Goal: Information Seeking & Learning: Learn about a topic

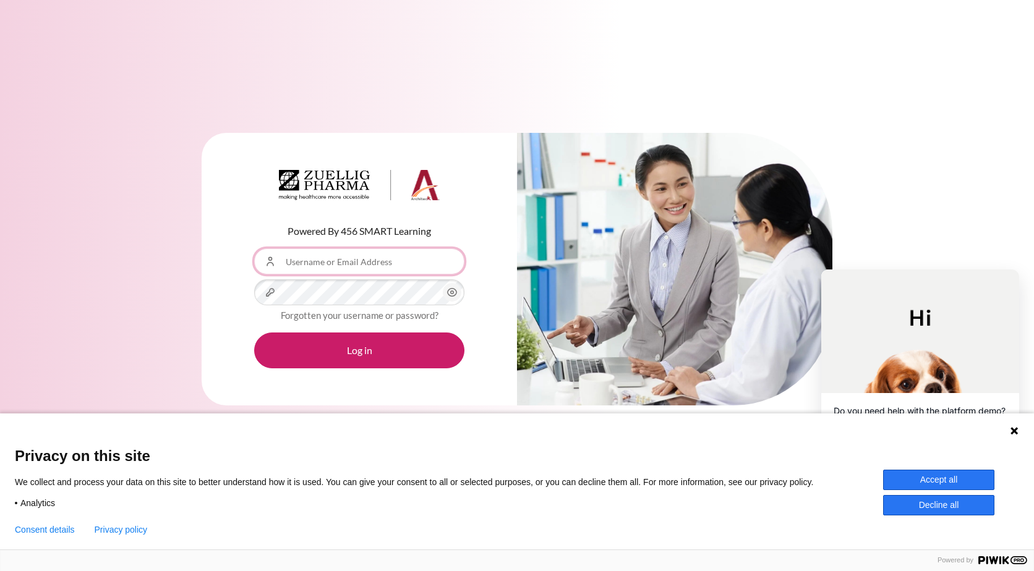
click at [333, 265] on input "Username or Email Address" at bounding box center [359, 262] width 210 height 26
type input "[EMAIL_ADDRESS][DOMAIN_NAME]"
click at [254, 333] on button "Log in" at bounding box center [359, 351] width 210 height 36
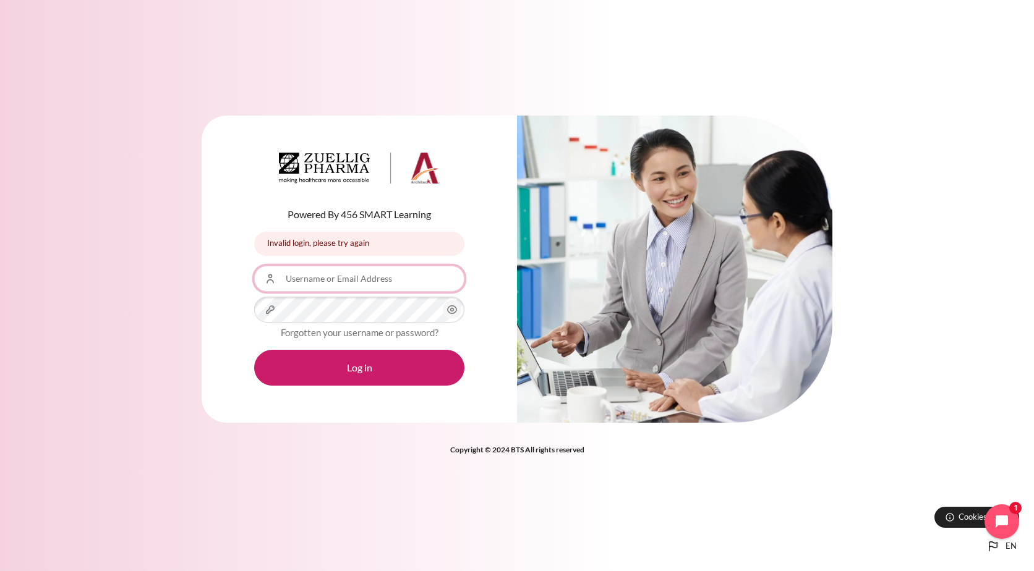
click at [361, 275] on input "Username or Email Address" at bounding box center [359, 279] width 210 height 26
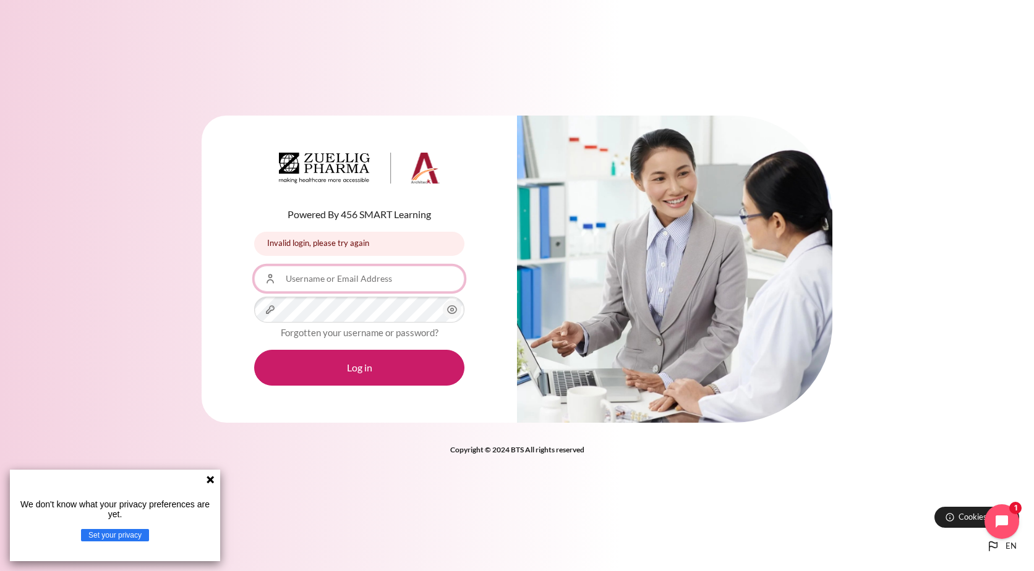
type input "[EMAIL_ADDRESS][DOMAIN_NAME]"
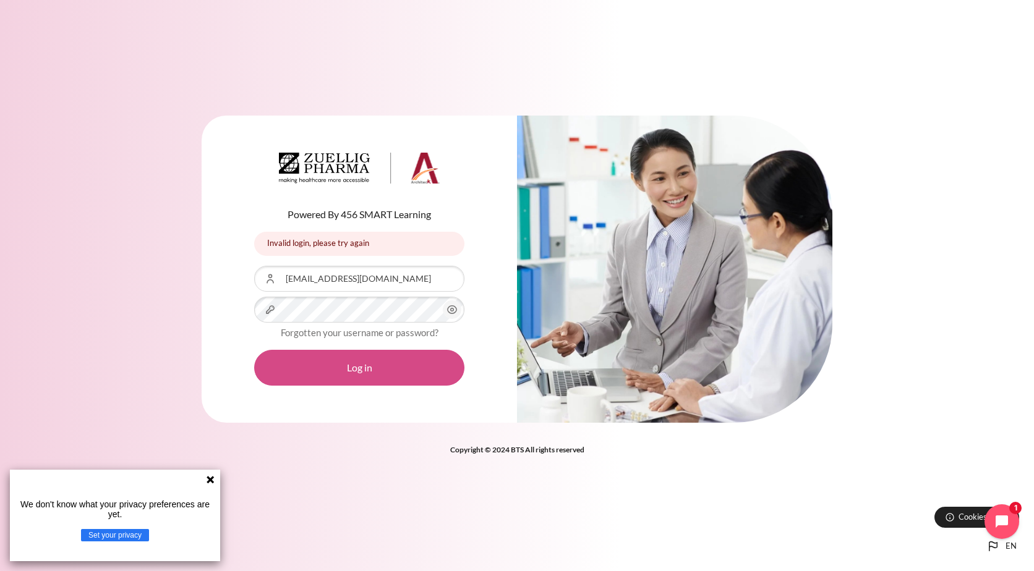
click at [395, 374] on button "Log in" at bounding box center [359, 368] width 210 height 36
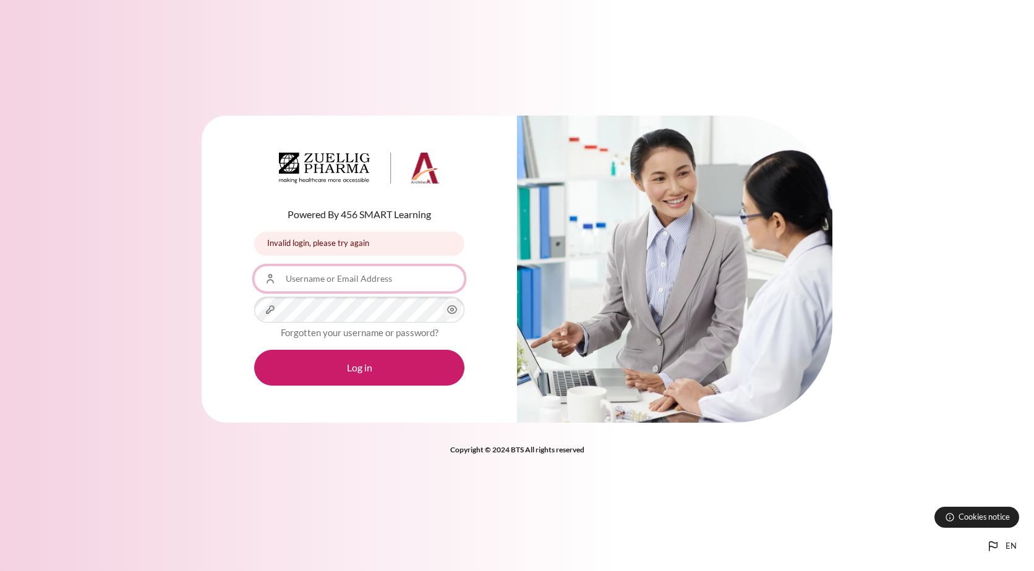
click at [372, 285] on input "Username or Email Address" at bounding box center [359, 279] width 210 height 26
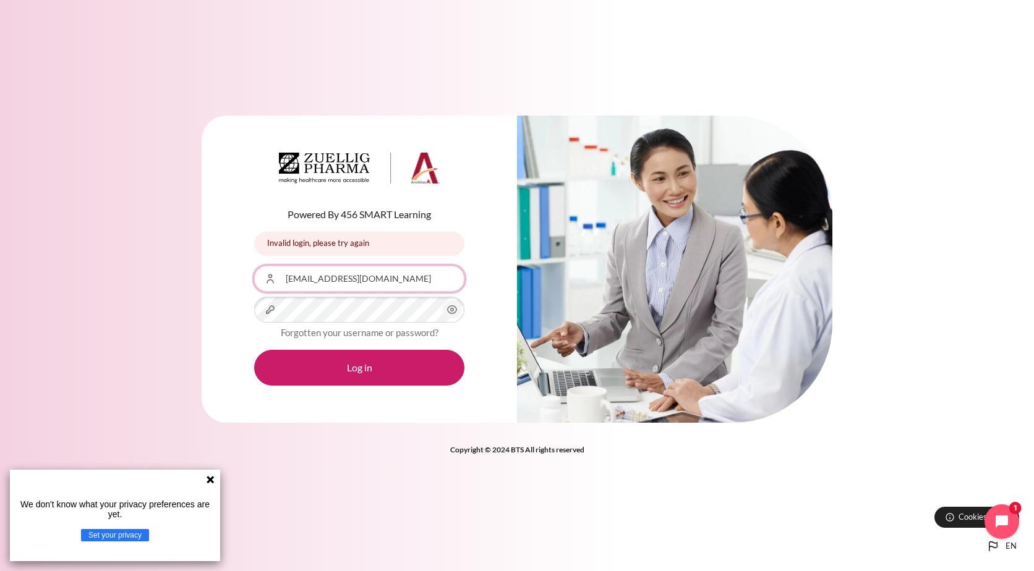
drag, startPoint x: 401, startPoint y: 284, endPoint x: 321, endPoint y: 283, distance: 79.8
click at [321, 283] on input "[EMAIL_ADDRESS][DOMAIN_NAME]" at bounding box center [359, 279] width 210 height 26
type input "rsantoso"
click at [270, 311] on div "Password" at bounding box center [359, 310] width 210 height 26
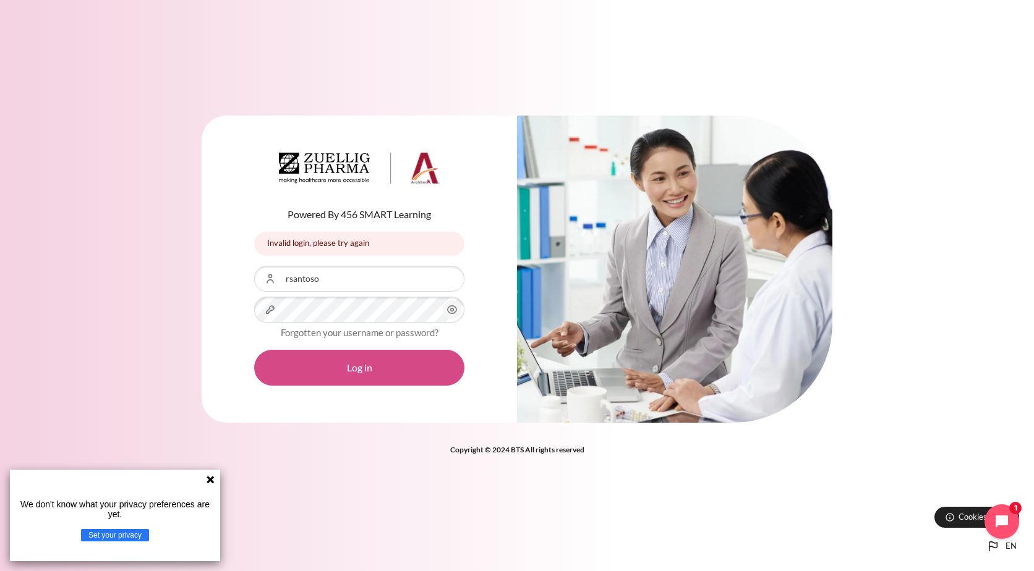
click at [334, 371] on button "Log in" at bounding box center [359, 368] width 210 height 36
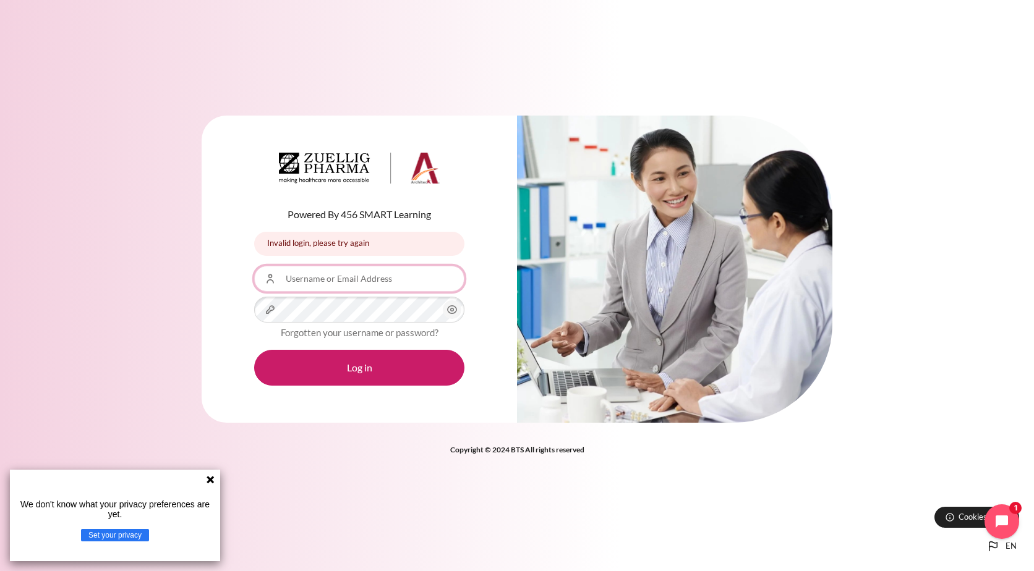
click at [344, 281] on input "Username or Email Address" at bounding box center [359, 279] width 210 height 26
type input "[EMAIL_ADDRESS][DOMAIN_NAME]"
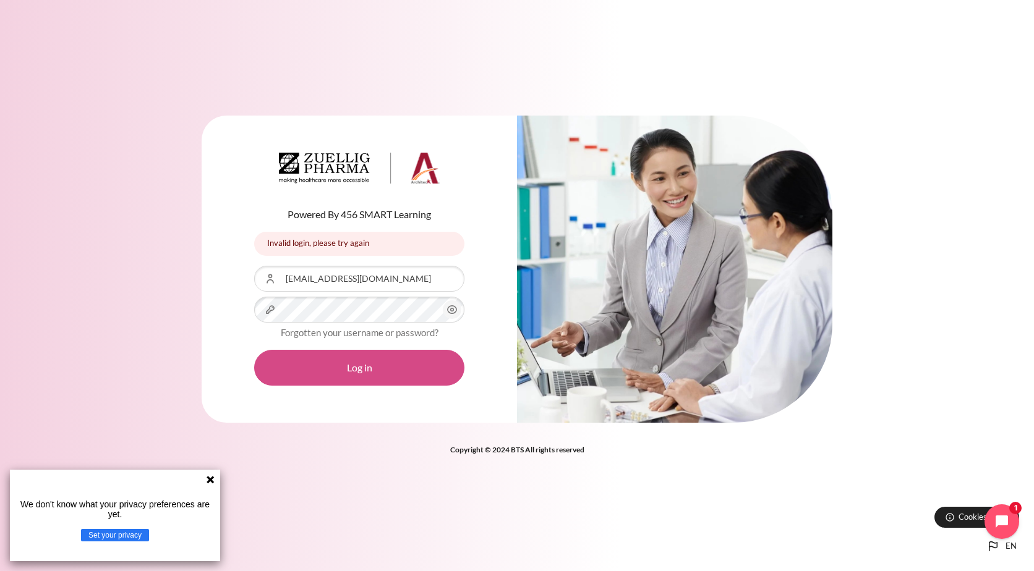
click at [341, 365] on button "Log in" at bounding box center [359, 368] width 210 height 36
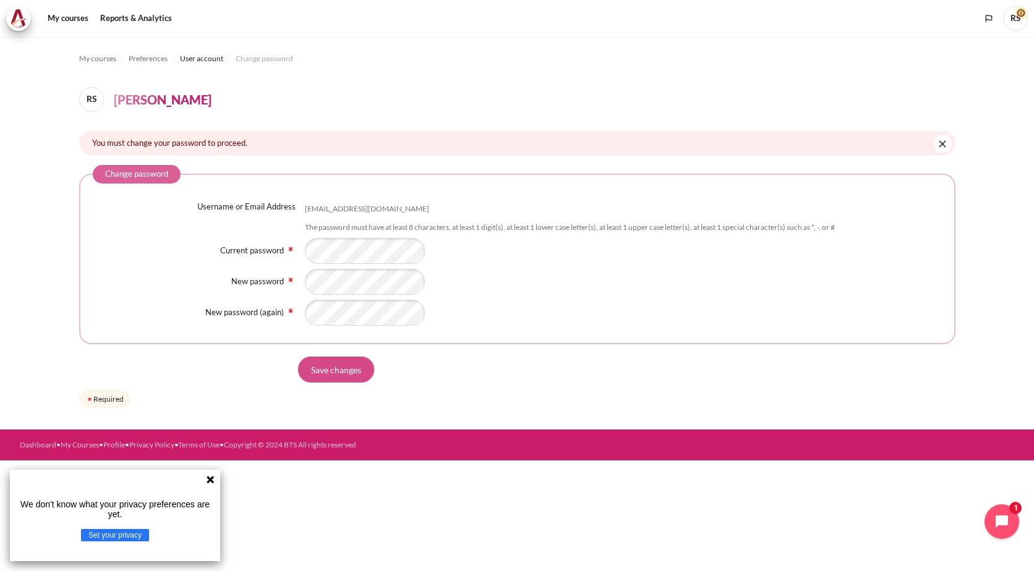
click at [335, 364] on input "Save changes" at bounding box center [336, 370] width 76 height 26
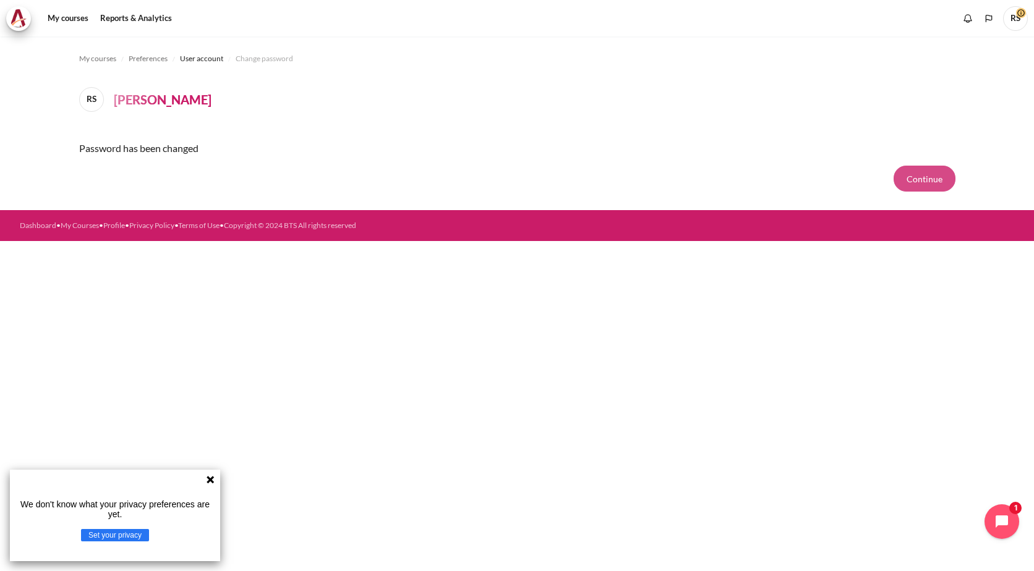
click at [951, 176] on button "Continue" at bounding box center [925, 179] width 62 height 26
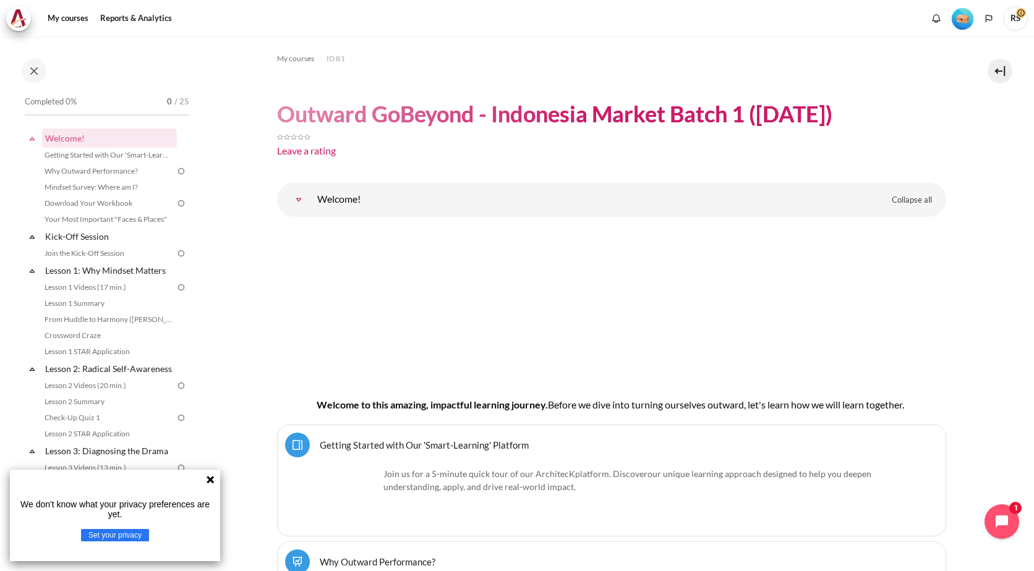
click at [208, 481] on icon at bounding box center [210, 480] width 10 height 10
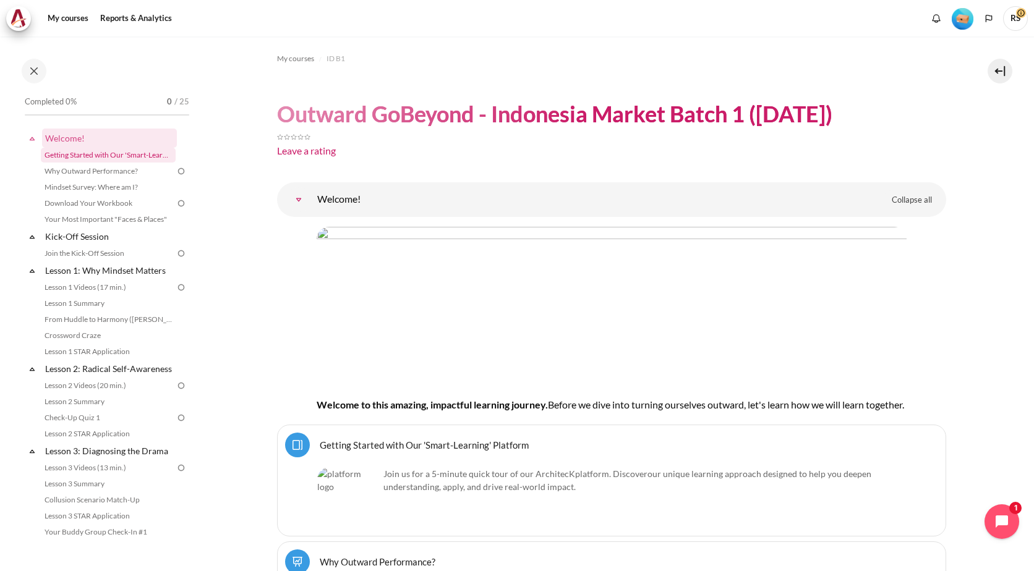
click at [88, 156] on link "Getting Started with Our 'Smart-Learning' Platform" at bounding box center [108, 155] width 135 height 15
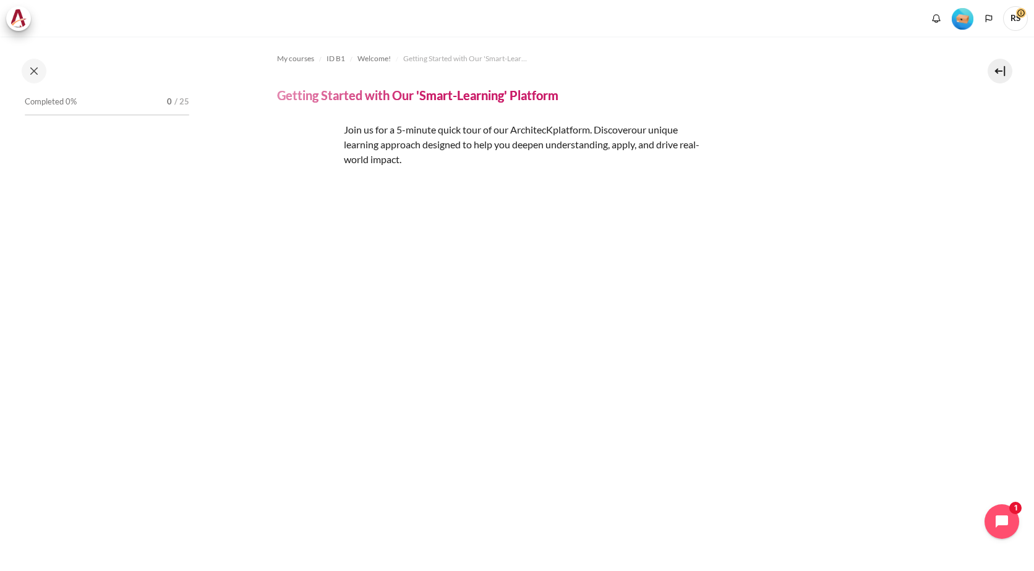
scroll to position [468, 0]
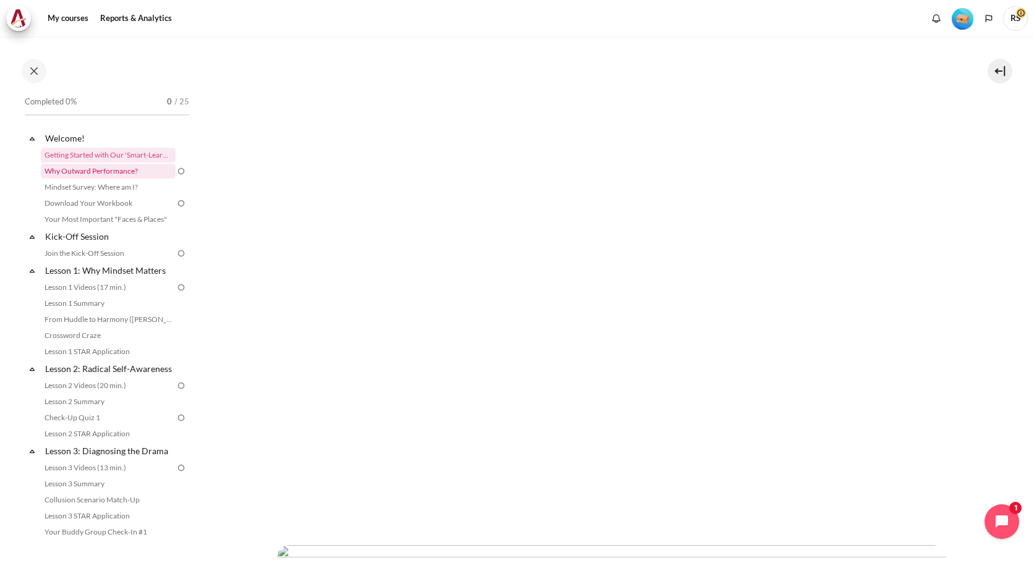
click at [116, 168] on link "Why Outward Performance?" at bounding box center [108, 171] width 135 height 15
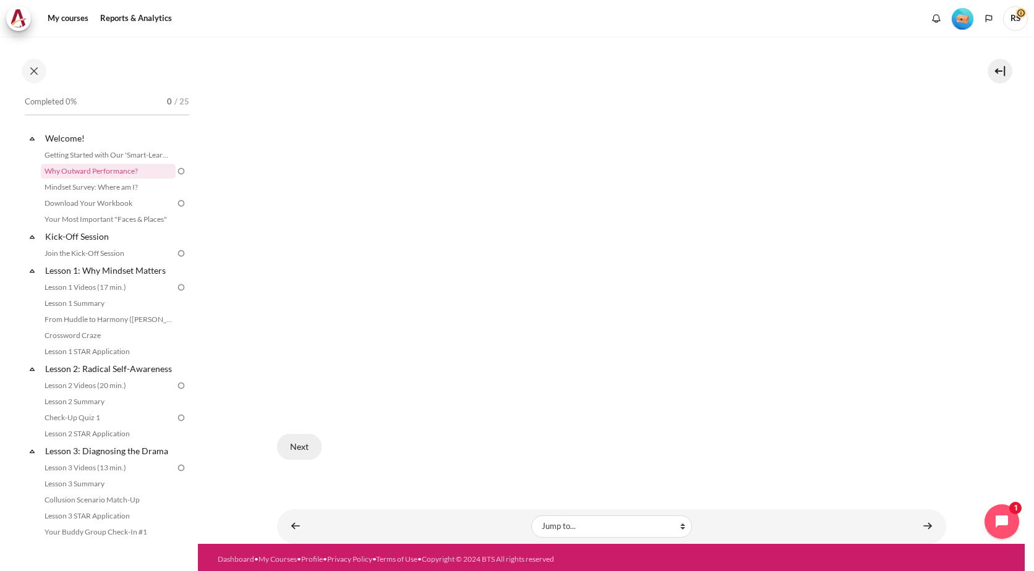
click at [309, 445] on button "Next" at bounding box center [299, 447] width 45 height 26
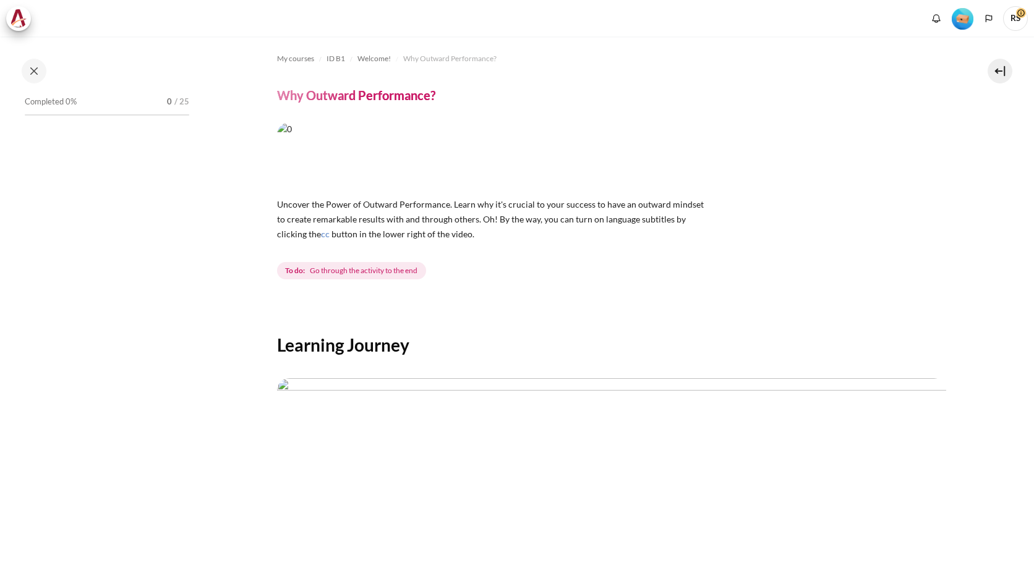
scroll to position [346, 0]
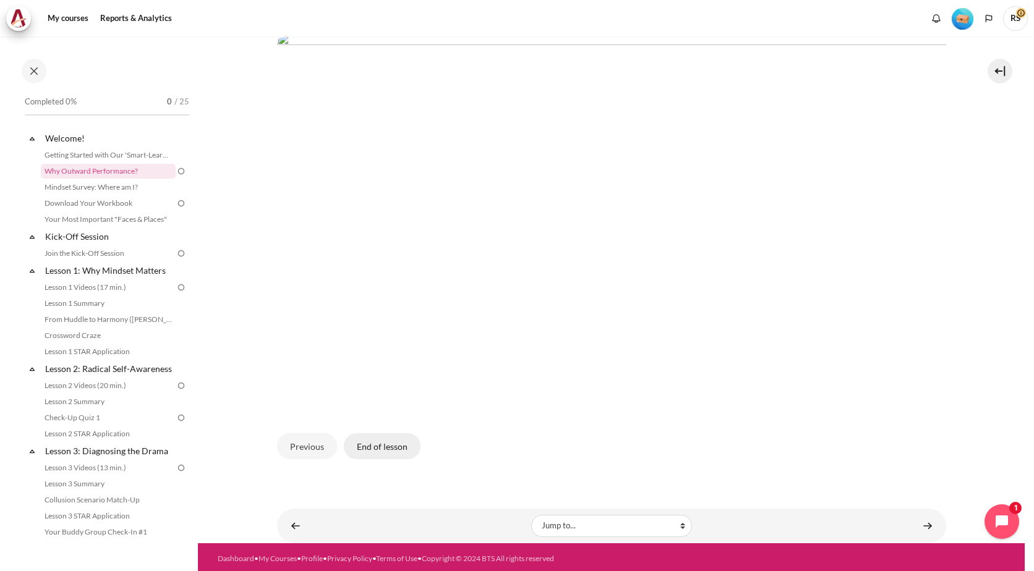
click at [394, 450] on button "End of lesson" at bounding box center [382, 447] width 77 height 26
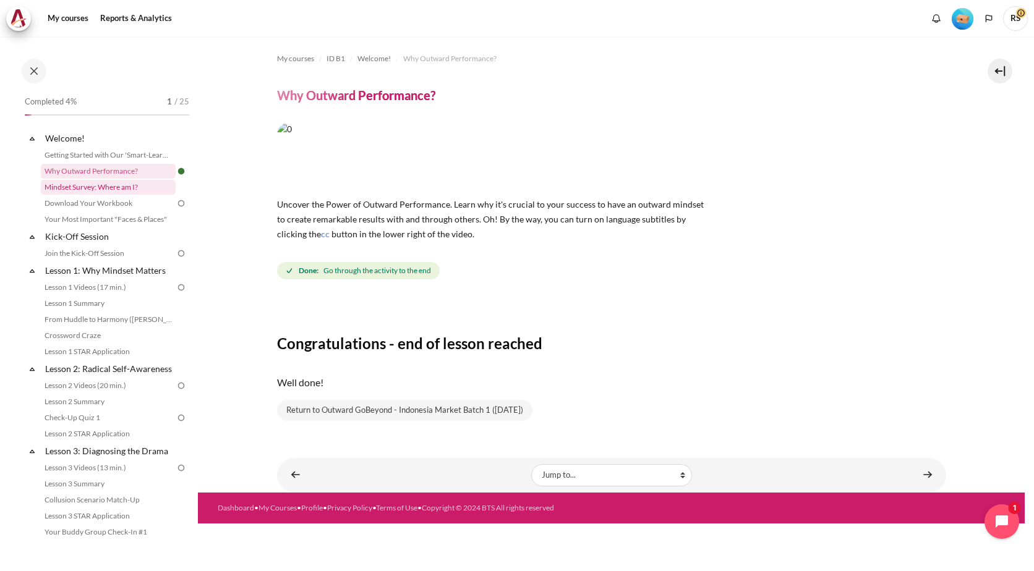
click at [109, 187] on link "Mindset Survey: Where am I?" at bounding box center [108, 187] width 135 height 15
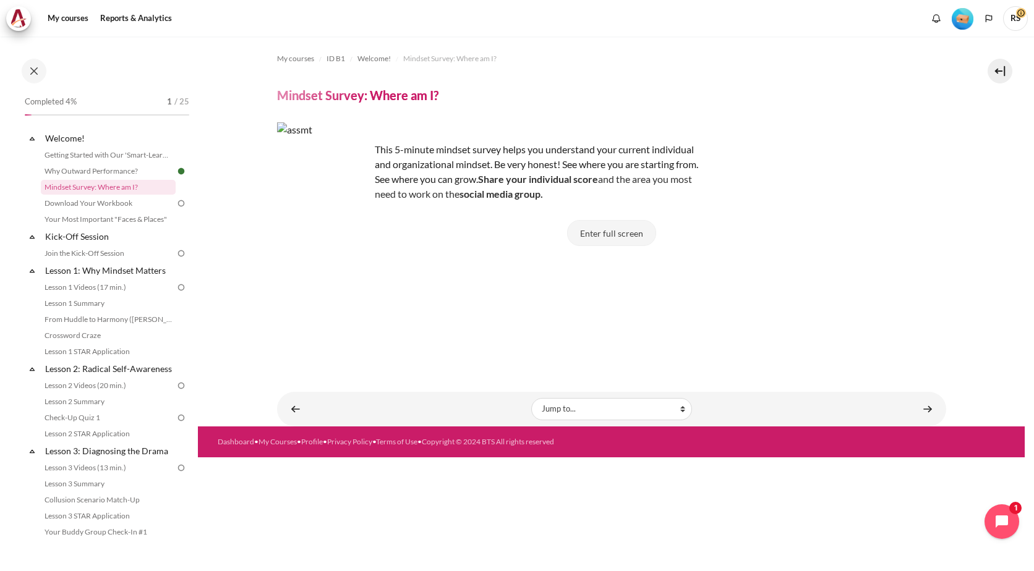
click at [630, 236] on button "Enter full screen" at bounding box center [611, 233] width 89 height 26
click at [611, 237] on button "Enter full screen" at bounding box center [611, 233] width 89 height 26
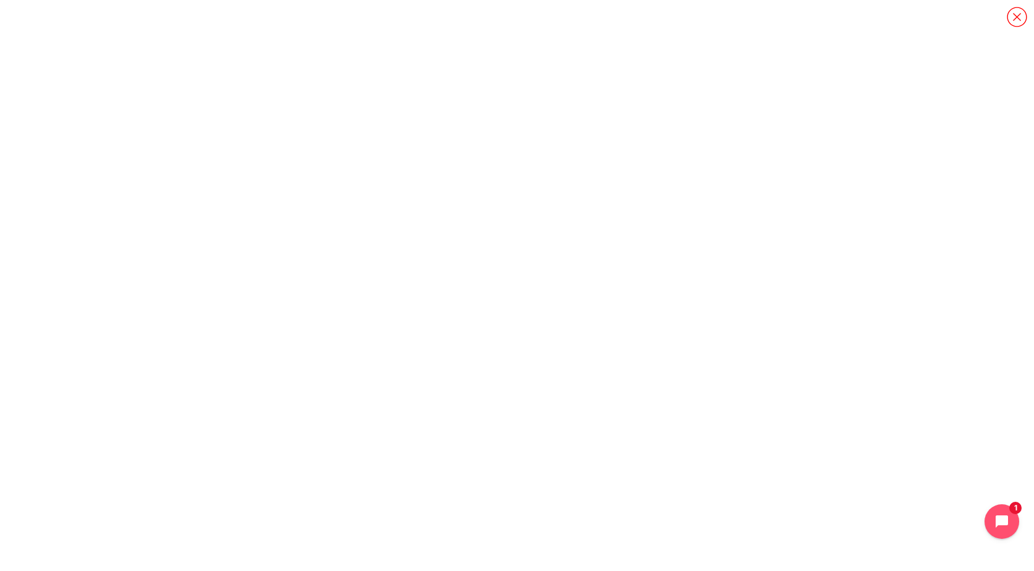
click at [1010, 19] on icon "Content" at bounding box center [1017, 17] width 22 height 22
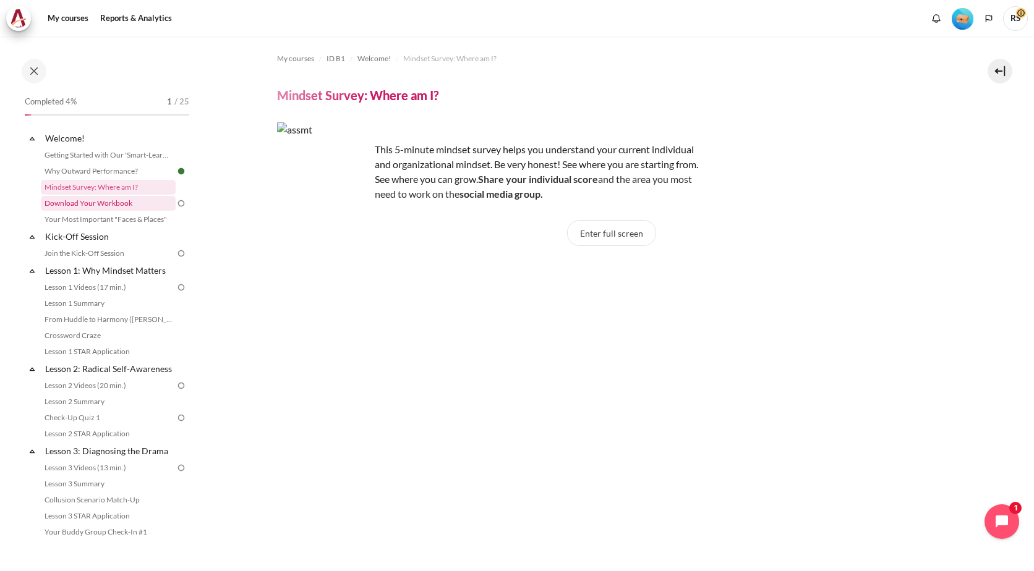
click at [120, 200] on link "Download Your Workbook" at bounding box center [108, 203] width 135 height 15
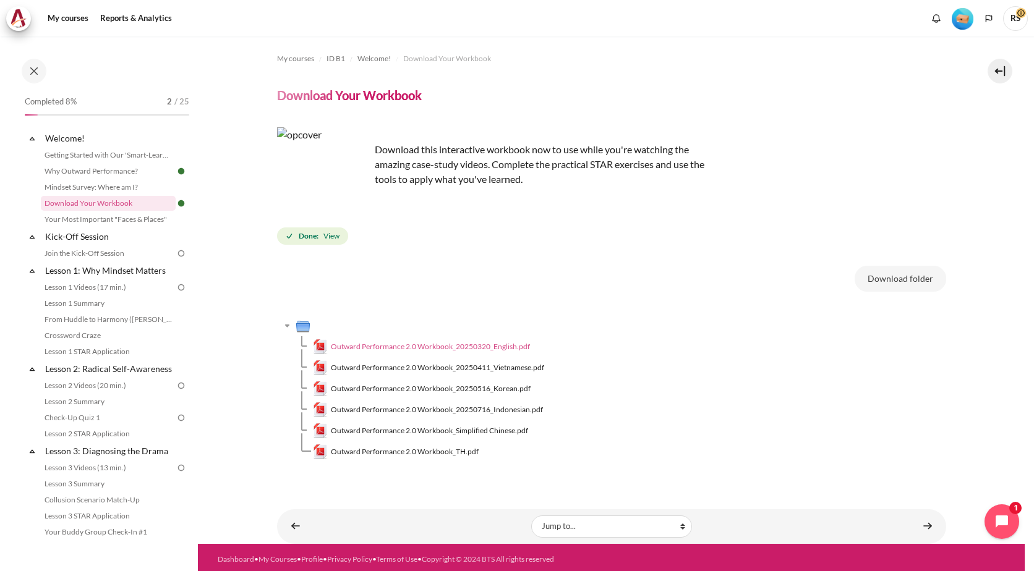
click at [399, 348] on span "Outward Performance 2.0 Workbook_20250320_English.pdf" at bounding box center [430, 346] width 199 height 11
click at [491, 344] on span "Outward Performance 2.0 Workbook_20250320_English.pdf" at bounding box center [430, 346] width 199 height 11
click at [105, 222] on link "Your Most Important "Faces & Places"" at bounding box center [108, 219] width 135 height 15
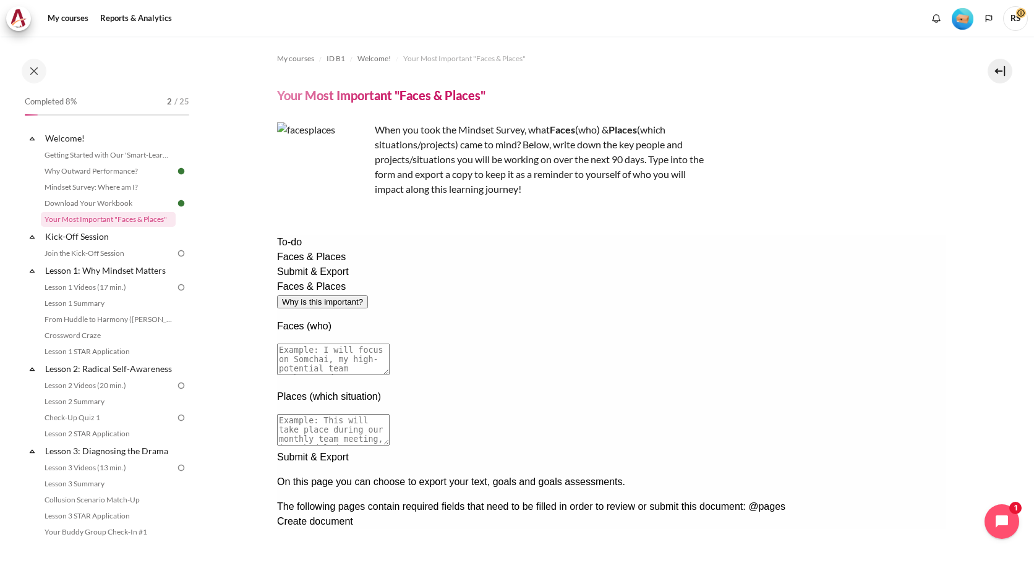
click at [299, 280] on div "Submit & Export" at bounding box center [610, 272] width 669 height 15
click at [296, 265] on div "Faces & Places" at bounding box center [610, 257] width 669 height 15
click at [924, 450] on div "Next documentation step" at bounding box center [610, 450] width 669 height 0
click at [923, 564] on div at bounding box center [610, 564] width 669 height 0
click at [296, 280] on div "Submit & Export" at bounding box center [610, 272] width 669 height 15
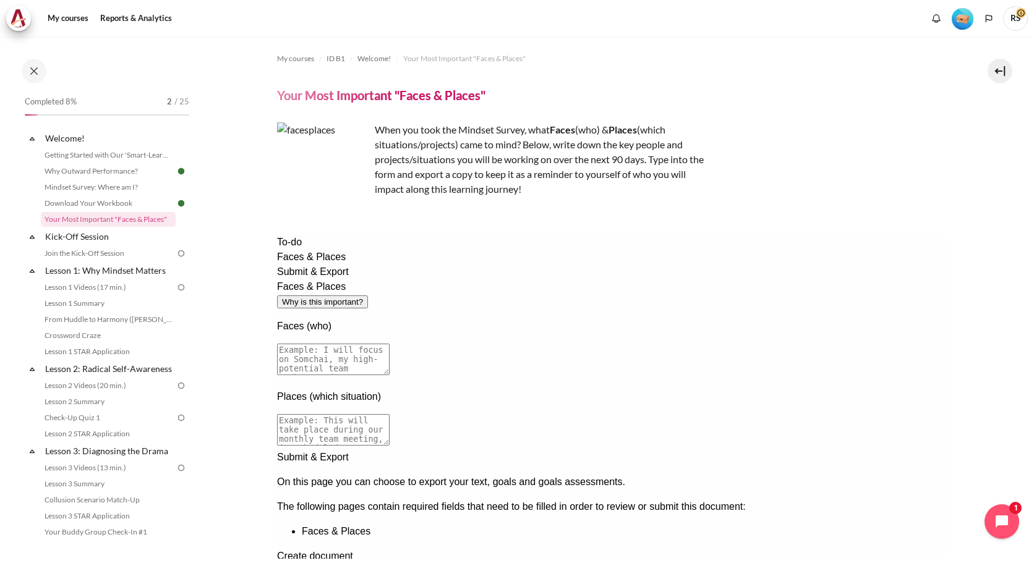
click at [325, 277] on span "Submit & Export" at bounding box center [312, 272] width 72 height 11
click at [89, 253] on link "Join the Kick-Off Session" at bounding box center [108, 253] width 135 height 15
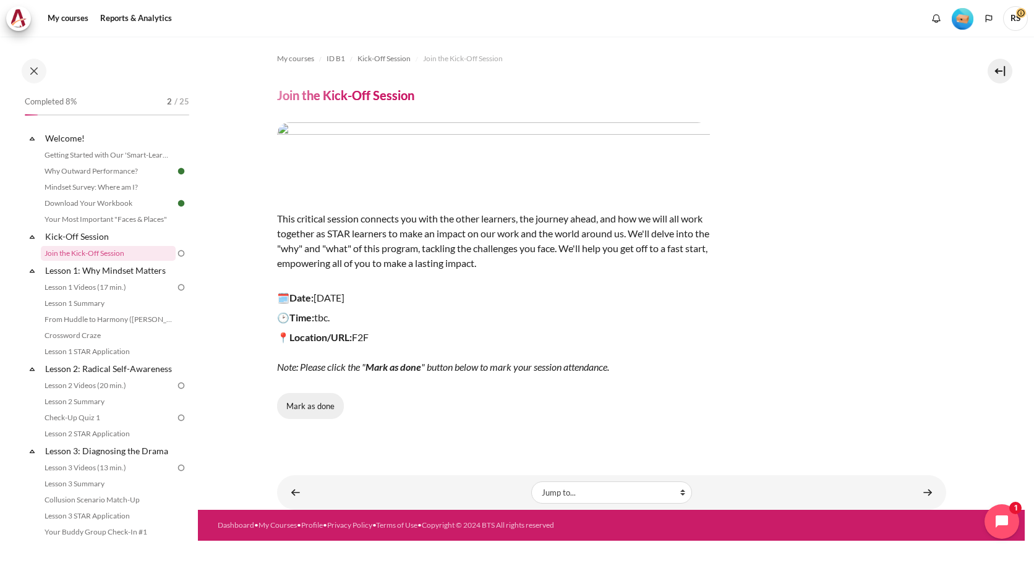
click at [299, 410] on button "Mark as done" at bounding box center [310, 406] width 67 height 26
click at [259, 406] on section "My courses ID B1 Kick-Off Session Join the Kick-Off Session Join the Kick-Off S…" at bounding box center [611, 273] width 827 height 474
click at [317, 406] on span "Done" at bounding box center [310, 407] width 19 height 12
click at [118, 287] on link "Lesson 1 Videos (17 min.)" at bounding box center [108, 287] width 135 height 15
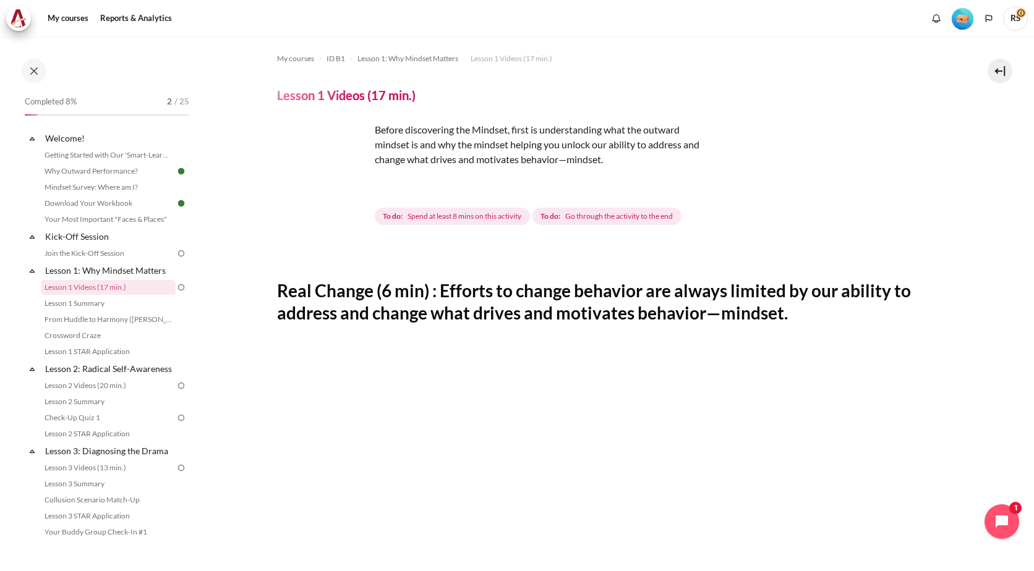
click at [354, 190] on img "Content" at bounding box center [323, 168] width 93 height 93
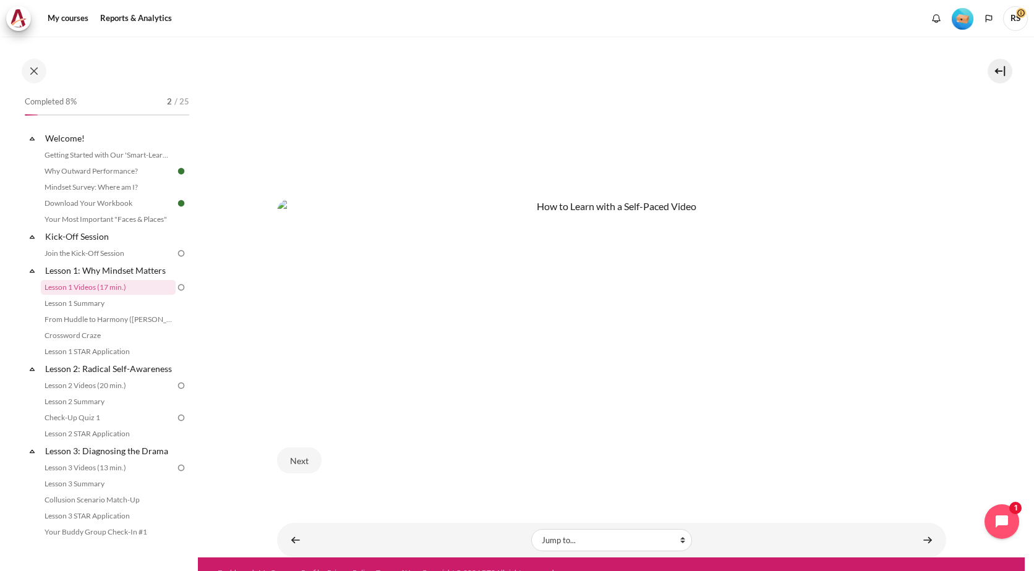
scroll to position [560, 0]
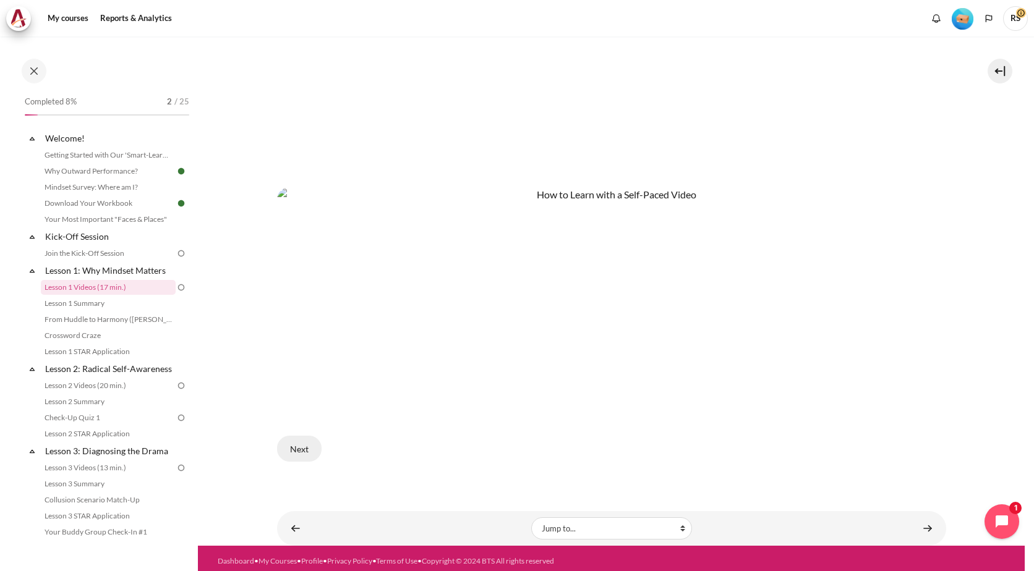
click at [310, 446] on button "Next" at bounding box center [299, 449] width 45 height 26
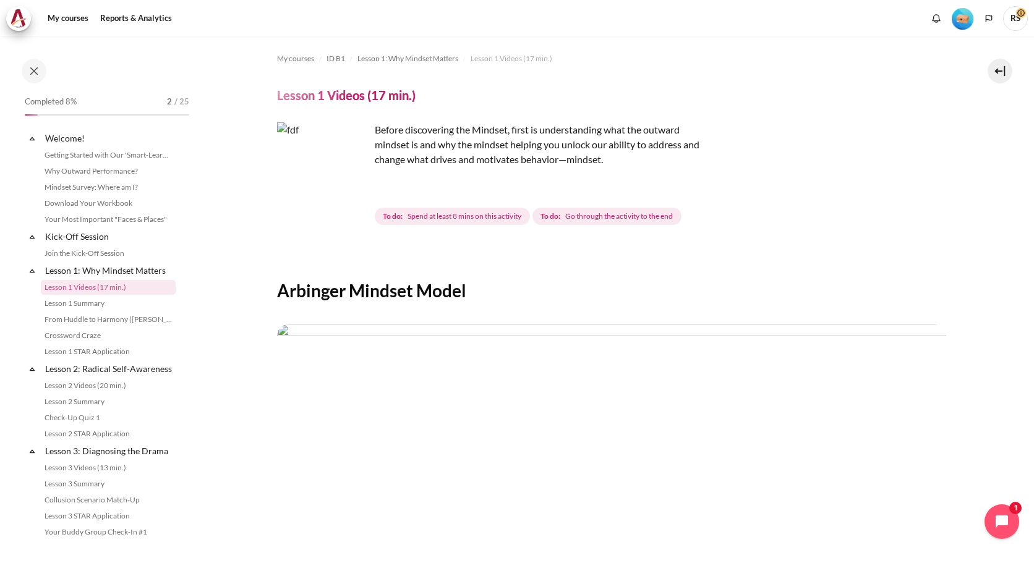
scroll to position [291, 0]
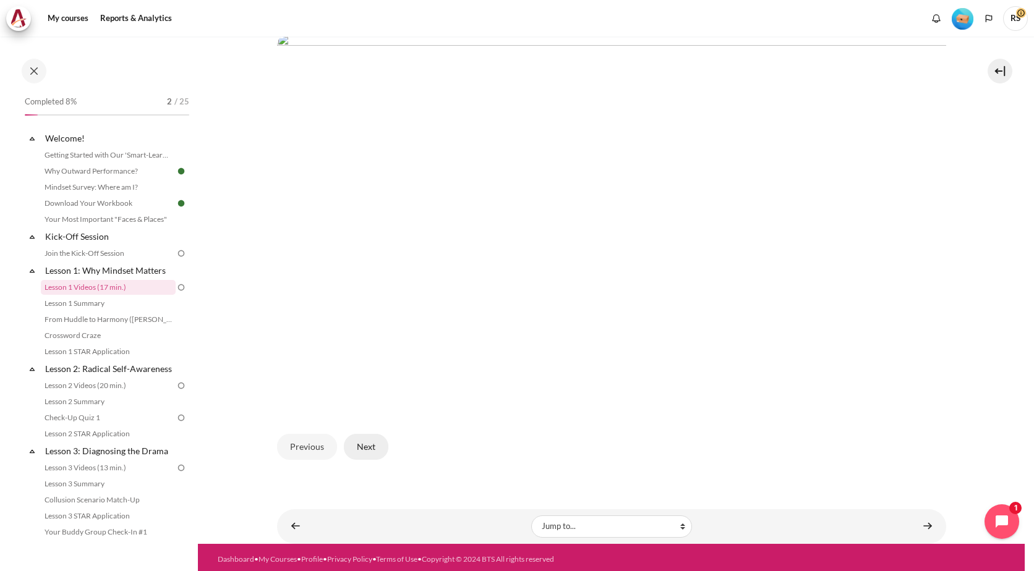
click at [352, 445] on button "Next" at bounding box center [366, 447] width 45 height 26
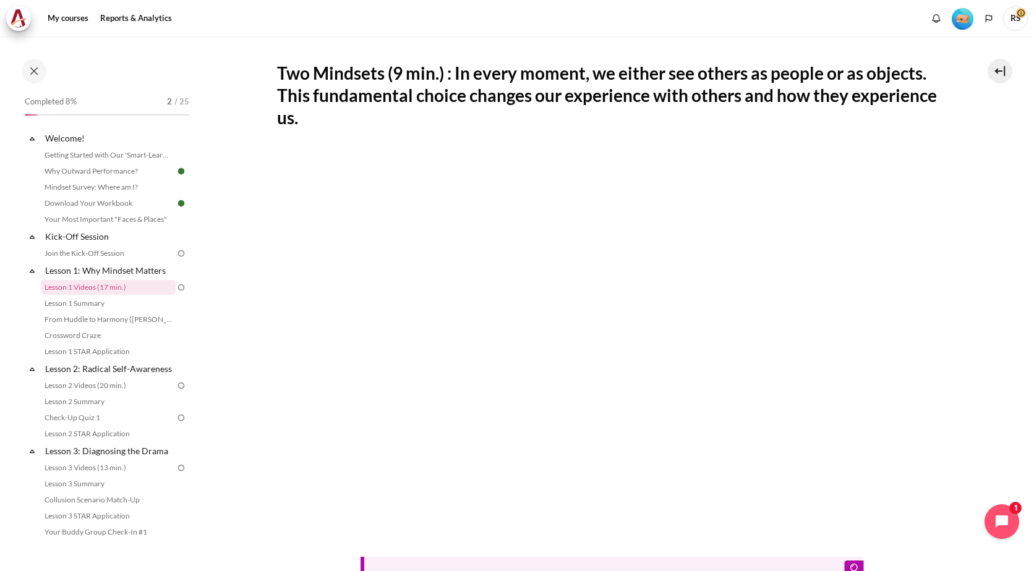
scroll to position [456, 0]
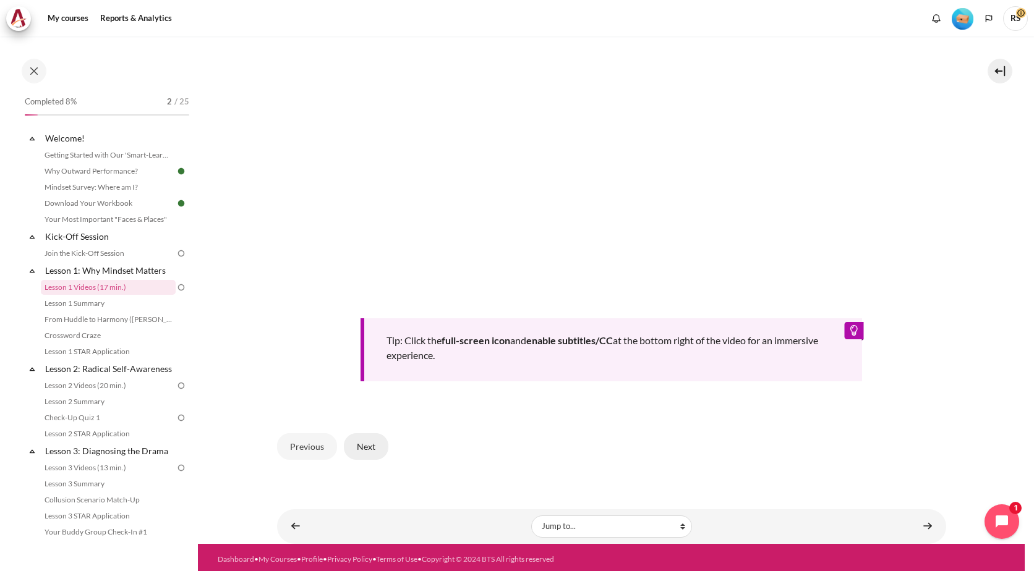
click at [370, 438] on button "Next" at bounding box center [366, 447] width 45 height 26
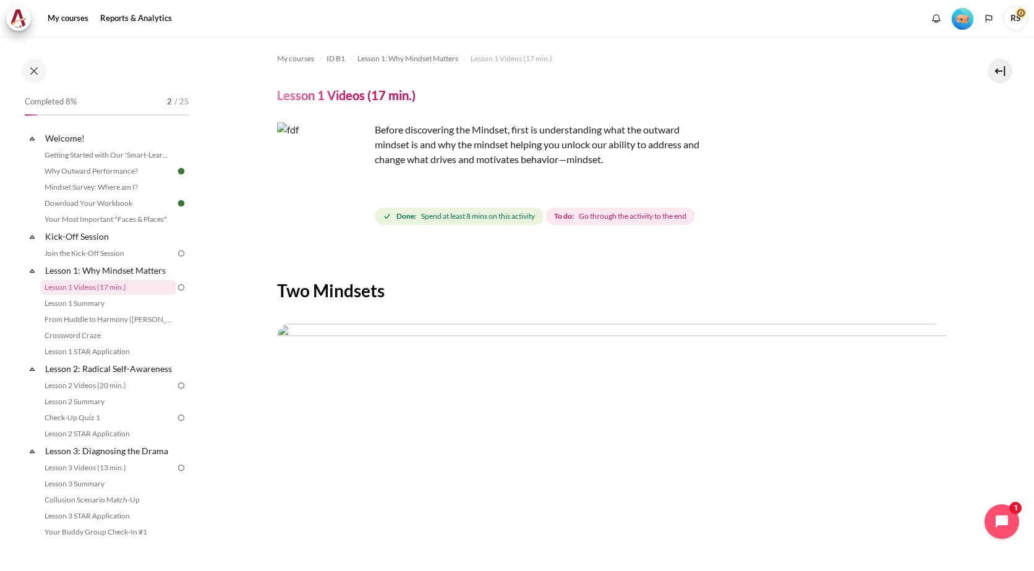
scroll to position [291, 0]
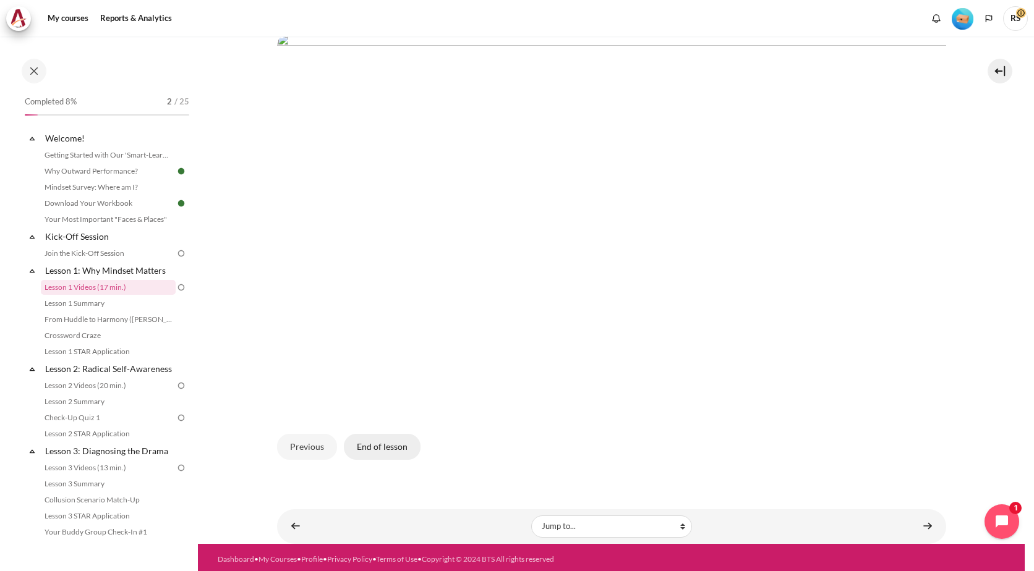
click at [387, 451] on button "End of lesson" at bounding box center [382, 447] width 77 height 26
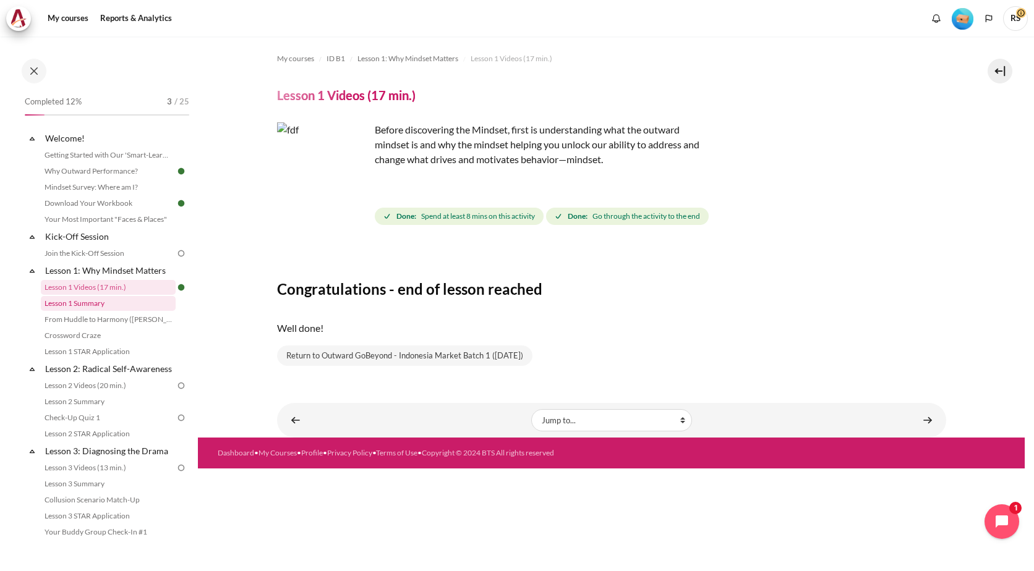
click at [83, 304] on link "Lesson 1 Summary" at bounding box center [108, 303] width 135 height 15
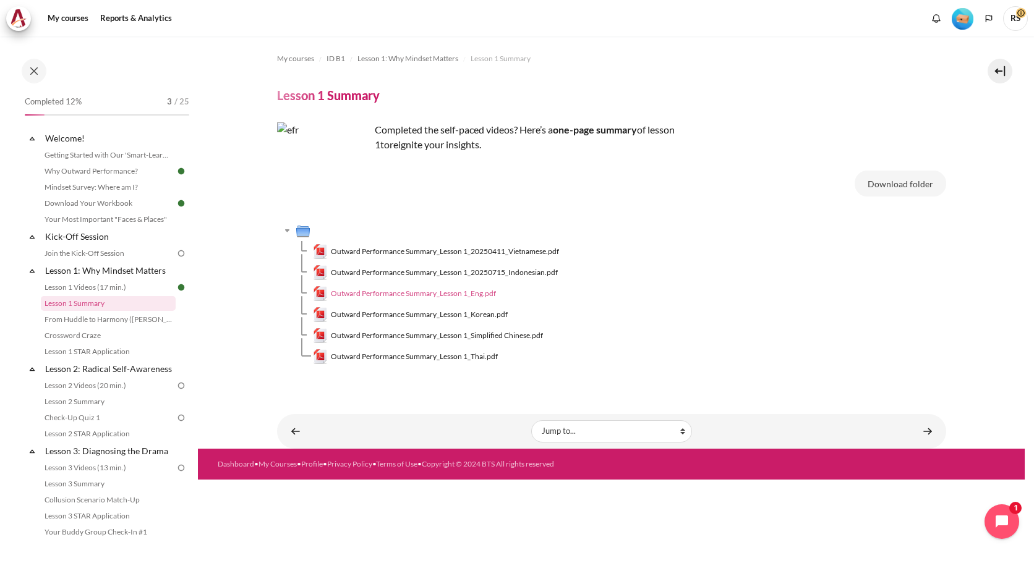
click at [385, 291] on span "Outward Performance Summary_Lesson 1_Eng.pdf" at bounding box center [413, 293] width 165 height 11
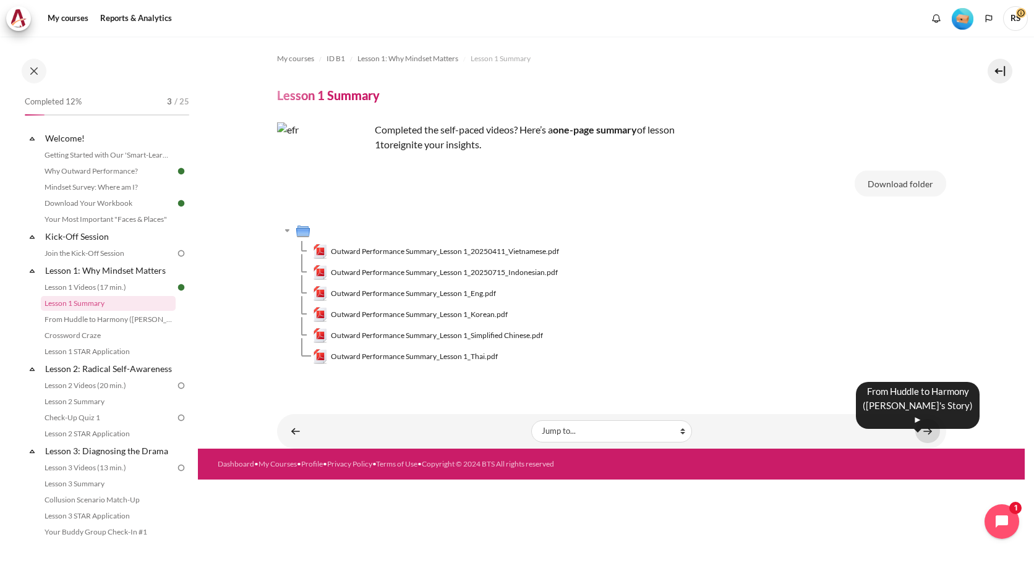
click at [926, 431] on link "Content" at bounding box center [927, 431] width 25 height 24
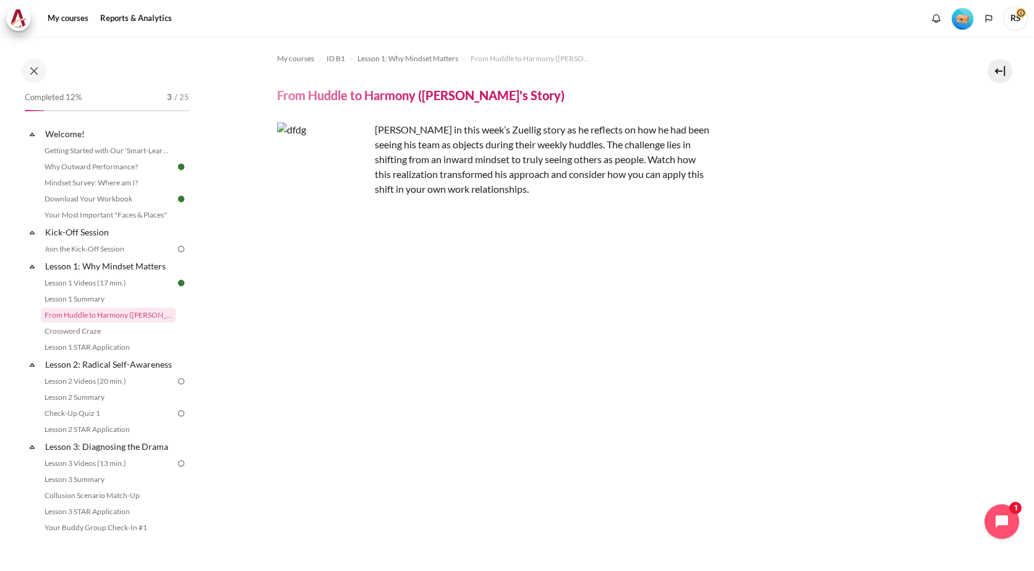
scroll to position [109, 0]
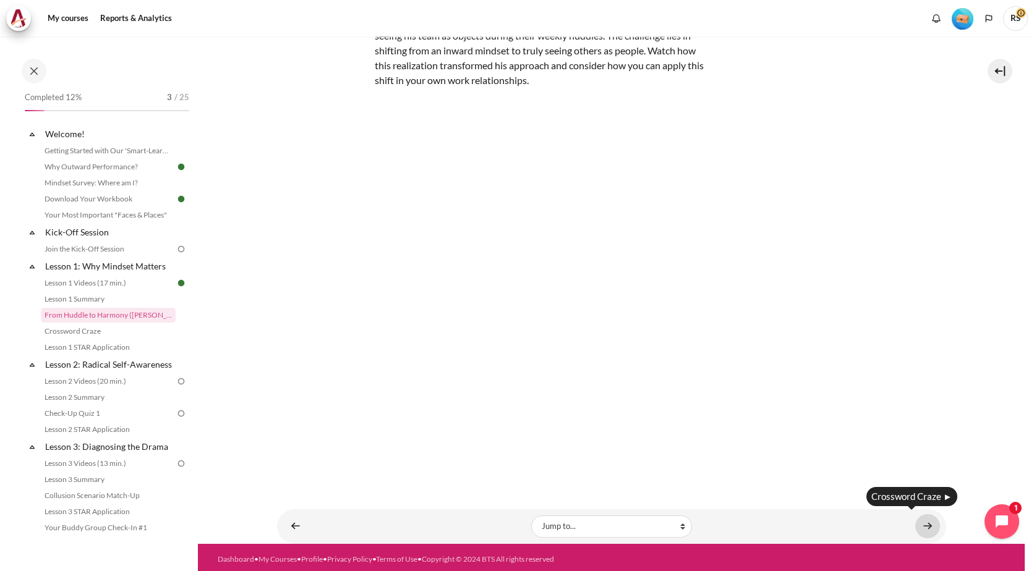
click at [921, 515] on link "Content" at bounding box center [927, 527] width 25 height 24
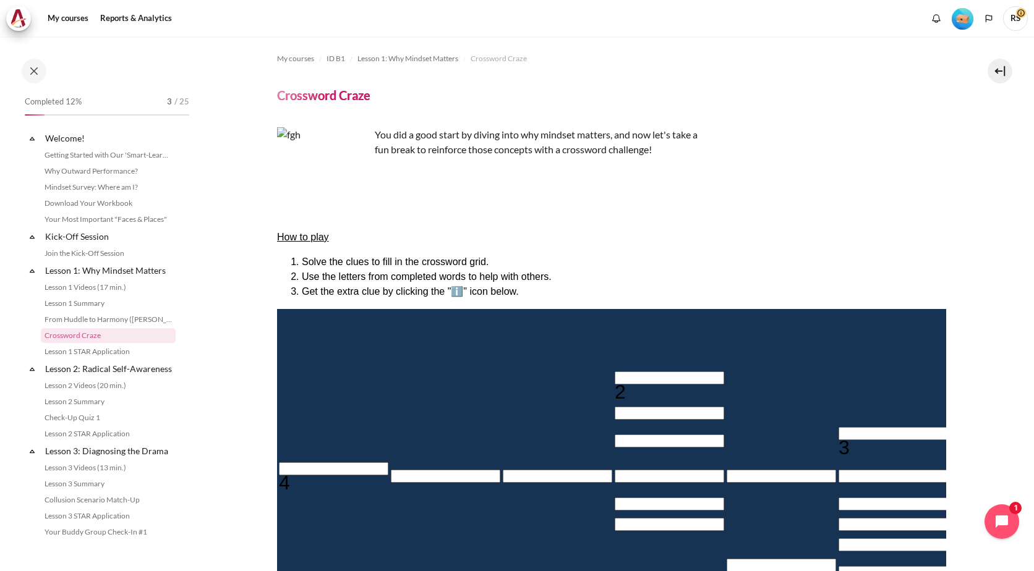
scroll to position [20, 0]
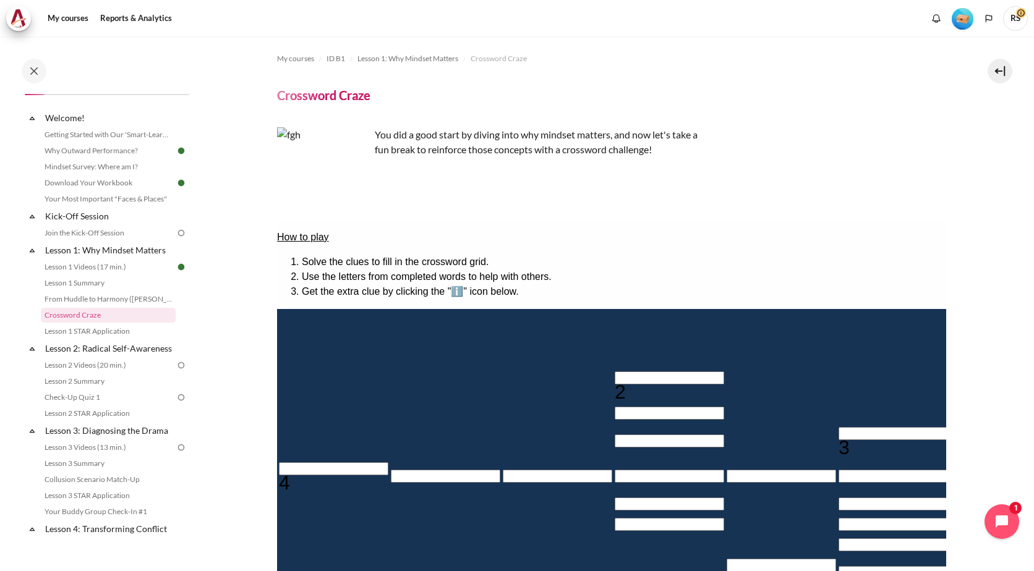
click at [962, 327] on section "My courses ID B1 Lesson 1: Why Mindset Matters Crossword Craze Crossword Craze" at bounding box center [611, 441] width 827 height 811
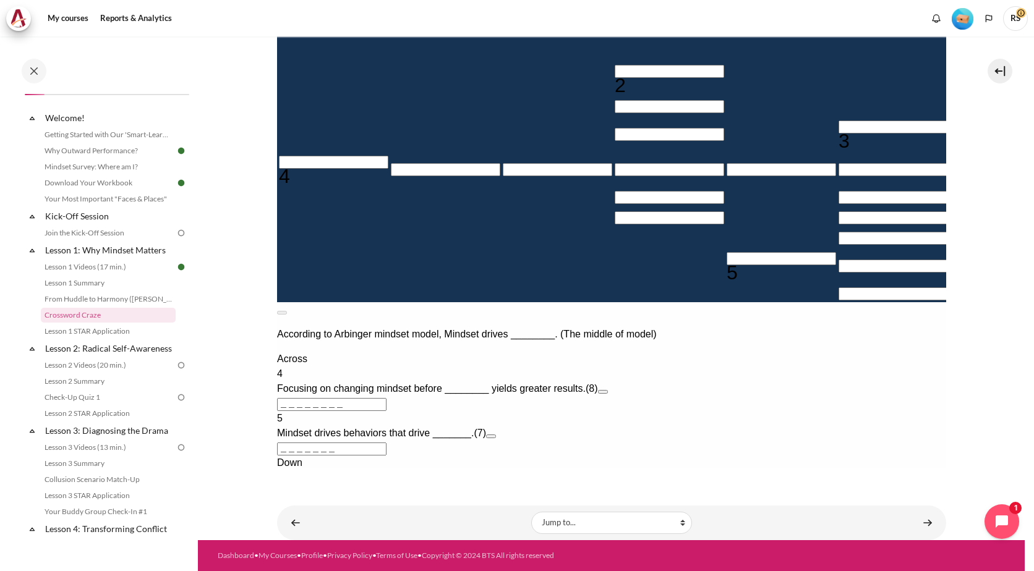
click at [815, 352] on div "Across 4 Focusing on changing mindset before ________ yields greater results. (…" at bounding box center [610, 478] width 669 height 252
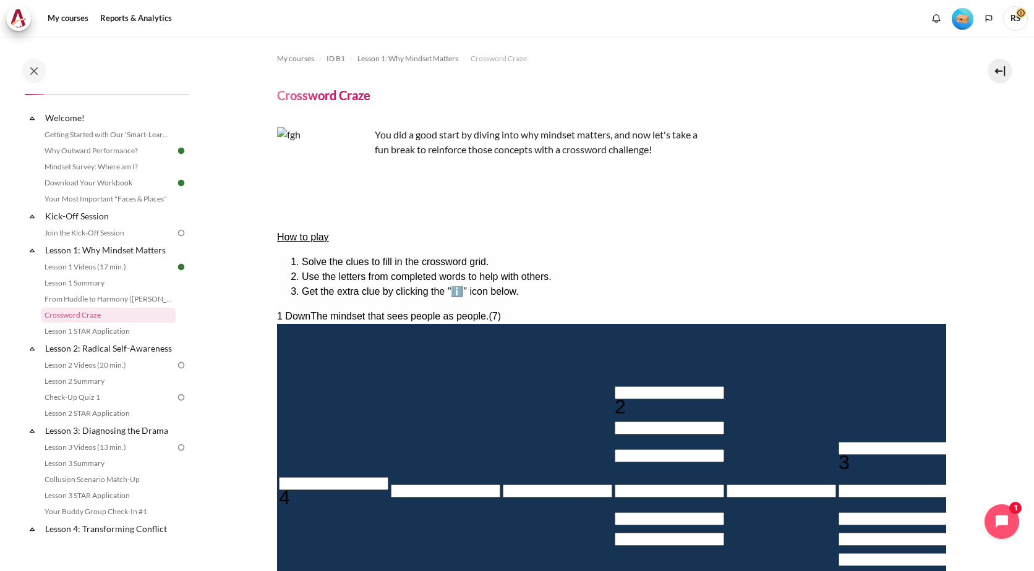
type input "O＿＿＿＿＿＿"
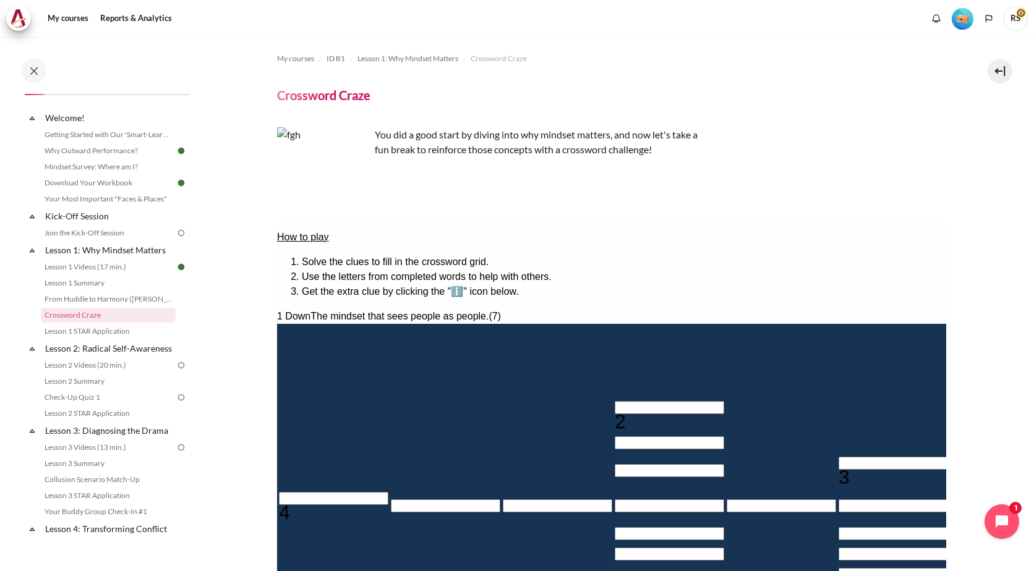
type input "OU＿＿＿＿＿"
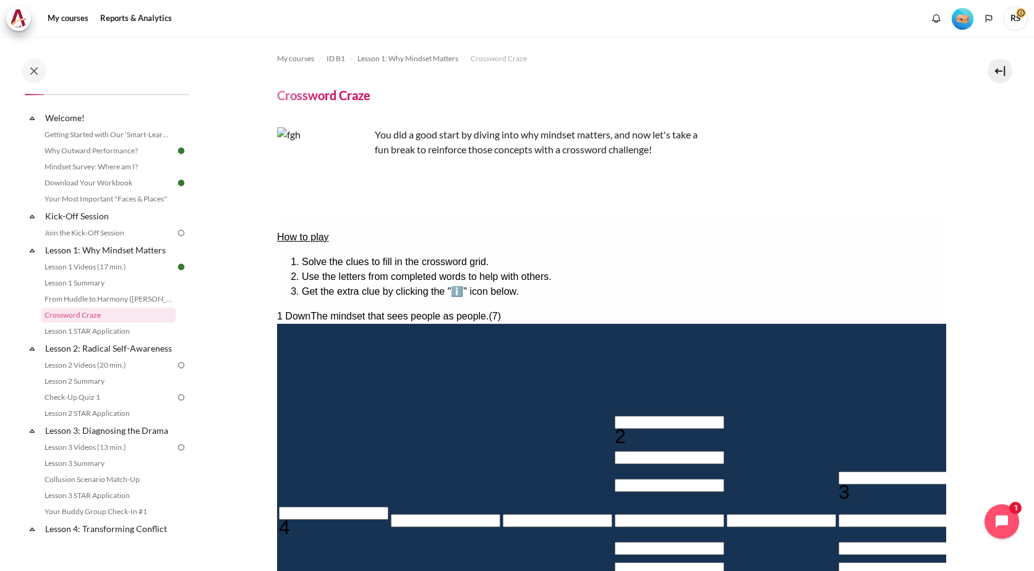
type input "OUT＿＿＿＿"
type input "OUTW＿＿＿"
type input "OUTWA＿＿"
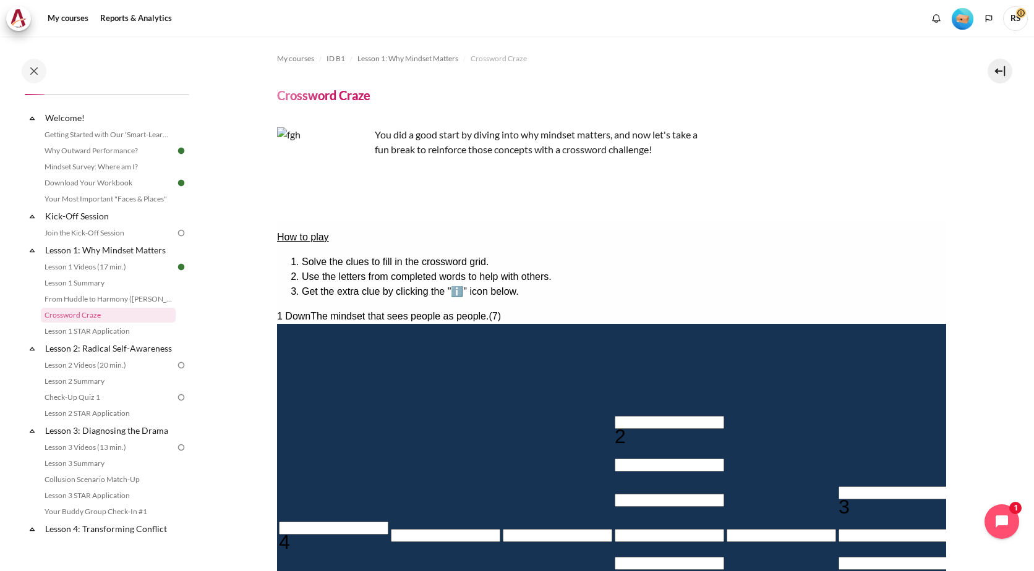
type input "＿＿＿＿＿＿＿R"
type input "OUTWAR＿"
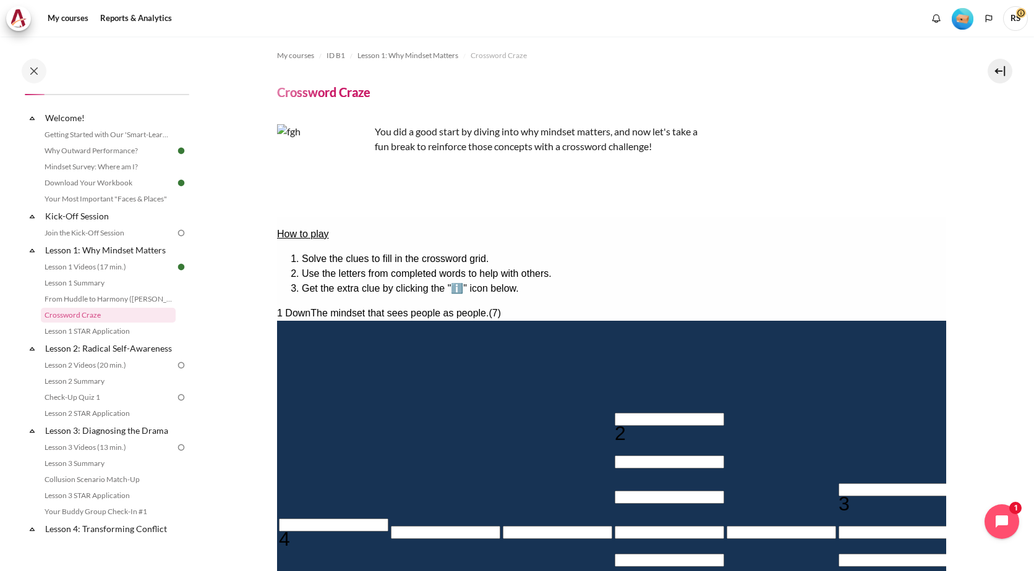
type input "OUTWARD"
click at [999, 309] on section "My courses ID B1 Lesson 1: Why Mindset Matters Crossword Craze Crossword Craze" at bounding box center [611, 438] width 827 height 811
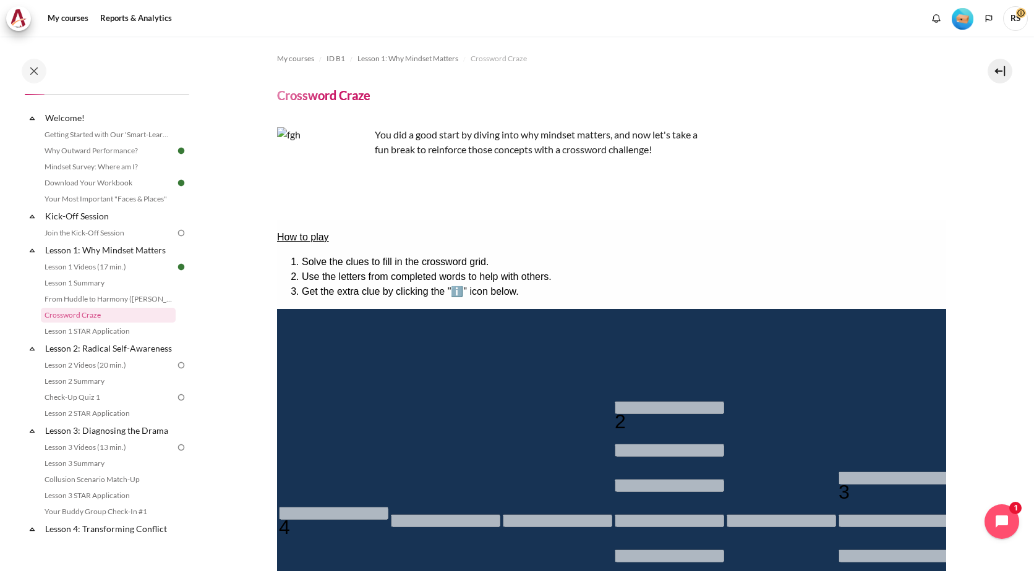
scroll to position [333, 0]
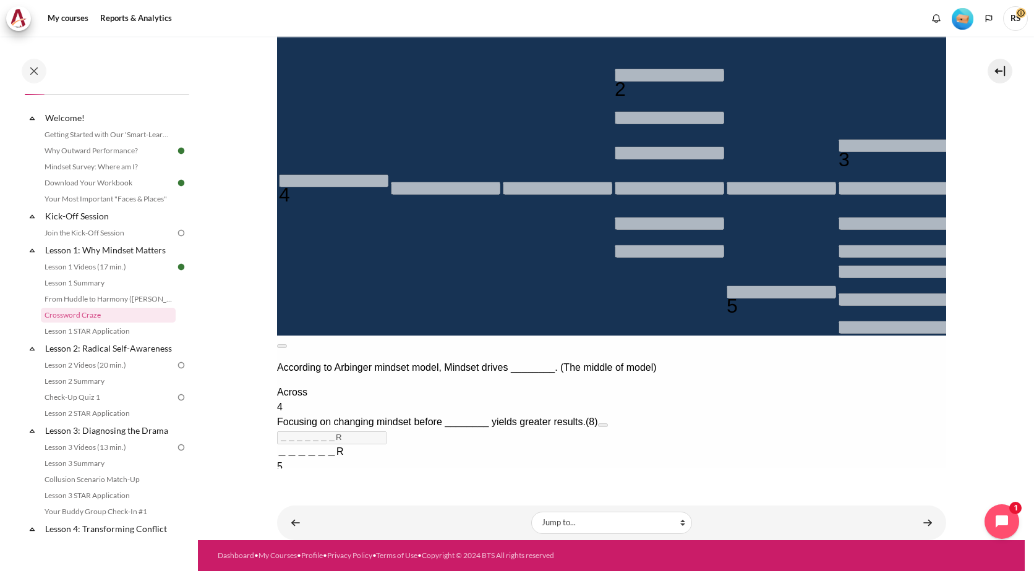
type input "＿＿＿＿＿＿＿＿"
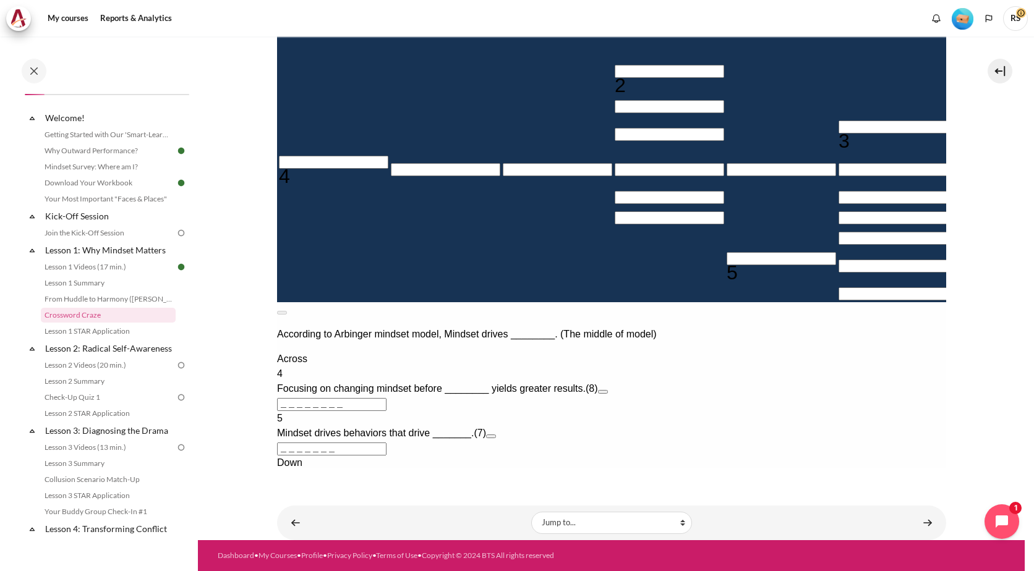
scroll to position [307, 0]
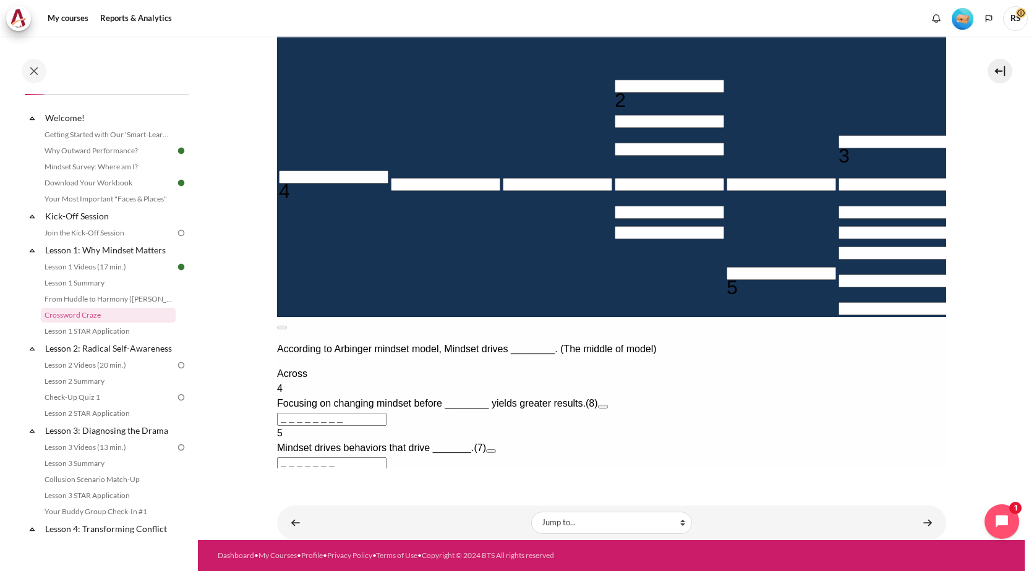
click at [386, 517] on input "＿＿＿＿＿＿＿" at bounding box center [330, 523] width 109 height 13
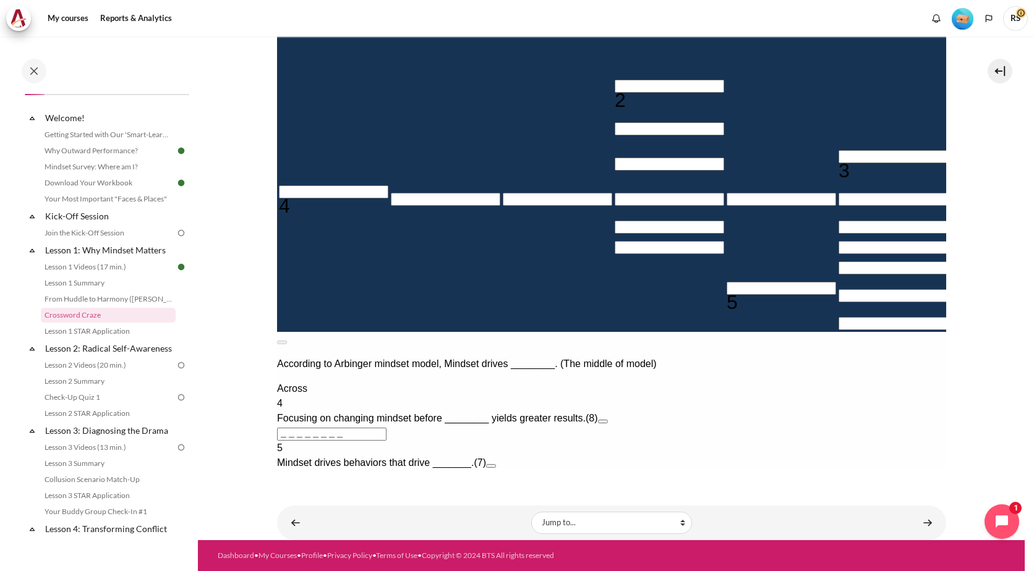
type input "＿＿OUTw＿"
type input "＿＿＿＿＿＿＿W"
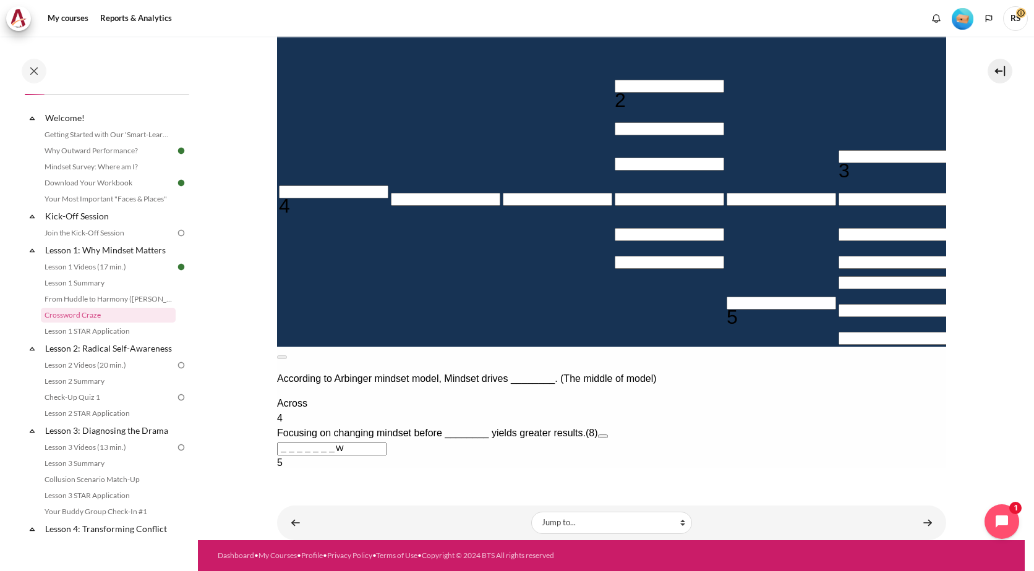
drag, startPoint x: 784, startPoint y: 172, endPoint x: 669, endPoint y: 166, distance: 114.6
click at [669, 166] on div "1 Down The mindset that sees people as people. (7) 1 2 O U 3 T 4 W A 5 Accordin…" at bounding box center [610, 325] width 669 height 646
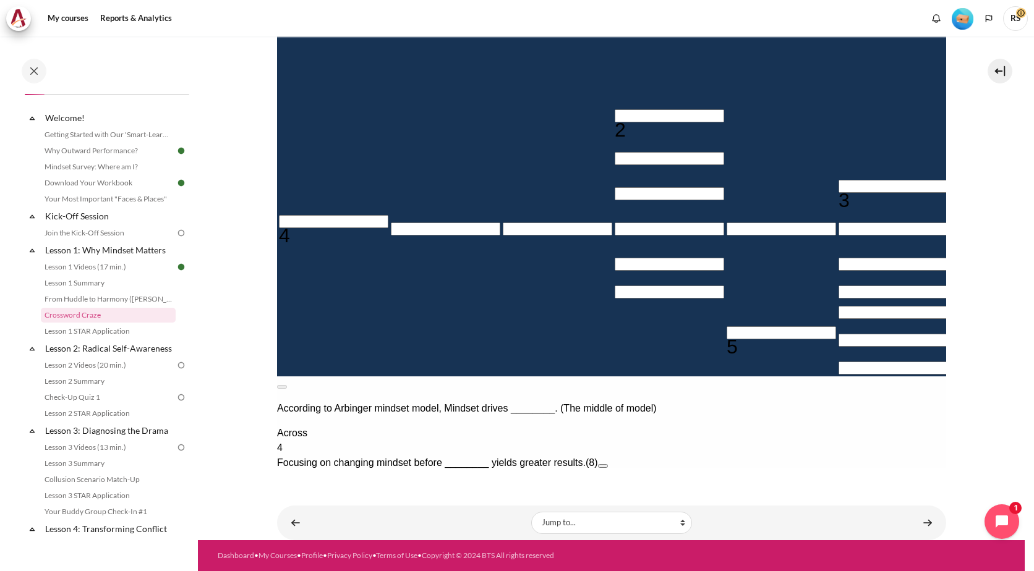
type input "OUTWArA"
type input "＿＿＿＿＿＿＿R"
type input "OUTWARD"
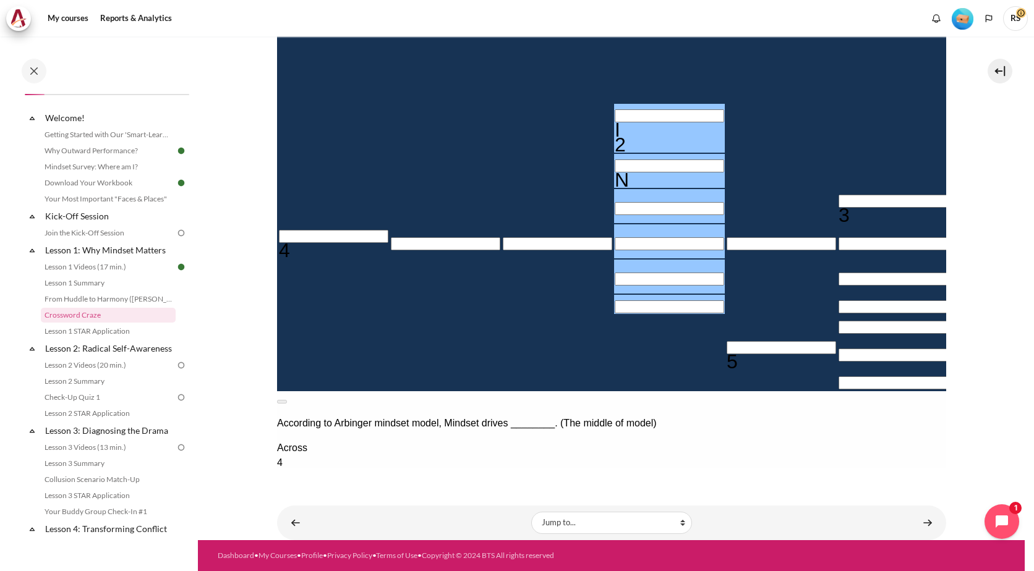
type input "INWa＿＿"
type input "＿＿＿A＿＿＿R"
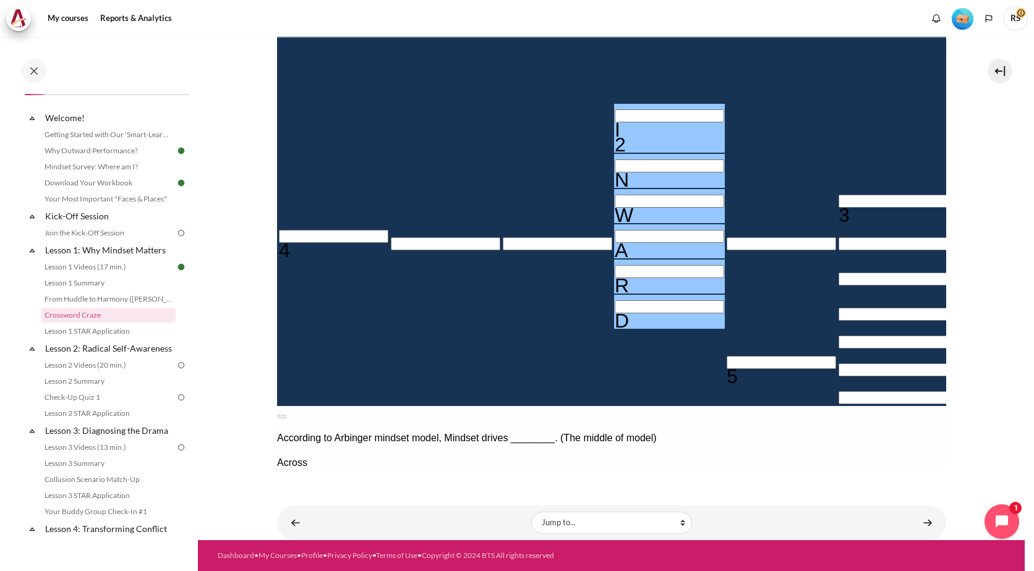
type input "INWARD"
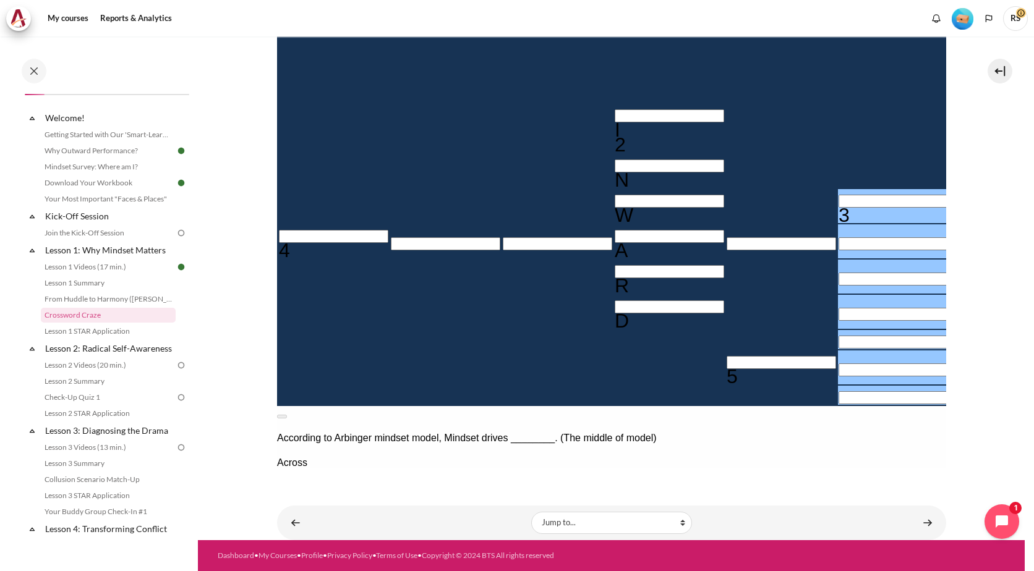
click at [286, 415] on button at bounding box center [281, 417] width 10 height 4
click at [838, 195] on input "Row 5, Column 6. 3 Down. The established set of attitudes held by someone., Let…" at bounding box center [892, 201] width 109 height 13
type input "P＿＿＿＿＿＿"
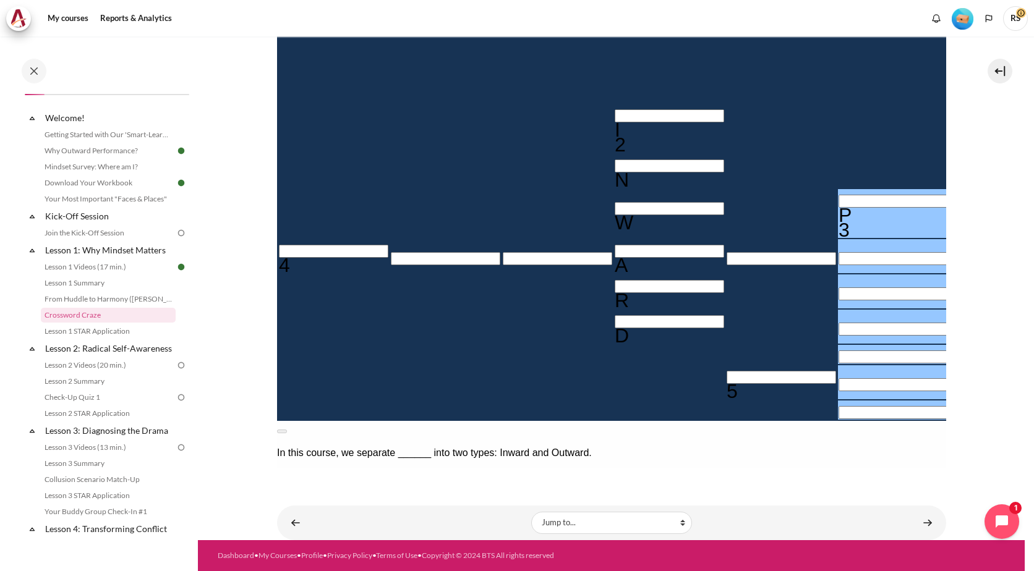
type input "＿＿＿A＿E＿R"
type input "PE＿＿＿＿＿"
type input "PEO＿＿＿＿"
type input "PEOP＿＿＿"
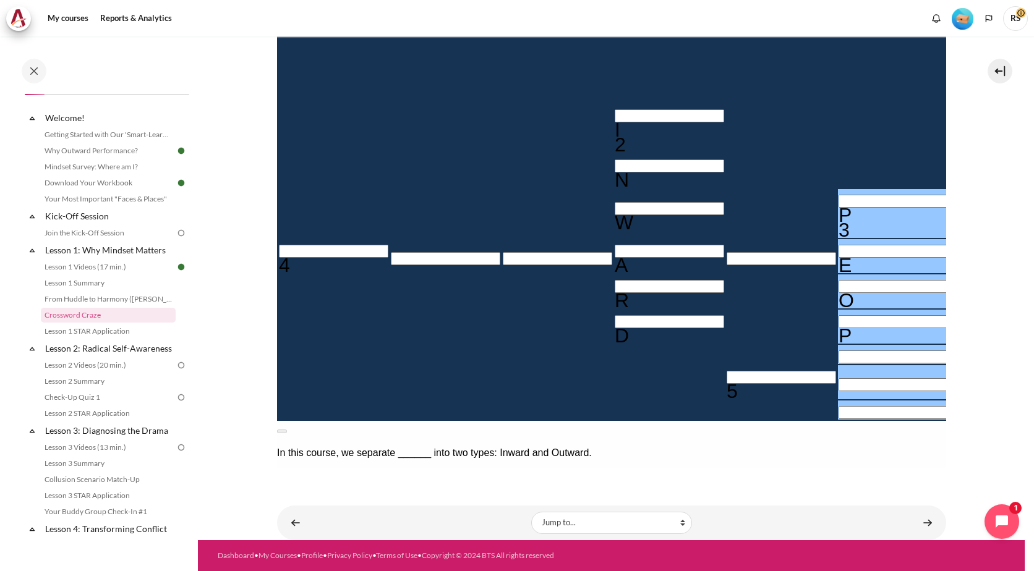
type input "PEOPP＿＿"
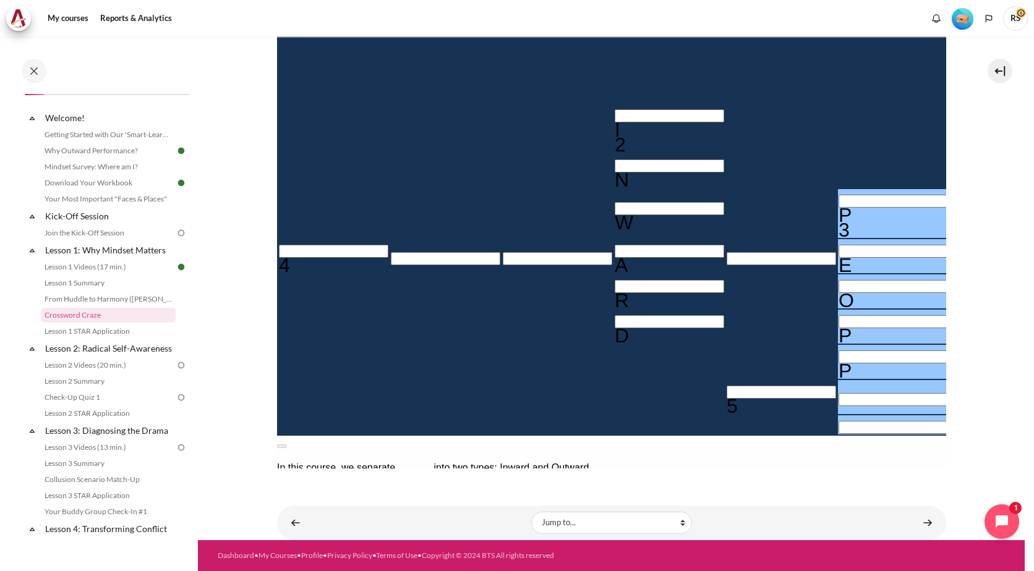
type input "＿L＿＿＿＿＿"
type input "PEOPPL＿"
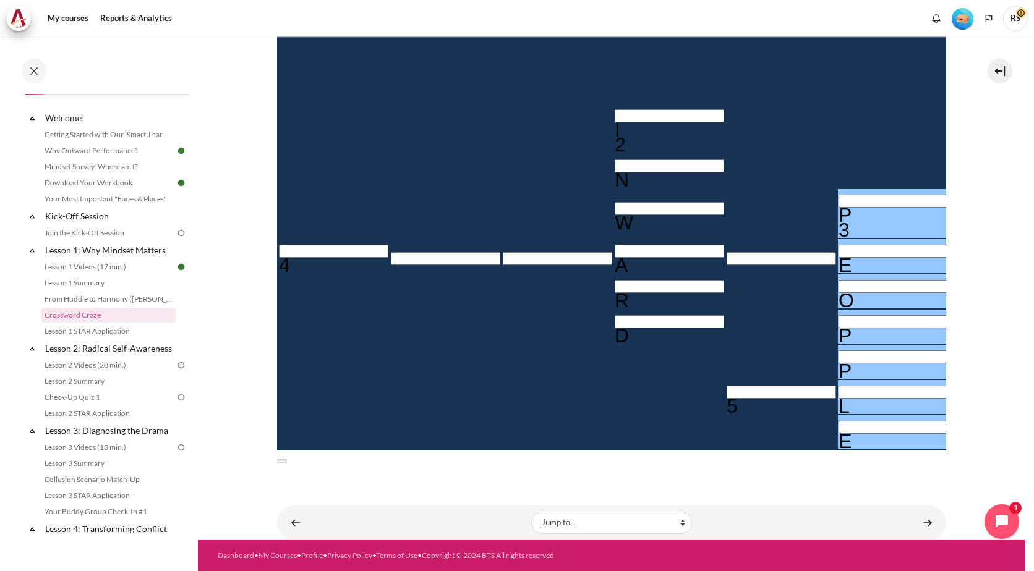
type input "PEOPPL＿"
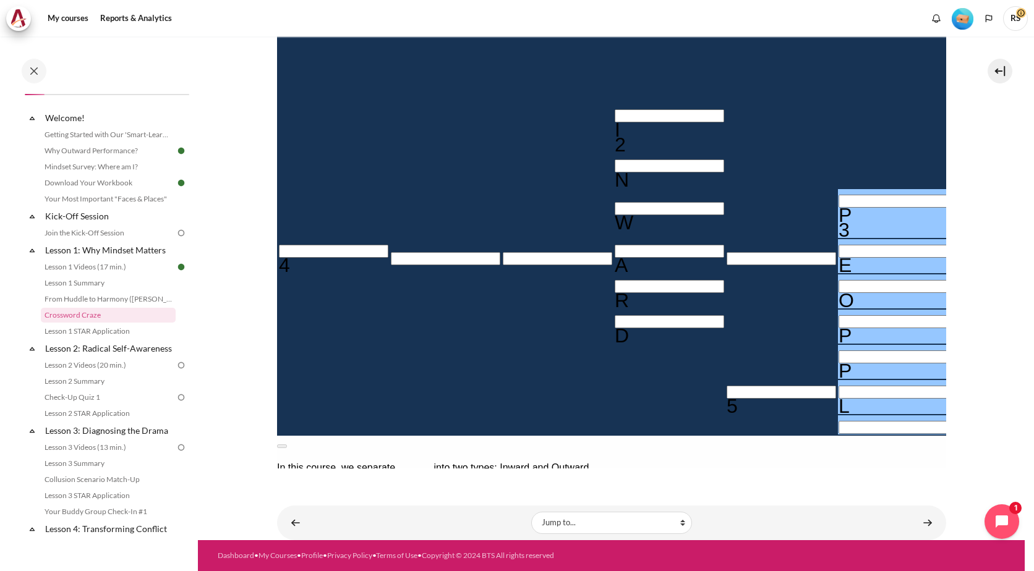
type input "＿＿＿＿＿＿＿"
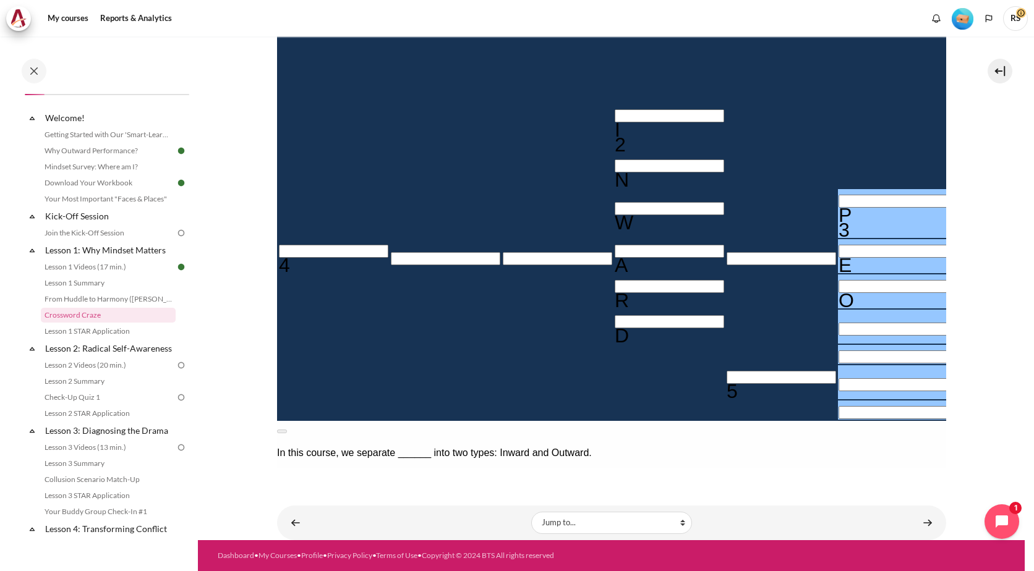
type input "PE＿＿＿＿＿"
type input "＿＿＿A＿＿＿R"
type input "P＿＿＿＿＿＿"
type input "L＿＿＿＿＿＿"
type input "＿＿＿A＿E＿R"
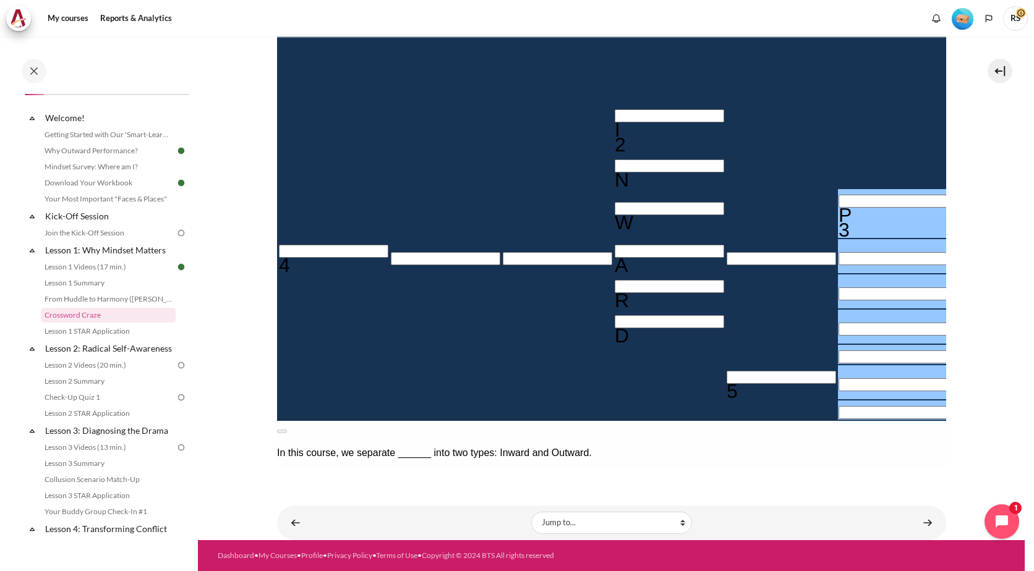
type input "LE＿＿＿＿＿"
type input "＿＿＿A＿＿＿R"
type input "＿＿＿＿＿＿＿"
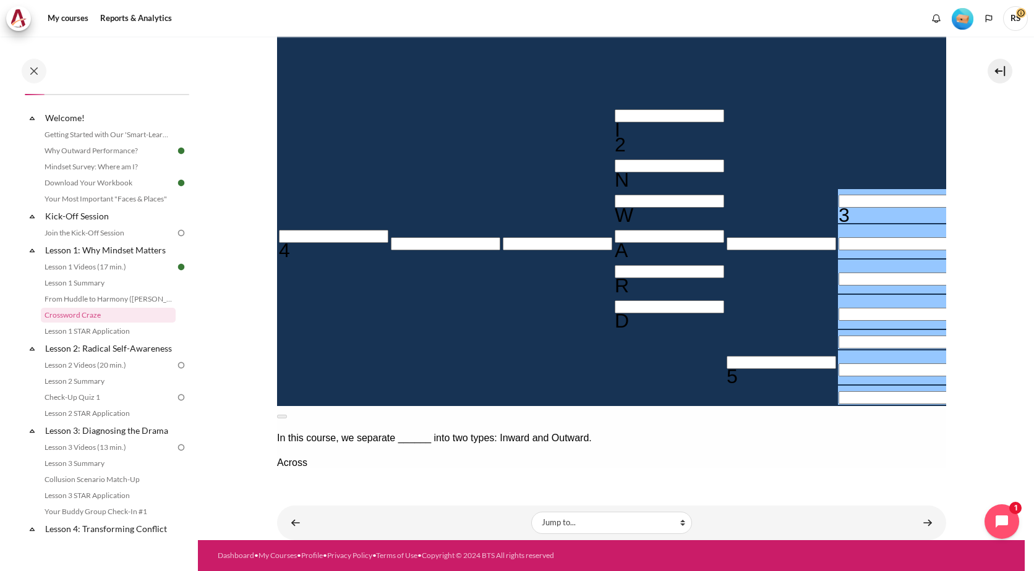
click at [495, 539] on button "Open extra clue for 5 Across. Mindset drives behaviors that drive _______." at bounding box center [490, 541] width 10 height 4
click at [286, 415] on button at bounding box center [281, 417] width 10 height 4
drag, startPoint x: 461, startPoint y: 368, endPoint x: 481, endPoint y: 370, distance: 19.3
click at [726, 367] on input "Crossword grid. Use arrow keys to navigate and the keyboard to enter characters…" at bounding box center [780, 362] width 109 height 13
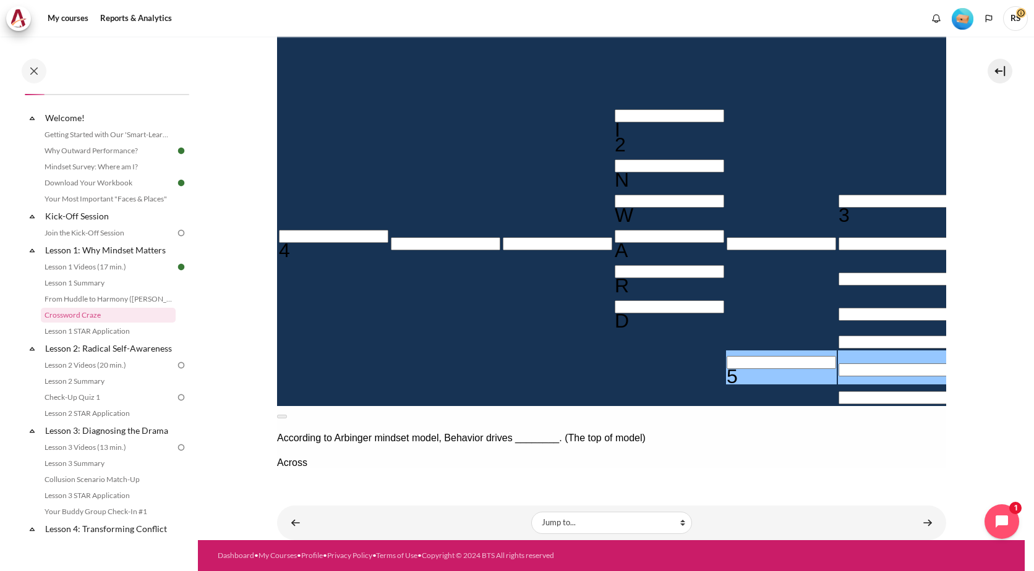
type input "R＿＿＿＿＿＿"
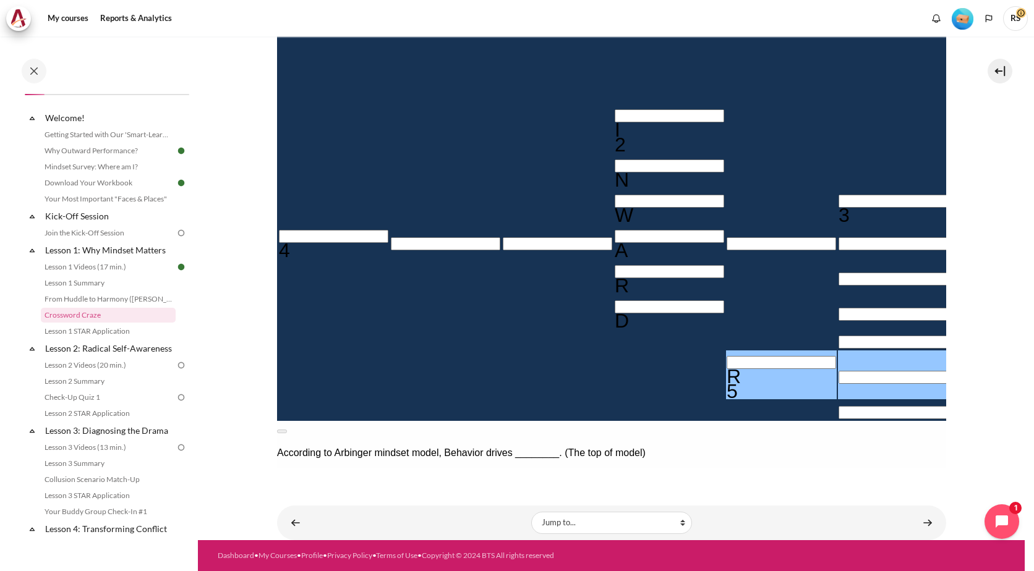
type input "RE＿＿＿＿＿"
type input "＿＿＿＿＿E＿"
type input "RES＿＿＿＿"
type input "RESU＿＿＿"
type input "RESUL＿＿"
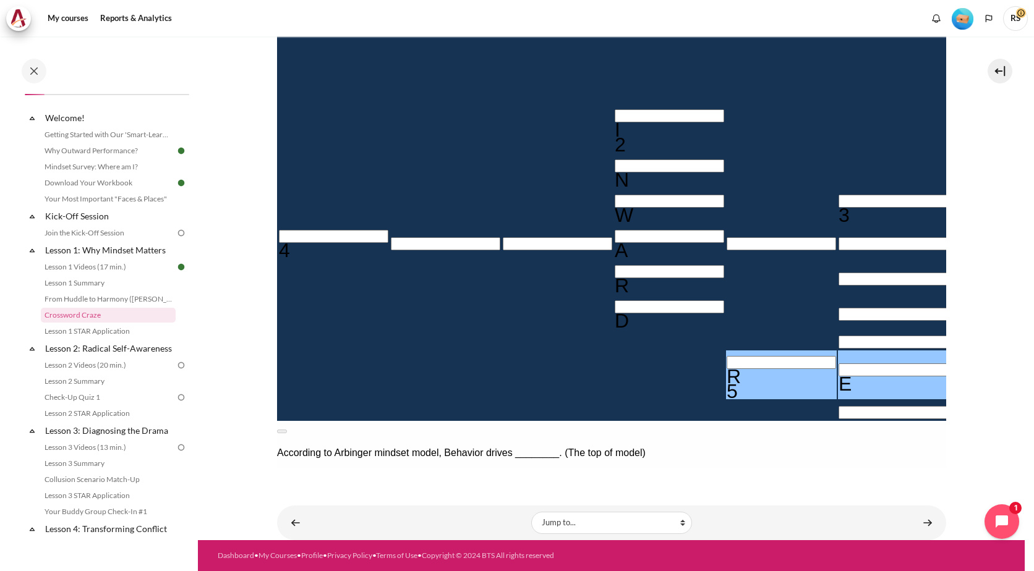
type input "RESULT＿"
type input "RESULTS"
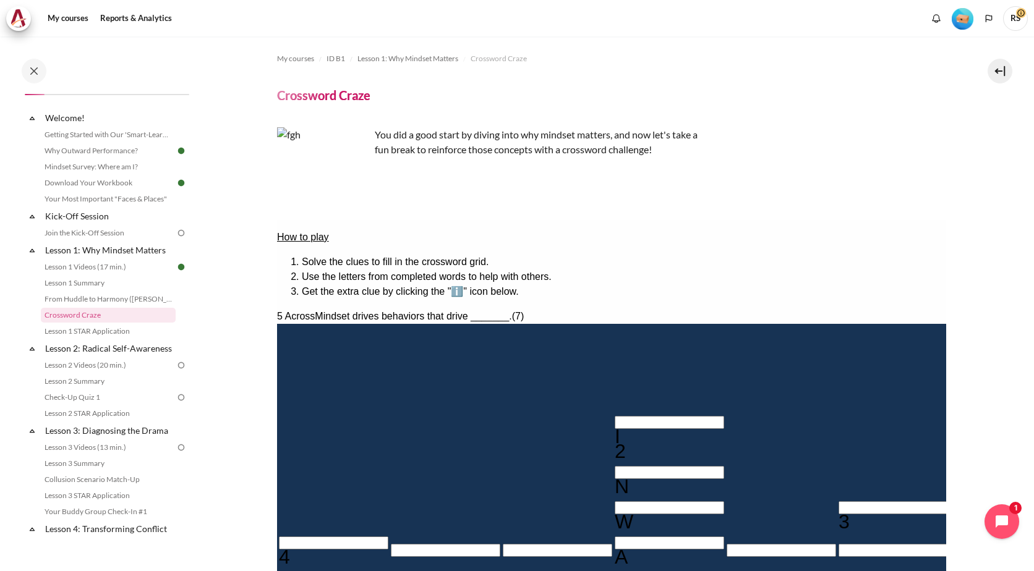
click at [299, 537] on input "Crossword grid. Use arrow keys to navigate and the keyboard to enter characters…" at bounding box center [332, 543] width 109 height 13
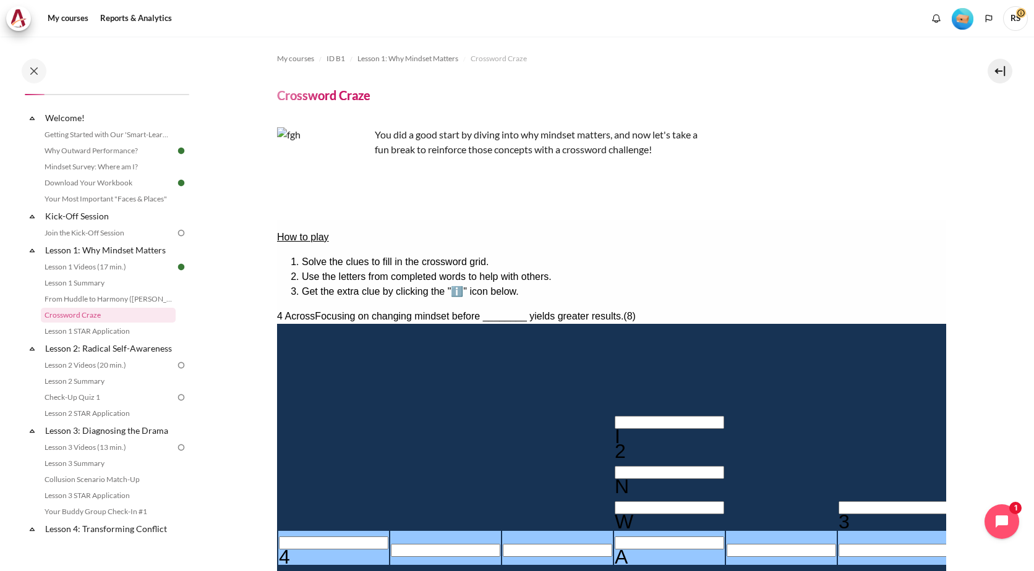
type input "B＿＿A＿＿＿R"
type input "BE＿A＿＿＿R"
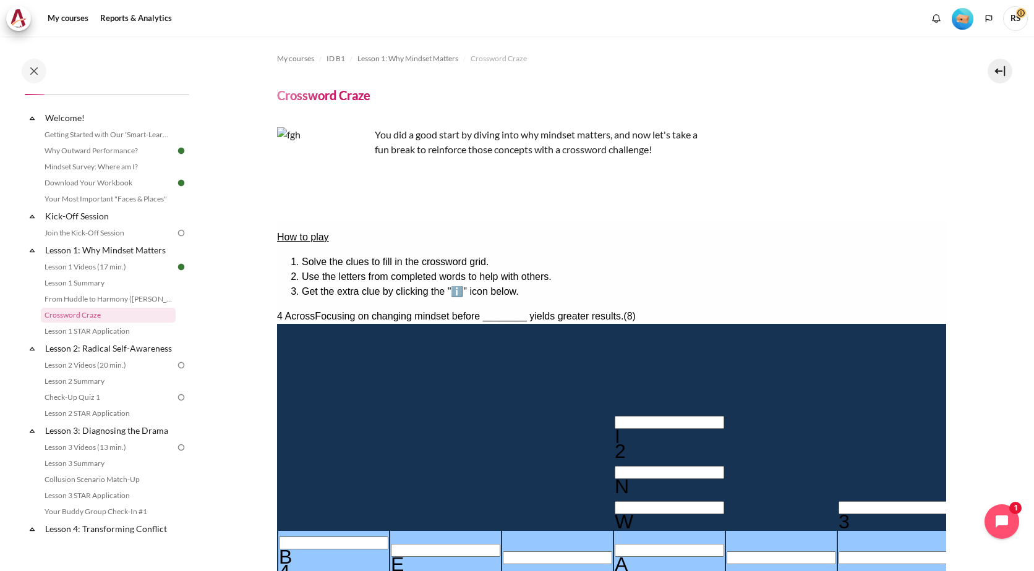
type input "BEHA＿＿＿R"
type input "BEHAV＿＿R"
type input "BEHAVI＿R"
type input "＿I＿＿＿E＿"
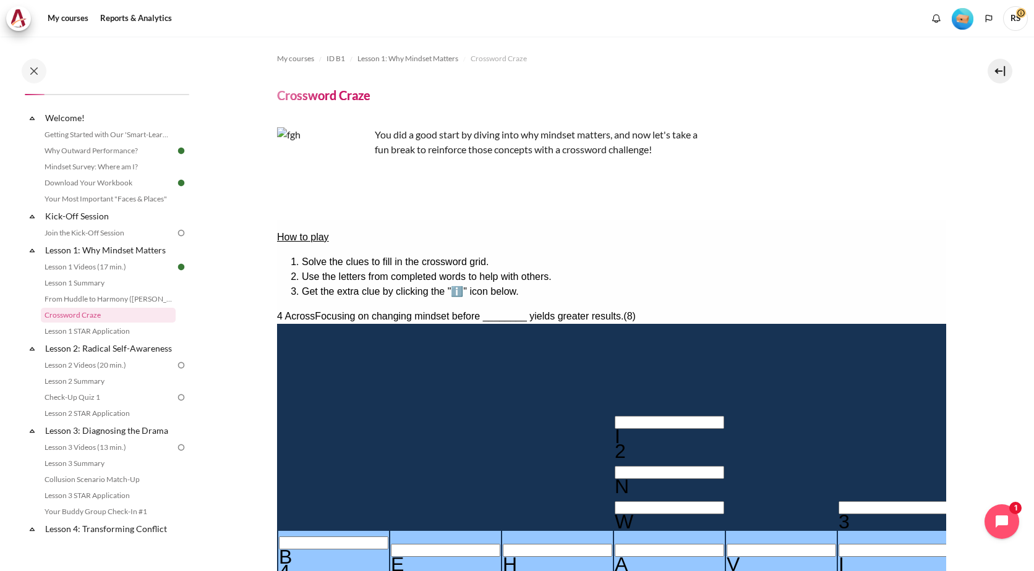
type input "BEHAVIOR"
type input "BEHAVIOT"
type input "OUTWATD"
type input "BEHAVIOR"
type input "OUTWARD"
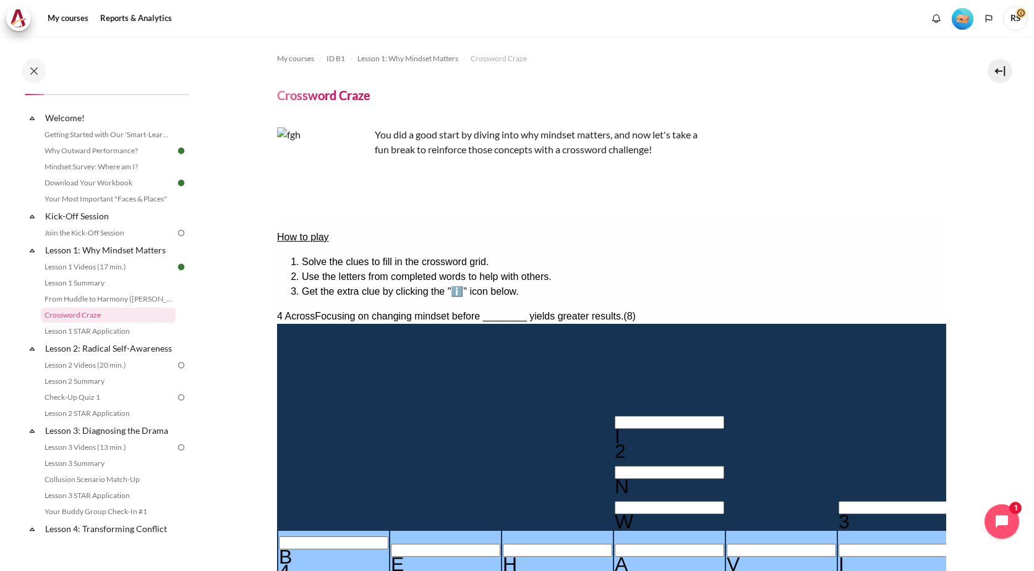
scroll to position [307, 0]
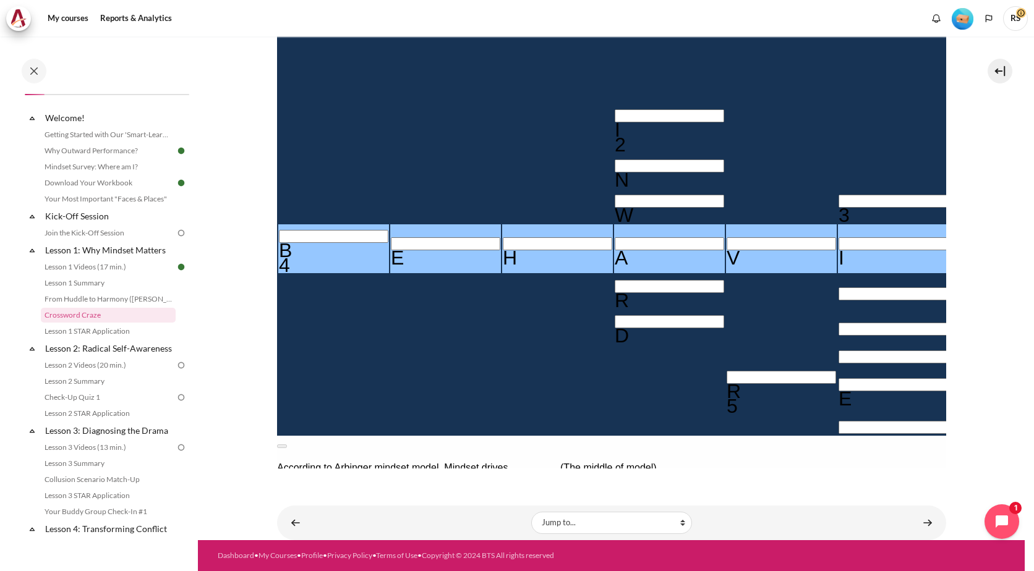
click at [838, 195] on input "Row 5, Column 6. 3 Down. The established set of attitudes held by someone., Let…" at bounding box center [892, 201] width 109 height 13
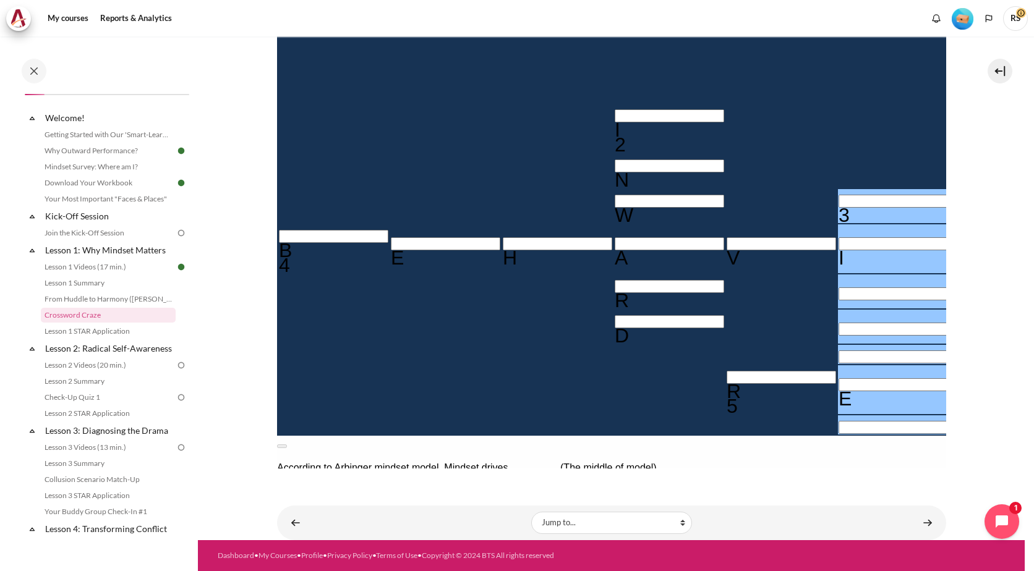
click at [286, 445] on button at bounding box center [281, 447] width 10 height 4
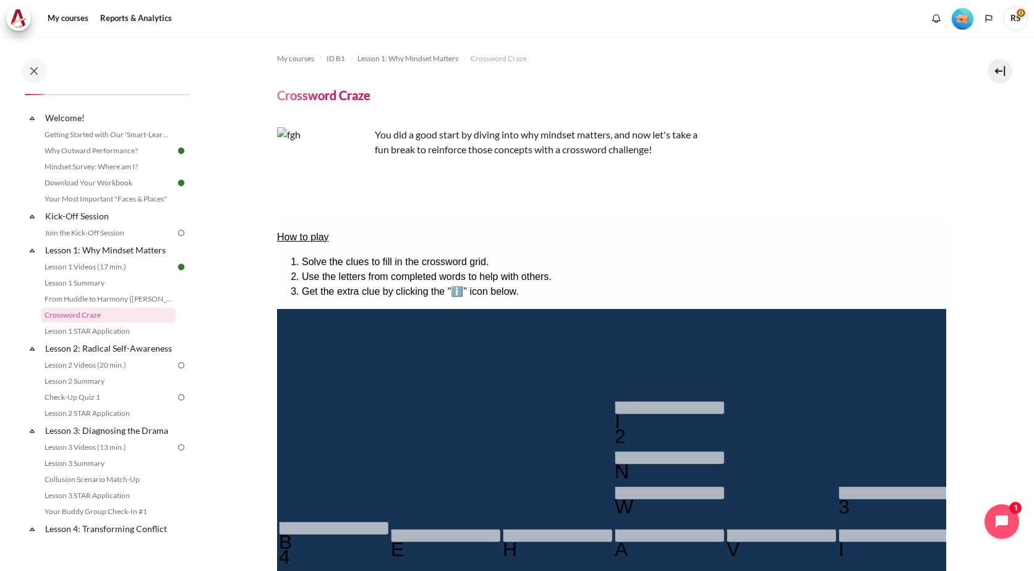
scroll to position [333, 0]
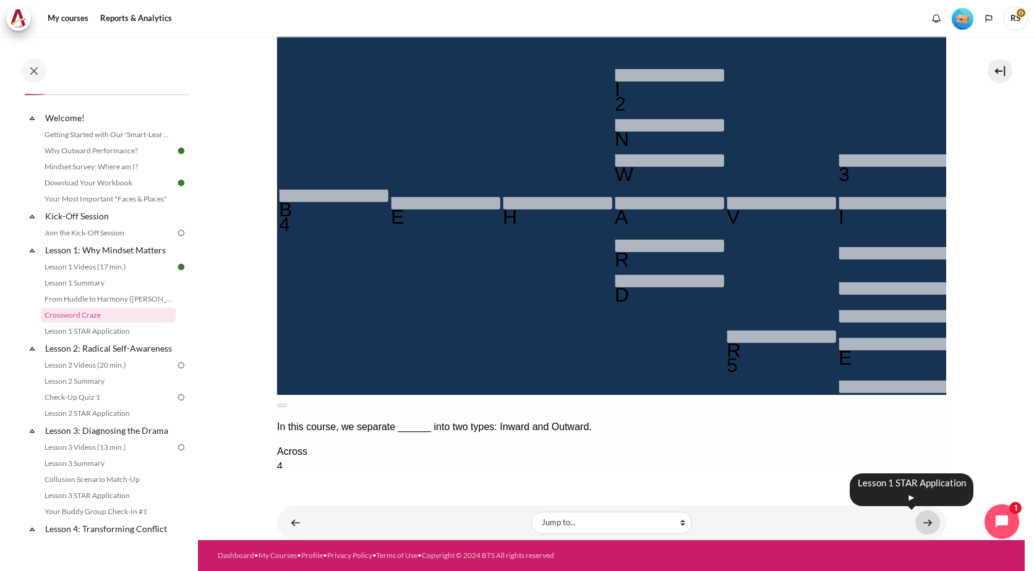
click at [920, 524] on link "Content" at bounding box center [927, 523] width 25 height 24
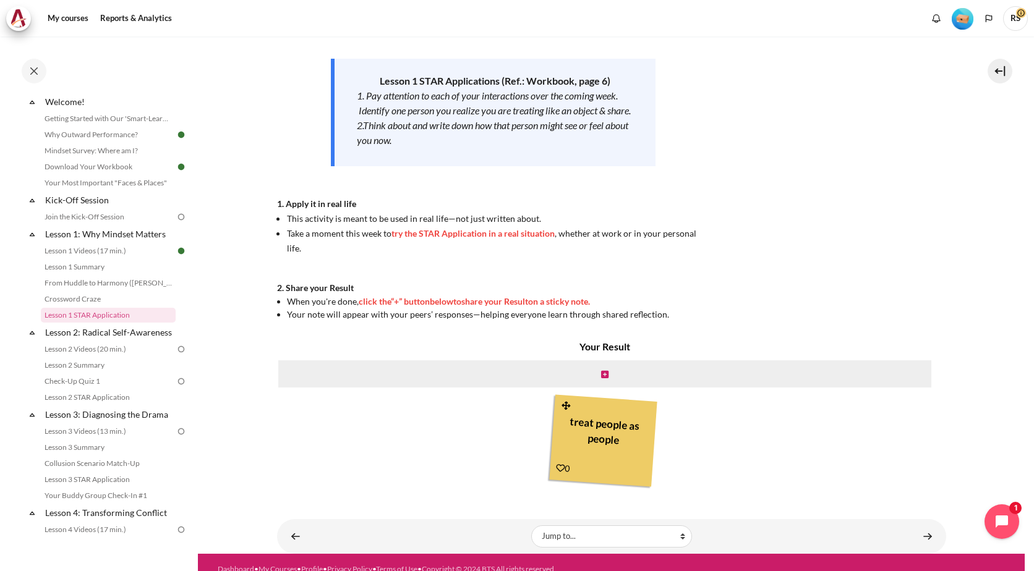
scroll to position [196, 0]
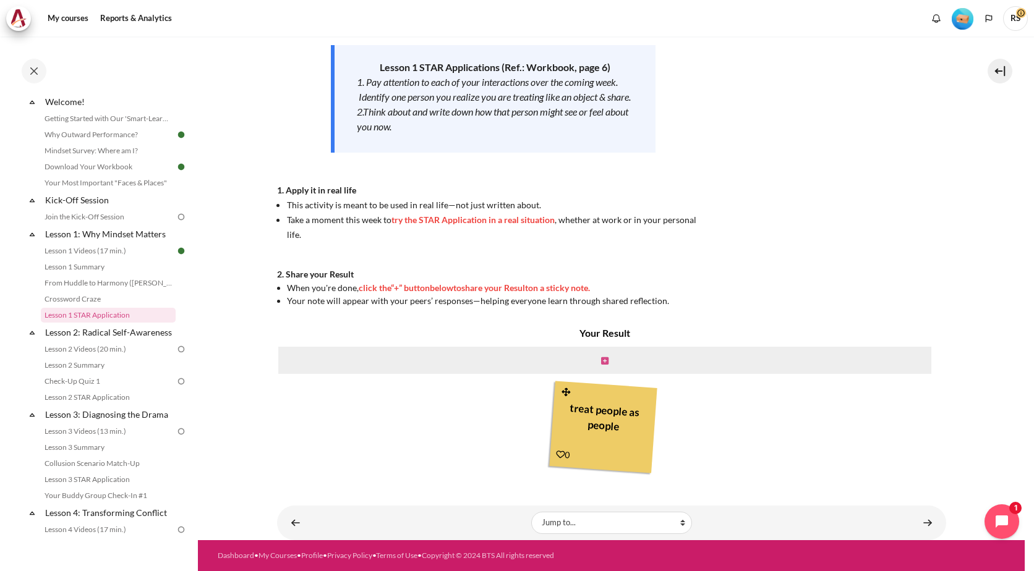
click at [602, 360] on icon "Content" at bounding box center [604, 361] width 7 height 9
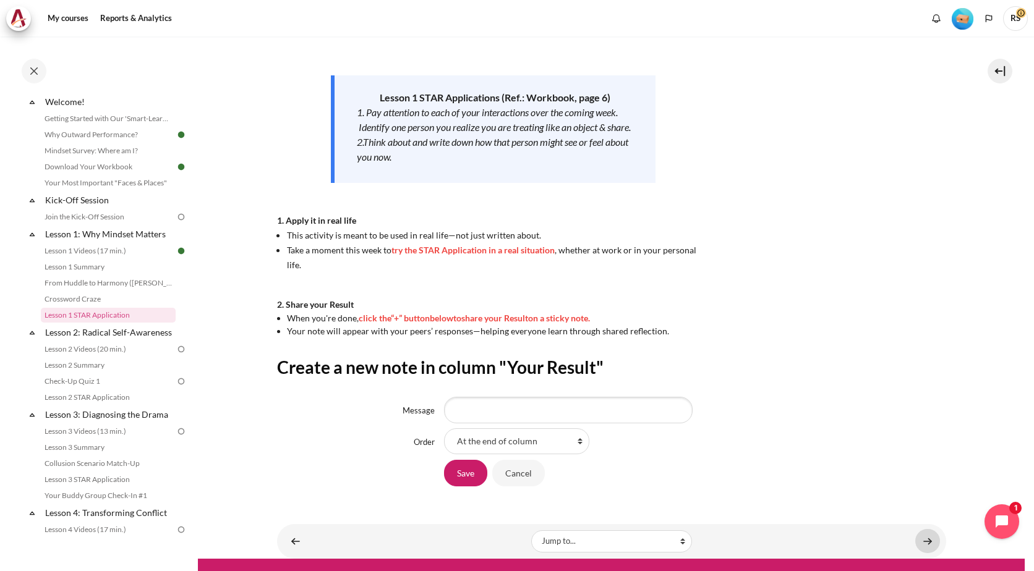
scroll to position [184, 0]
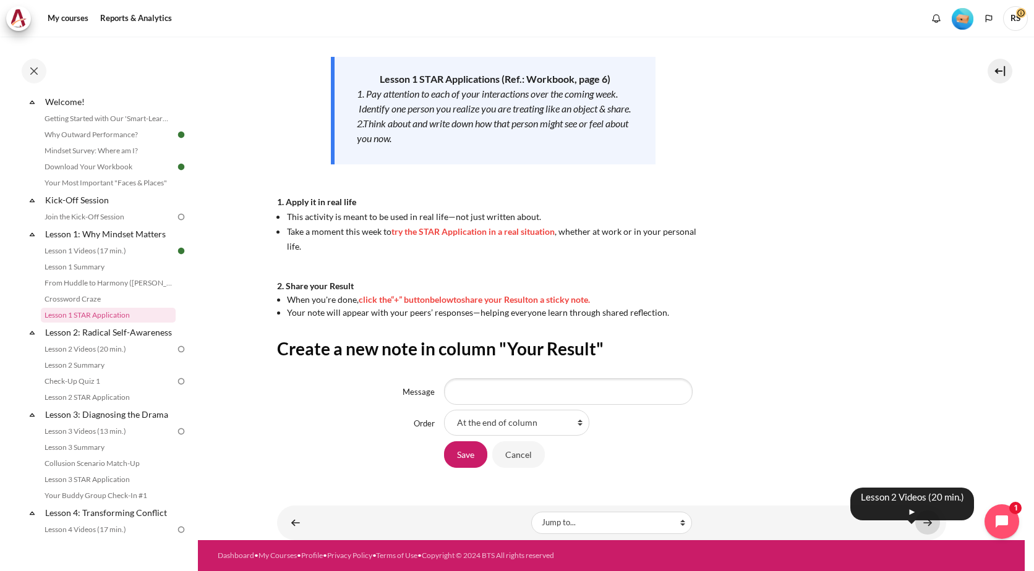
click at [926, 526] on link "Content" at bounding box center [927, 523] width 25 height 24
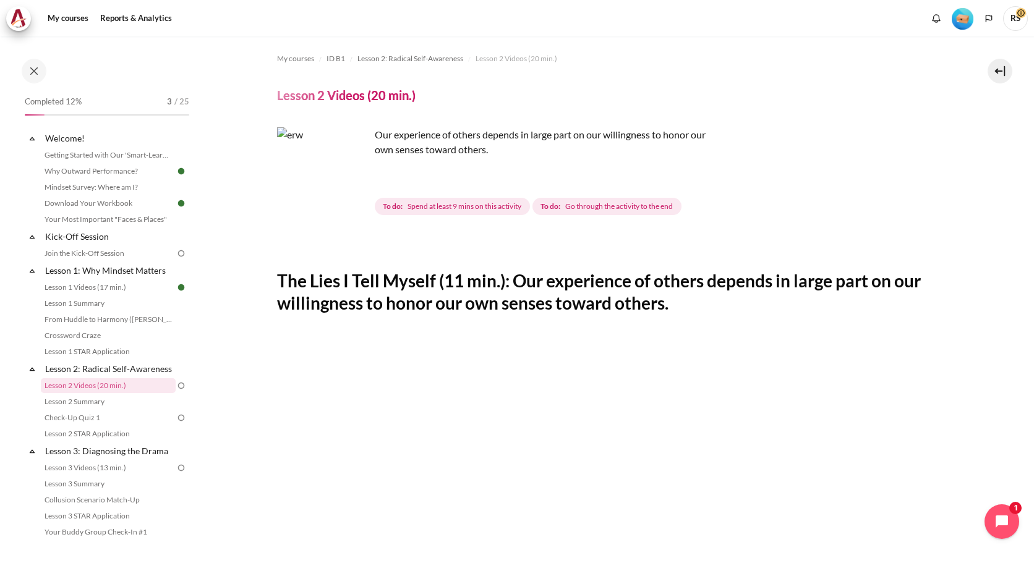
scroll to position [424, 0]
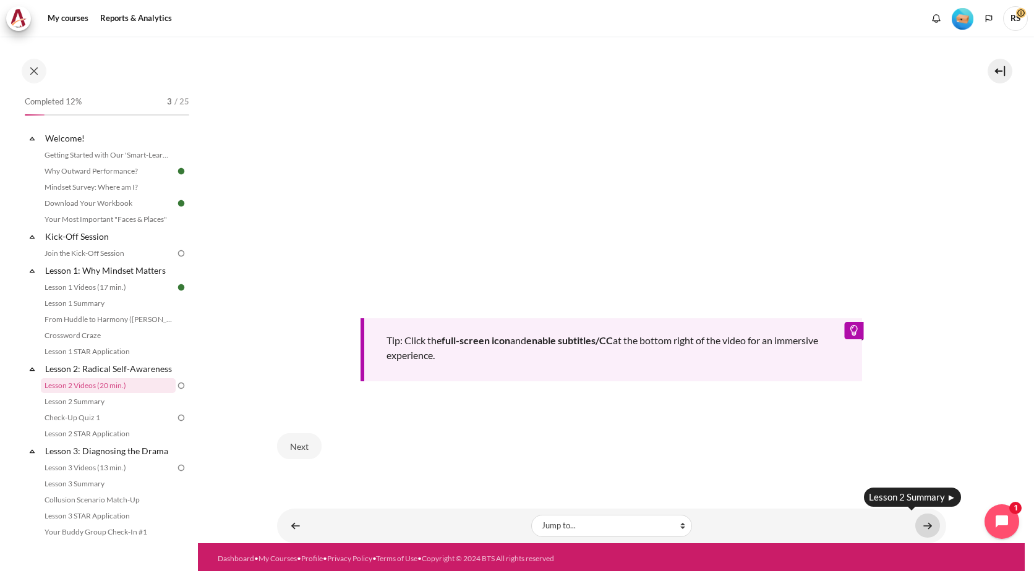
click at [918, 522] on link "Content" at bounding box center [927, 526] width 25 height 24
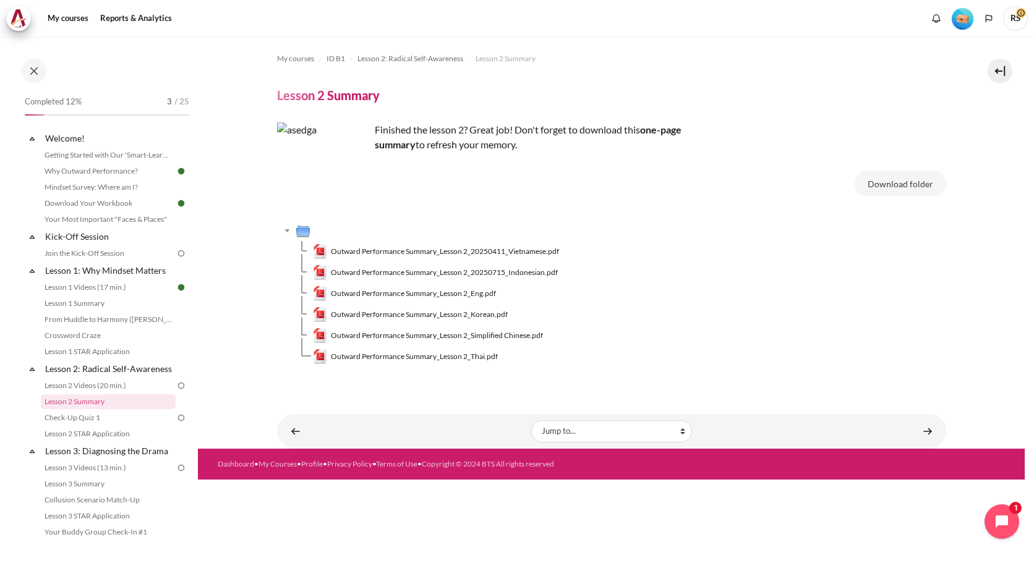
scroll to position [100, 0]
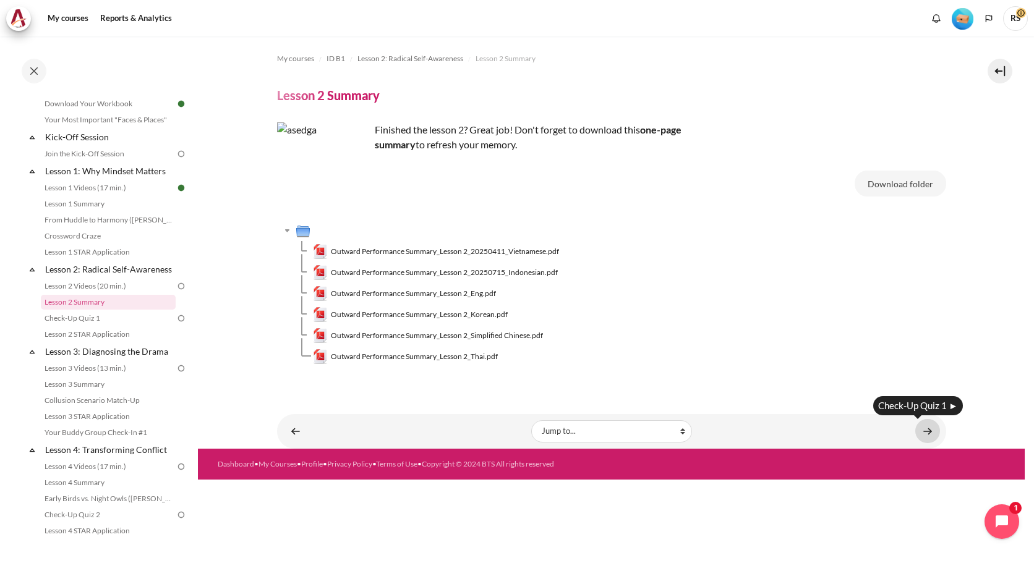
click at [921, 434] on link "Content" at bounding box center [927, 431] width 25 height 24
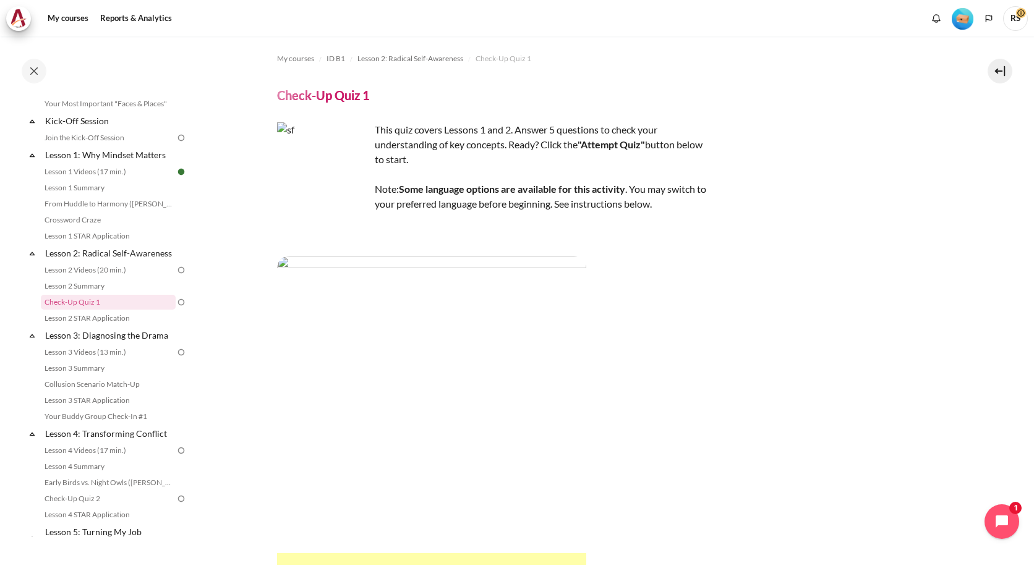
scroll to position [249, 0]
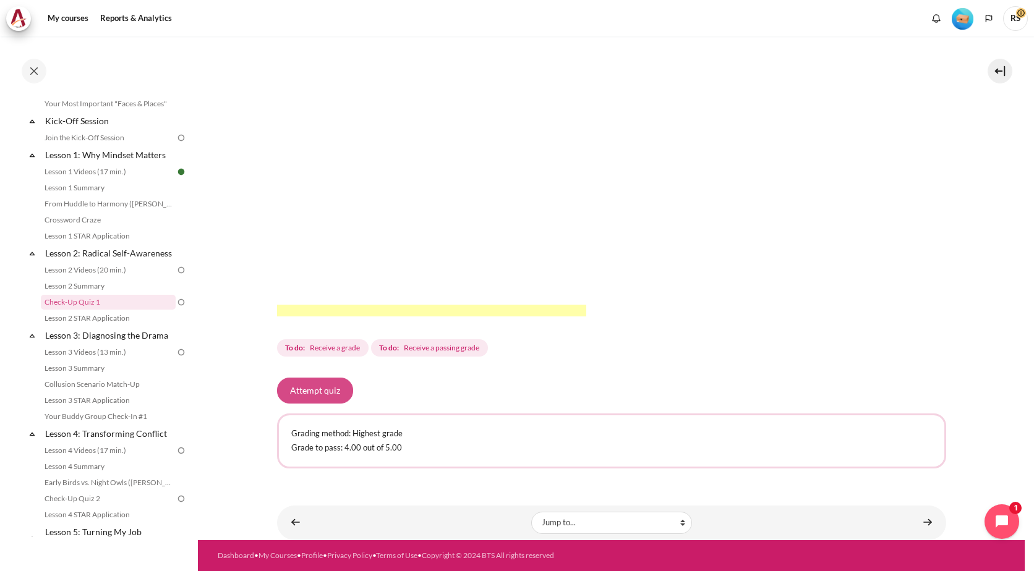
click at [324, 393] on button "Attempt quiz" at bounding box center [315, 391] width 76 height 26
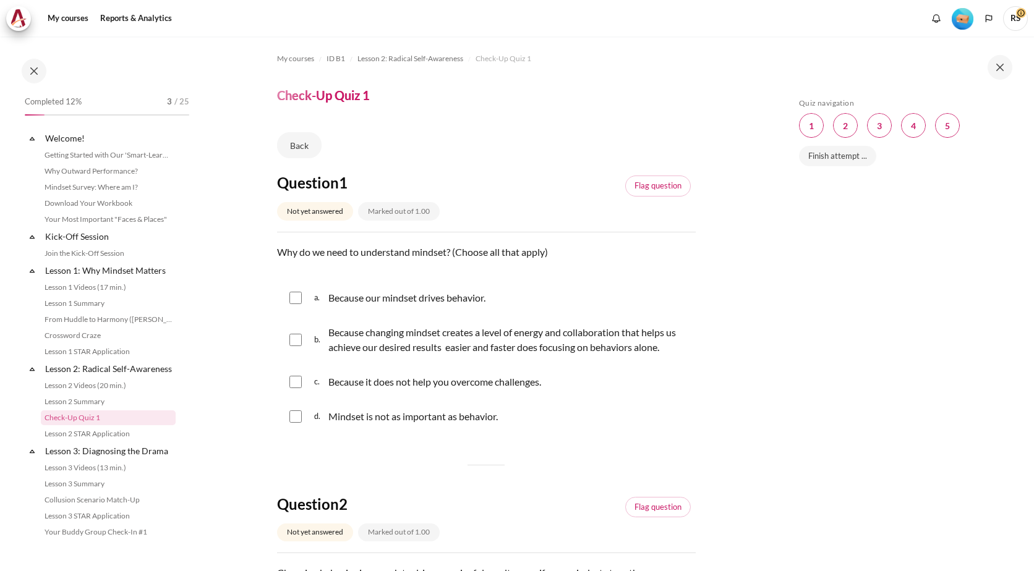
scroll to position [116, 0]
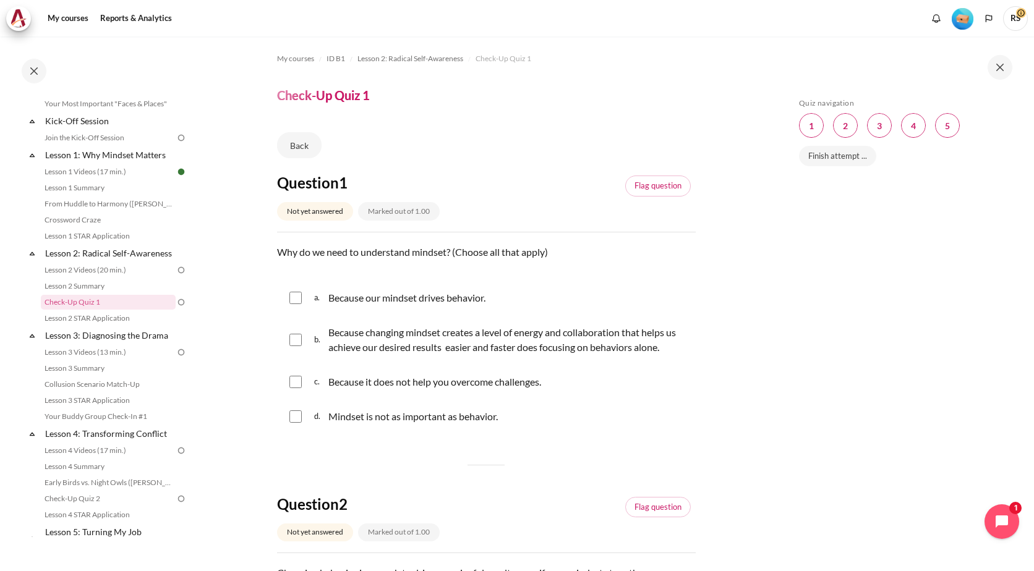
click at [296, 300] on input "Content" at bounding box center [295, 298] width 12 height 12
checkbox input "true"
click at [296, 342] on input "Content" at bounding box center [295, 340] width 12 height 12
checkbox input "true"
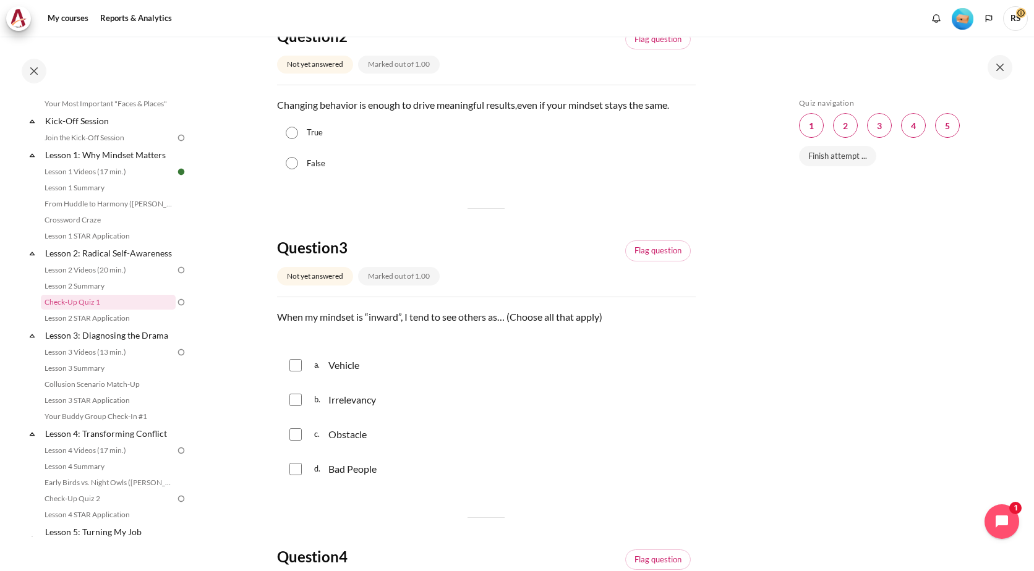
click at [294, 437] on input "Content" at bounding box center [295, 435] width 12 height 12
checkbox input "true"
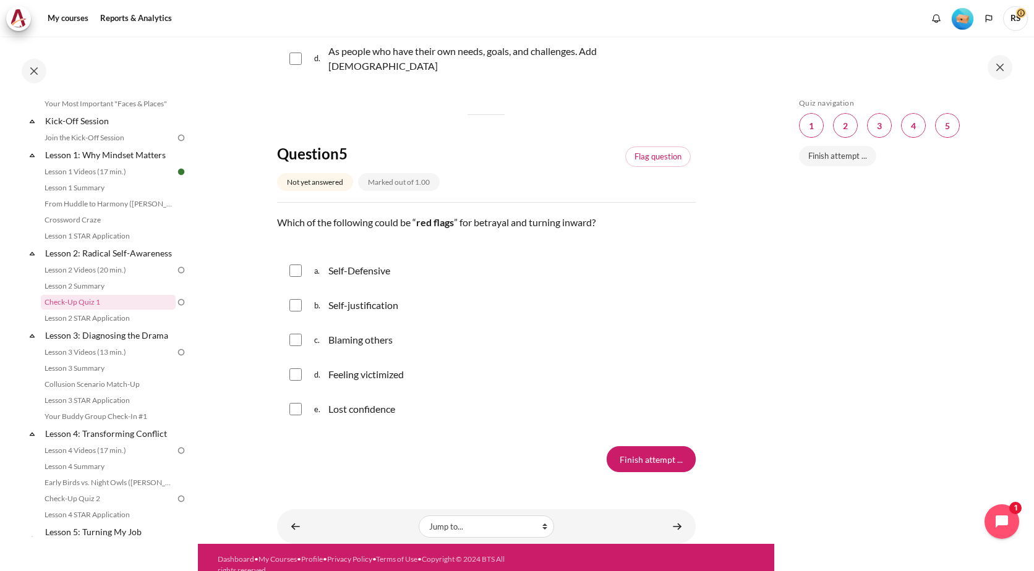
scroll to position [741, 0]
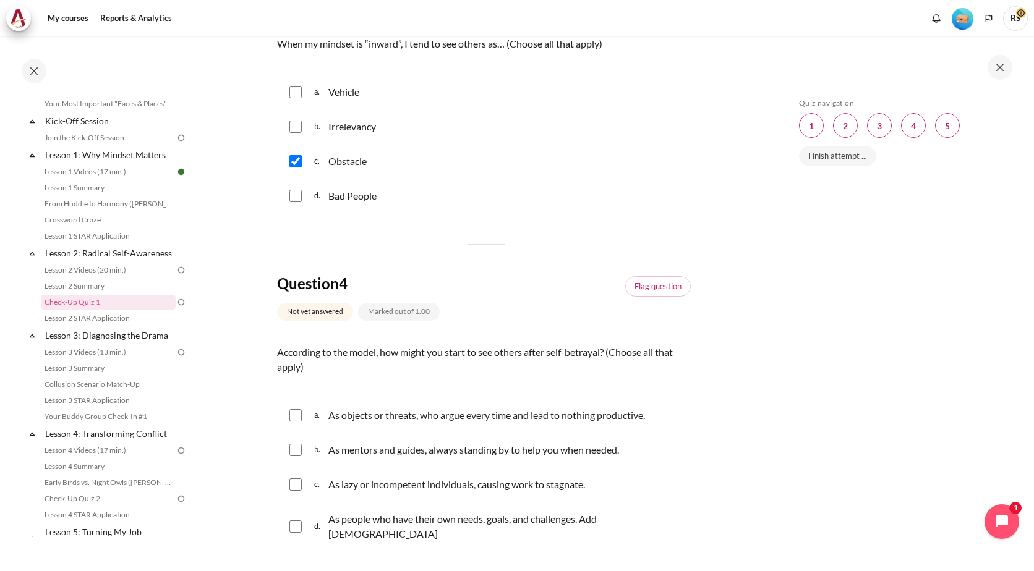
click at [300, 547] on div "Question 1 Not yet answered Marked out of 1.00 Flag question Question text Why …" at bounding box center [486, 186] width 419 height 1509
click at [299, 523] on input "Content" at bounding box center [295, 527] width 12 height 12
checkbox input "true"
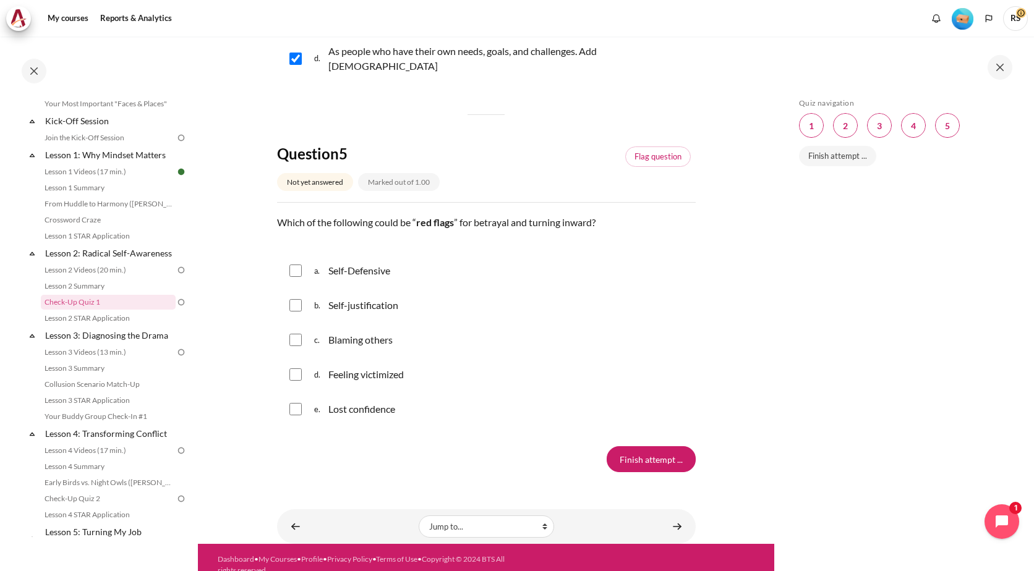
click at [300, 334] on input "Content" at bounding box center [295, 340] width 12 height 12
checkbox input "true"
click at [684, 450] on input "Finish attempt ..." at bounding box center [651, 460] width 89 height 26
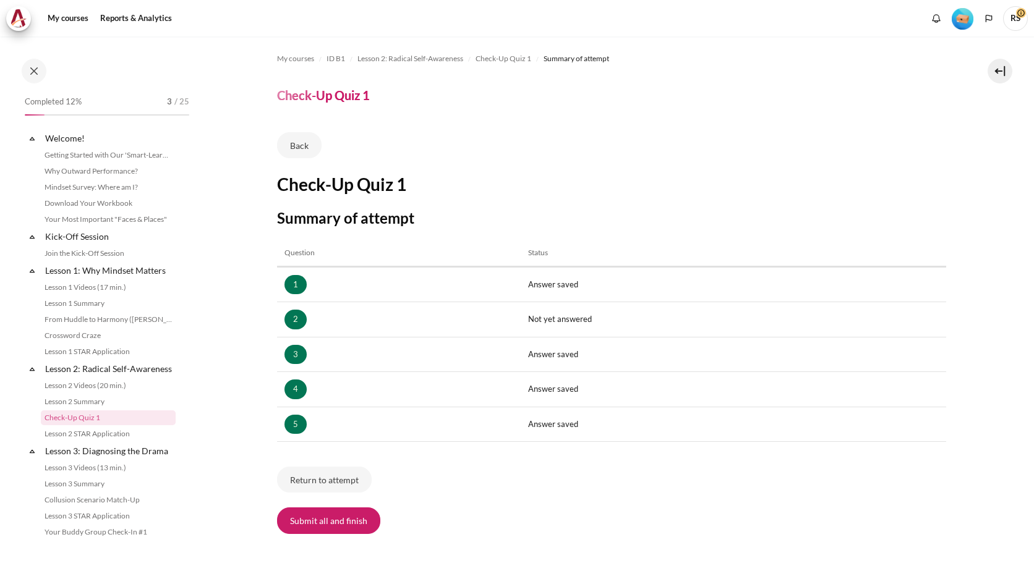
scroll to position [116, 0]
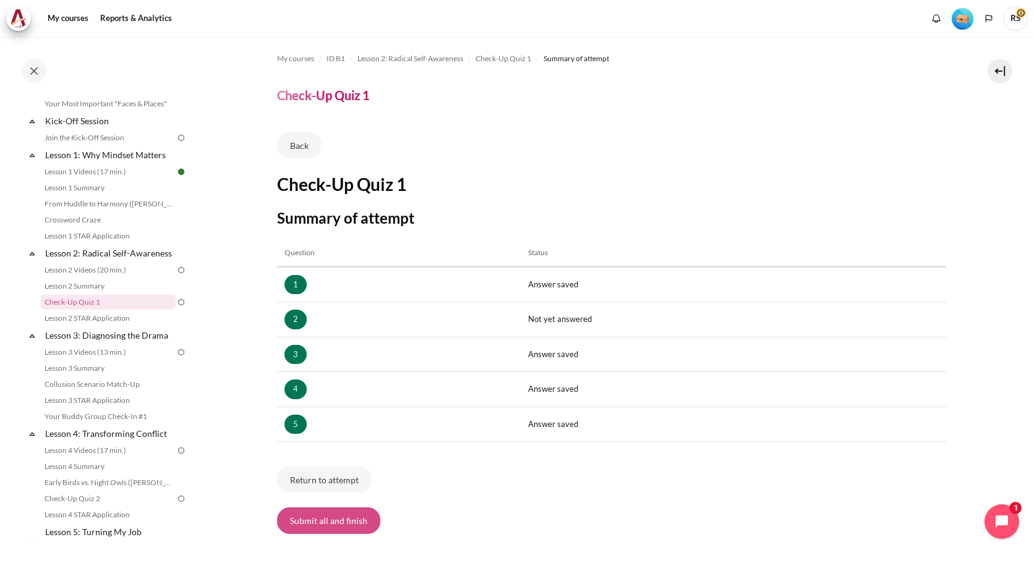
click at [361, 522] on button "Submit all and finish" at bounding box center [328, 521] width 103 height 26
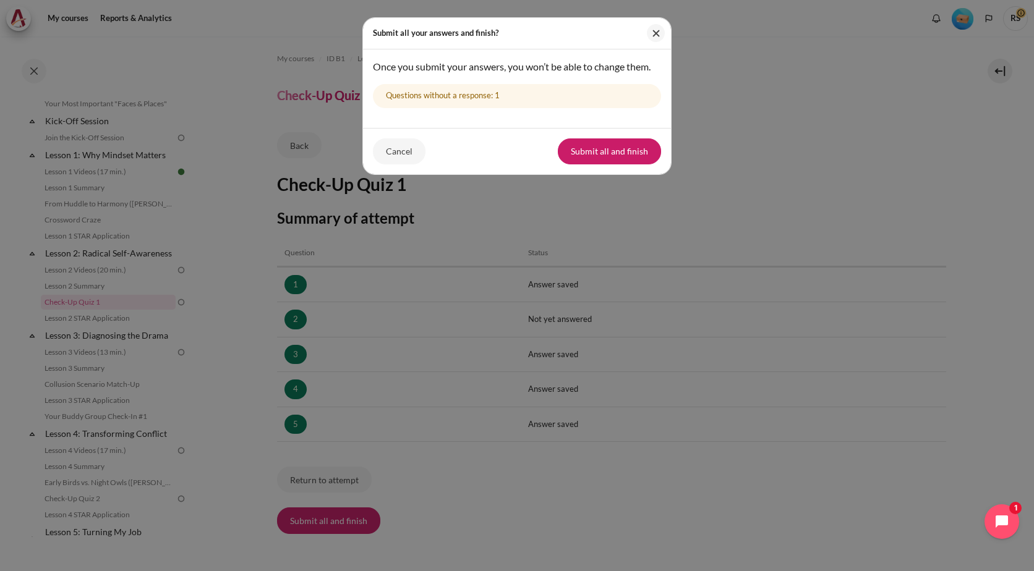
click at [390, 148] on button "Cancel" at bounding box center [399, 152] width 53 height 26
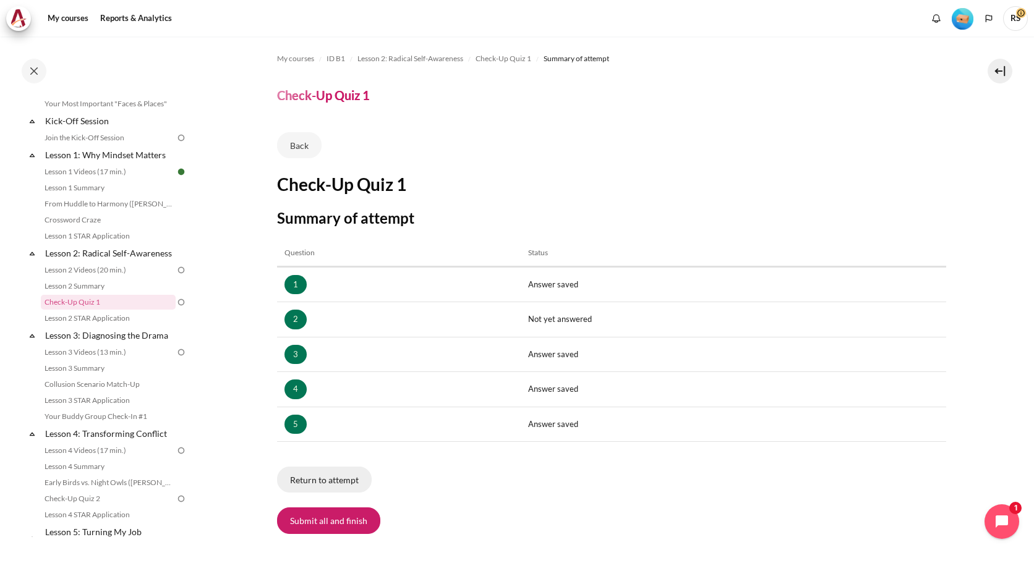
click at [351, 479] on button "Return to attempt" at bounding box center [324, 480] width 95 height 26
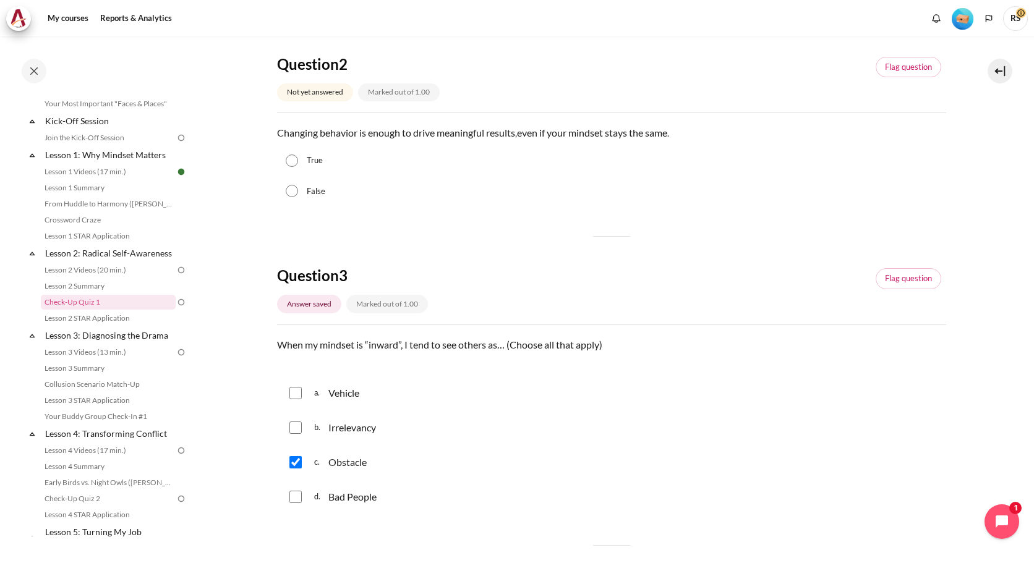
scroll to position [441, 0]
click at [292, 192] on input "False" at bounding box center [292, 190] width 12 height 12
radio input "true"
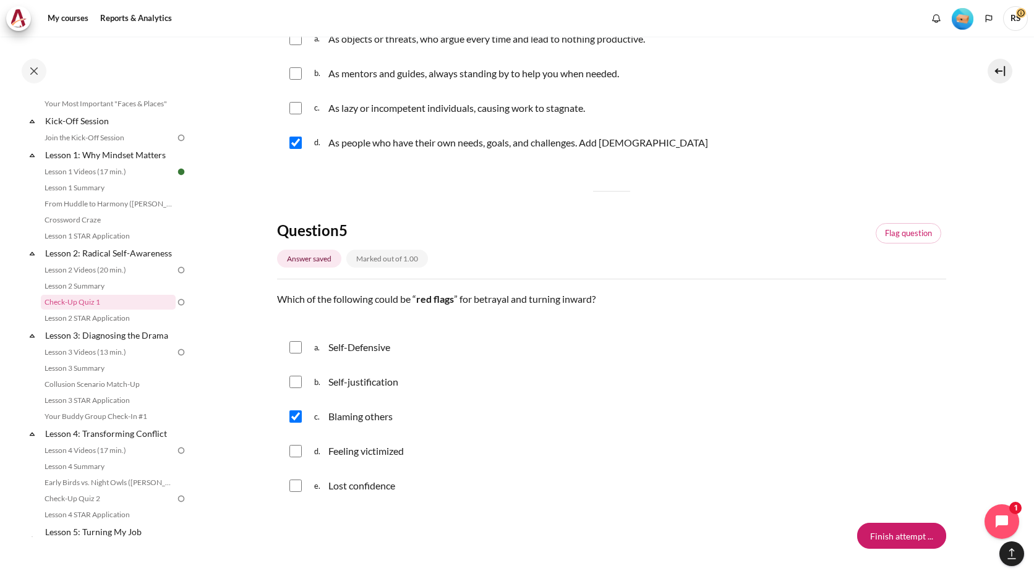
scroll to position [1117, 0]
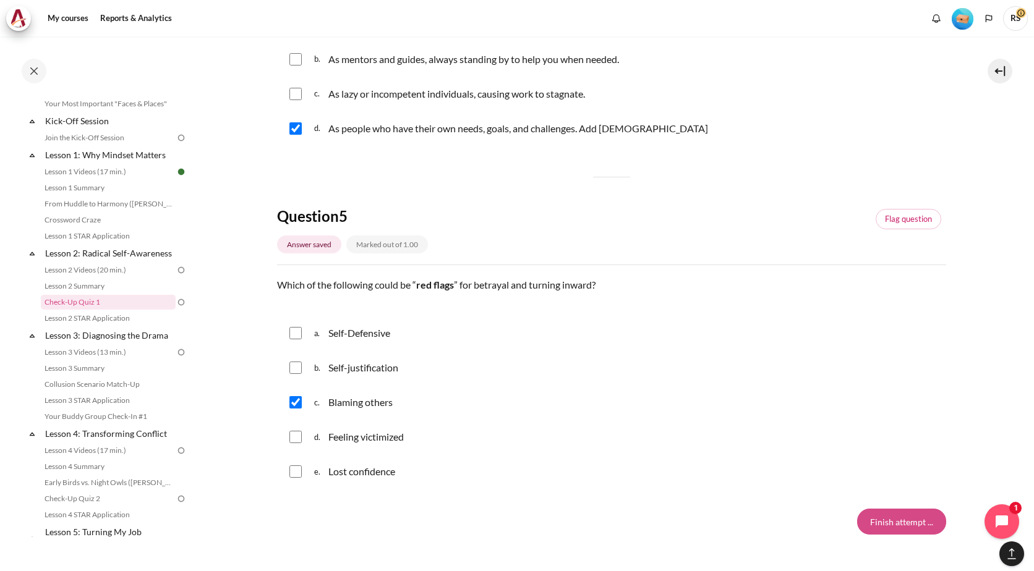
click at [908, 521] on input "Finish attempt ..." at bounding box center [901, 522] width 89 height 26
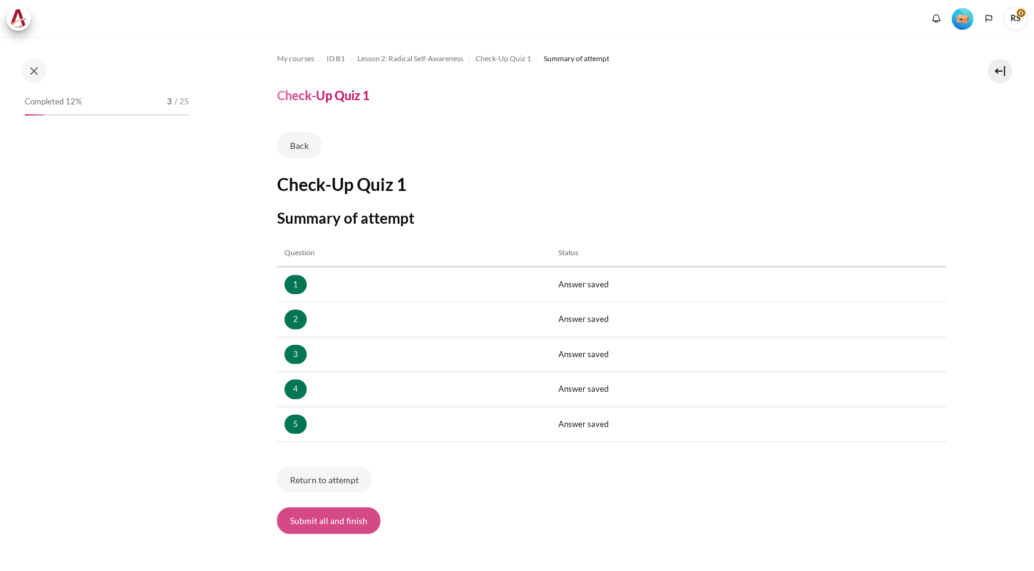
click at [357, 515] on button "Submit all and finish" at bounding box center [328, 521] width 103 height 26
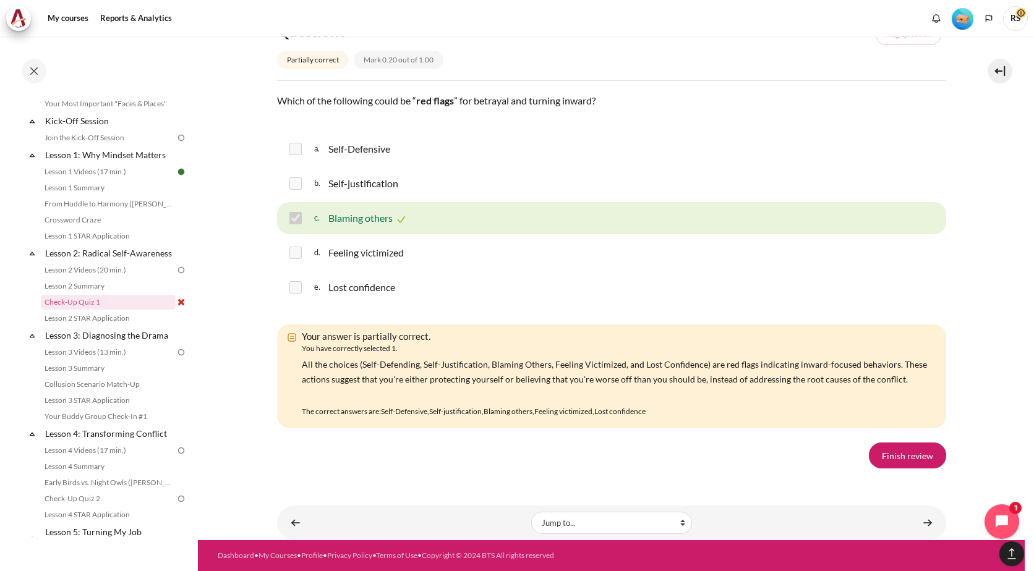
scroll to position [2030, 0]
click at [916, 459] on link "Finish review" at bounding box center [907, 456] width 77 height 26
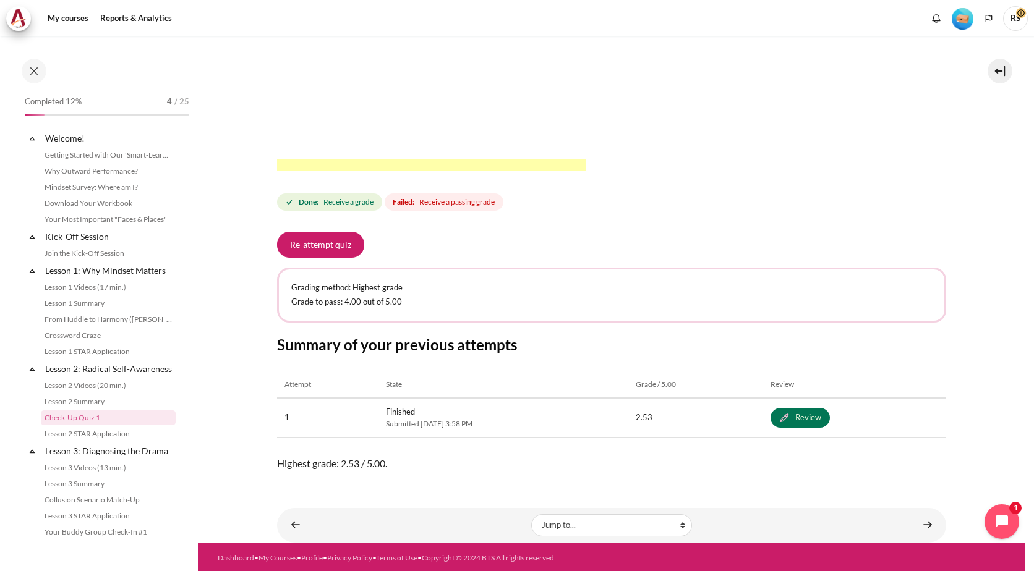
scroll to position [116, 0]
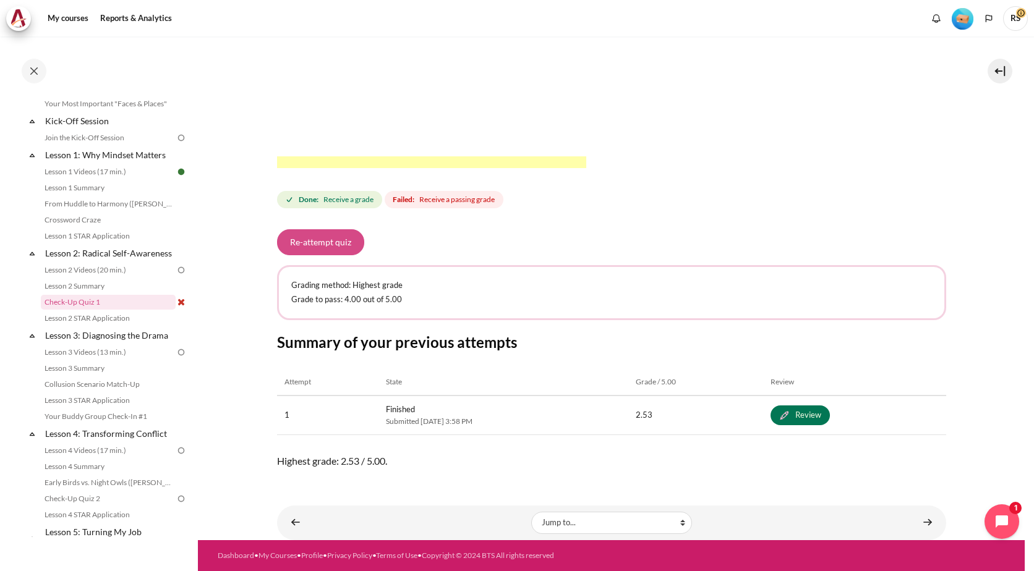
click at [325, 235] on button "Re-attempt quiz" at bounding box center [320, 242] width 87 height 26
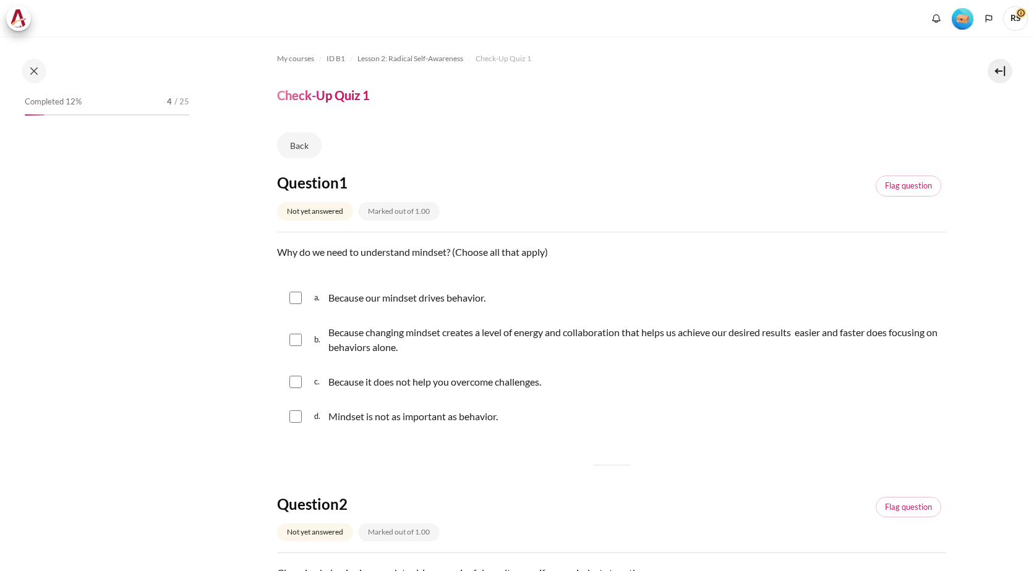
scroll to position [116, 0]
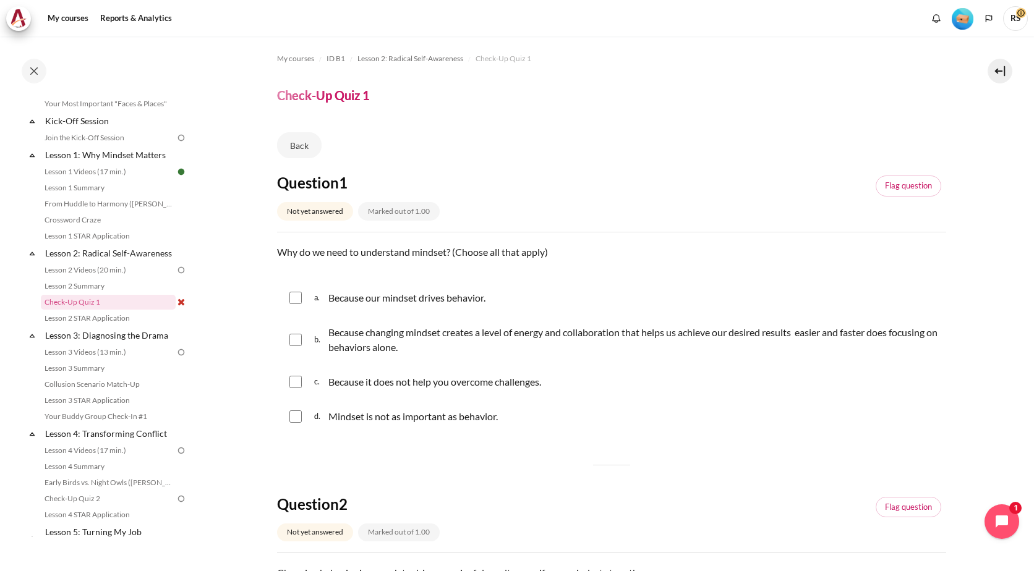
click at [295, 339] on input "Content" at bounding box center [295, 340] width 12 height 12
checkbox input "true"
click at [302, 301] on div "a. Because our mindset drives behavior." at bounding box center [611, 298] width 669 height 32
click at [293, 297] on input "Content" at bounding box center [295, 298] width 12 height 12
checkbox input "true"
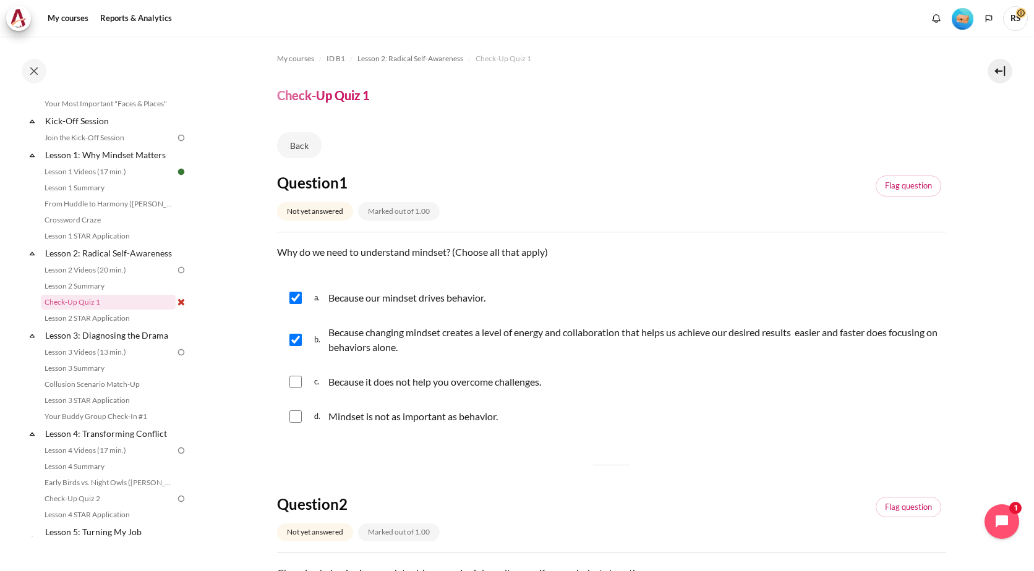
scroll to position [468, 0]
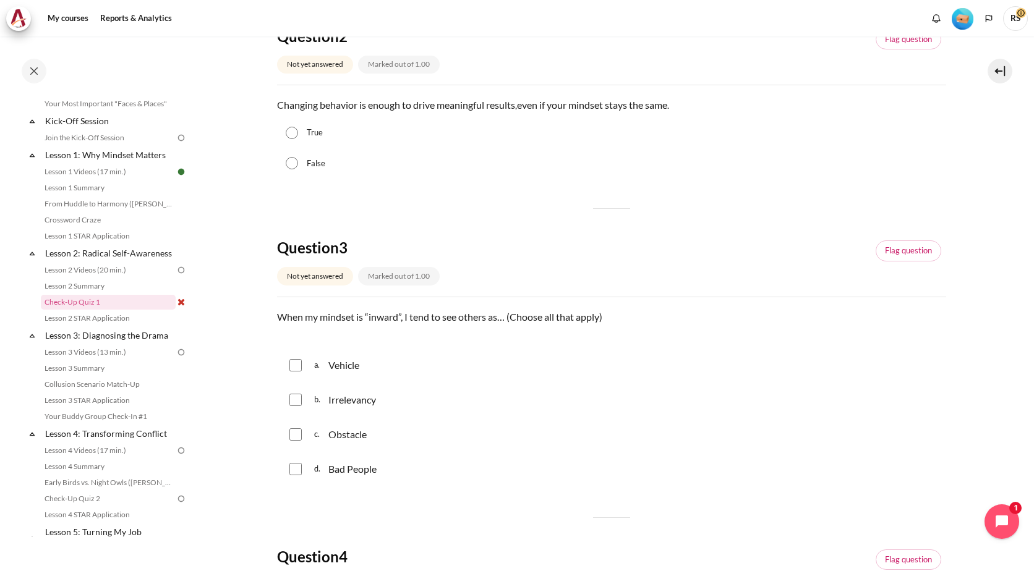
click at [297, 437] on input "Content" at bounding box center [295, 435] width 12 height 12
checkbox input "true"
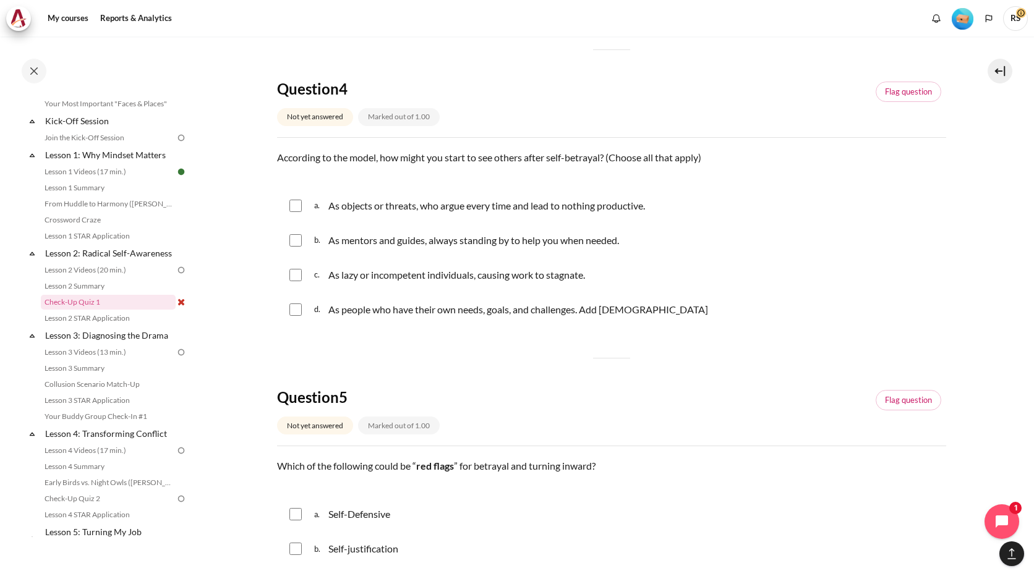
scroll to position [1184, 0]
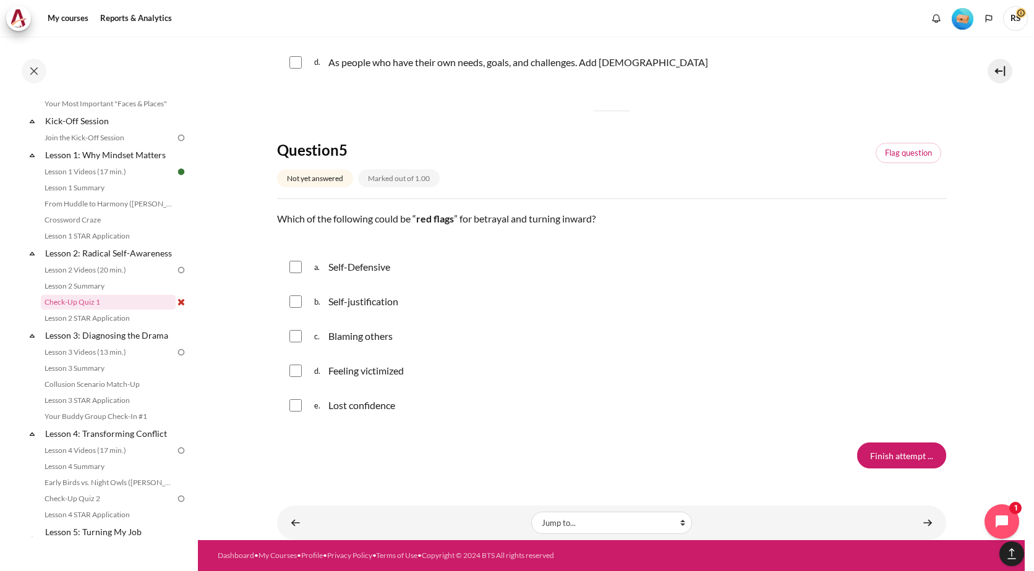
click at [299, 263] on input "Content" at bounding box center [295, 267] width 12 height 12
checkbox input "true"
drag, startPoint x: 297, startPoint y: 296, endPoint x: 297, endPoint y: 307, distance: 11.1
click at [297, 296] on input "Content" at bounding box center [295, 302] width 12 height 12
checkbox input "true"
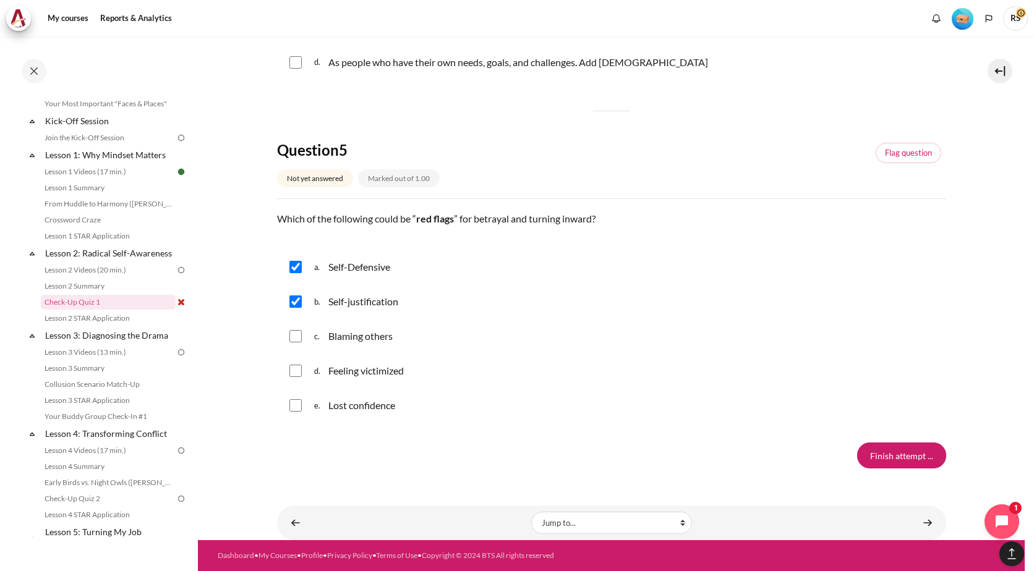
click at [297, 347] on div "c. Blaming others" at bounding box center [611, 336] width 669 height 32
click at [296, 337] on input "Content" at bounding box center [295, 336] width 12 height 12
checkbox input "true"
click at [296, 375] on input "Content" at bounding box center [295, 371] width 12 height 12
checkbox input "true"
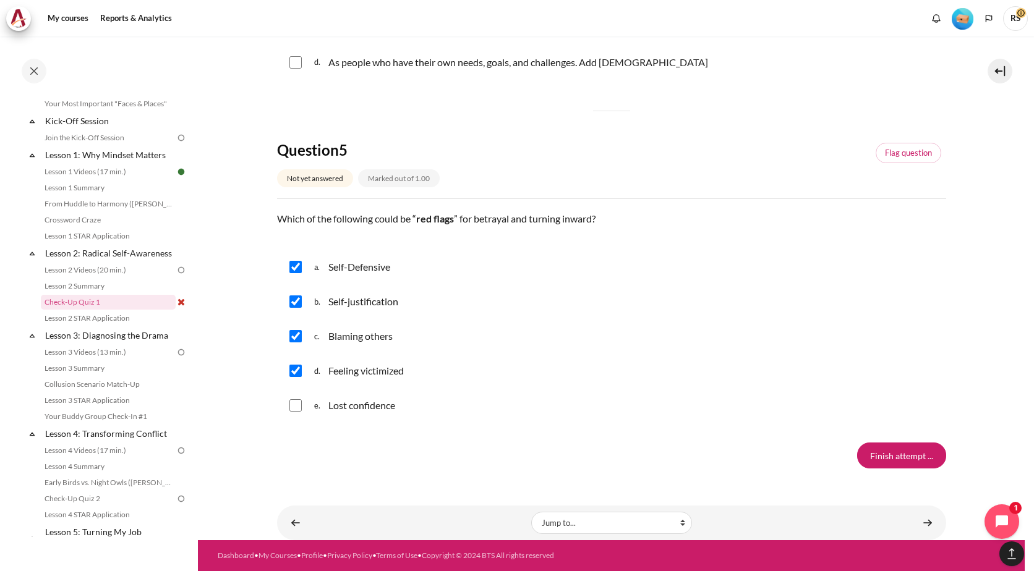
click at [297, 413] on div "e. Lost confidence" at bounding box center [611, 406] width 669 height 32
click at [294, 410] on input "Content" at bounding box center [295, 406] width 12 height 12
checkbox input "true"
click at [910, 464] on input "Finish attempt ..." at bounding box center [901, 456] width 89 height 26
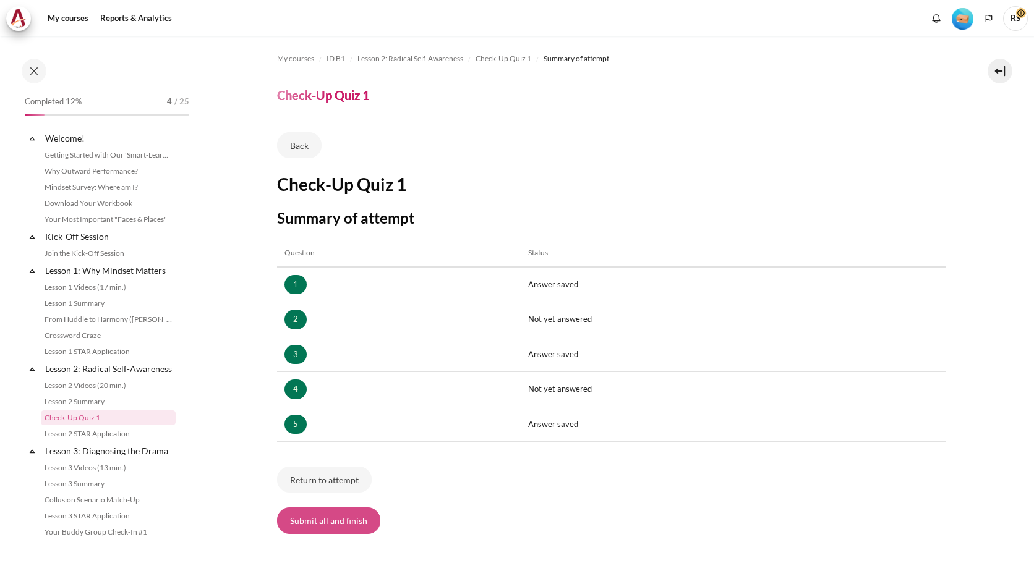
scroll to position [116, 0]
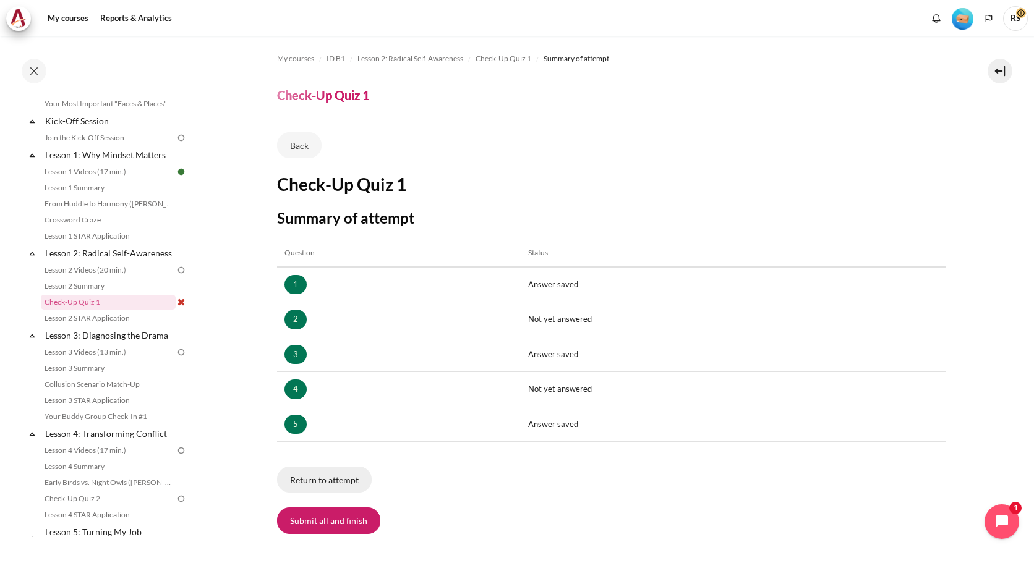
click at [355, 485] on button "Return to attempt" at bounding box center [324, 480] width 95 height 26
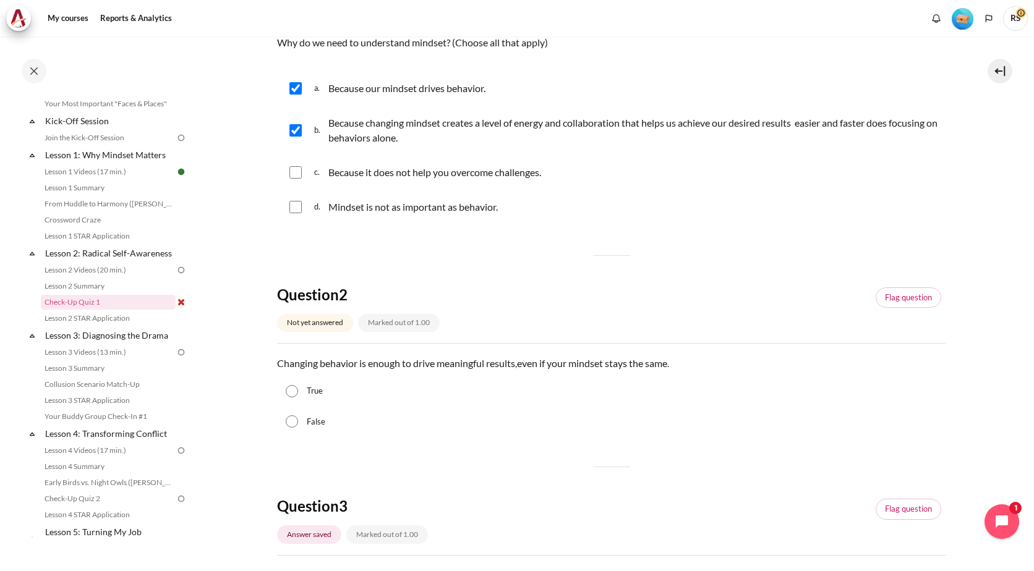
scroll to position [222, 0]
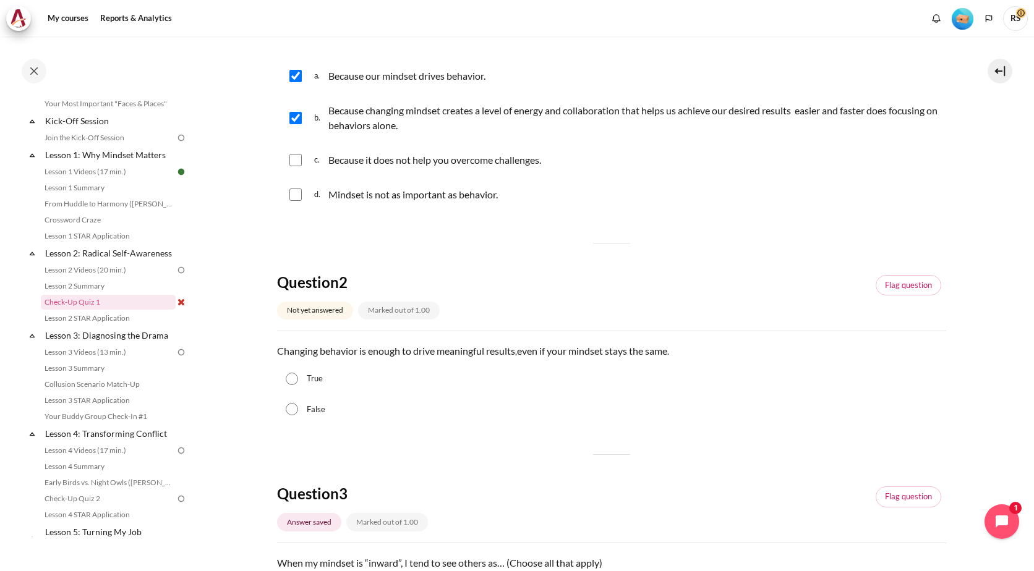
click at [292, 411] on input "False" at bounding box center [292, 409] width 12 height 12
radio input "true"
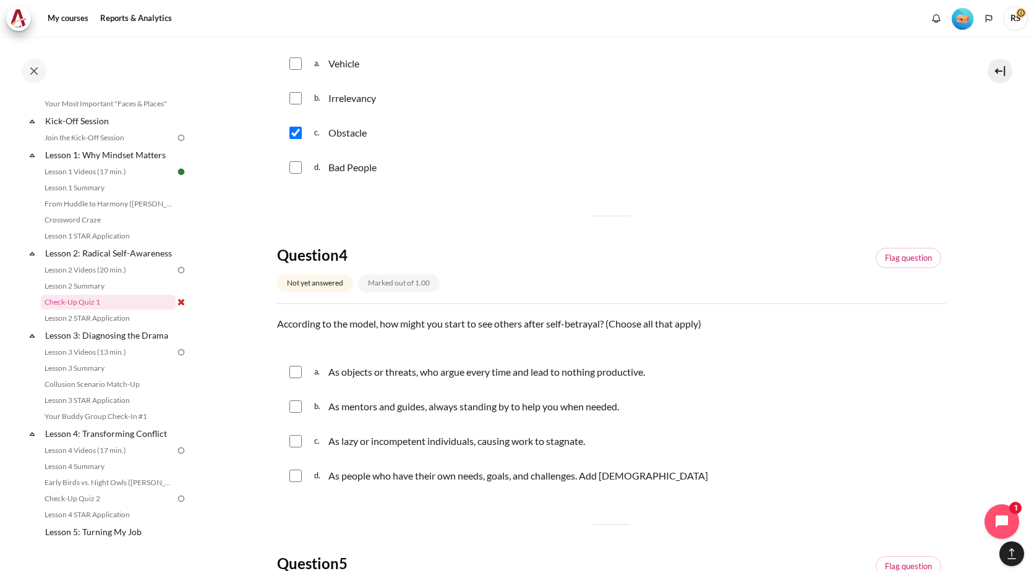
scroll to position [772, 0]
click at [294, 372] on input "Content" at bounding box center [295, 370] width 12 height 12
checkbox input "true"
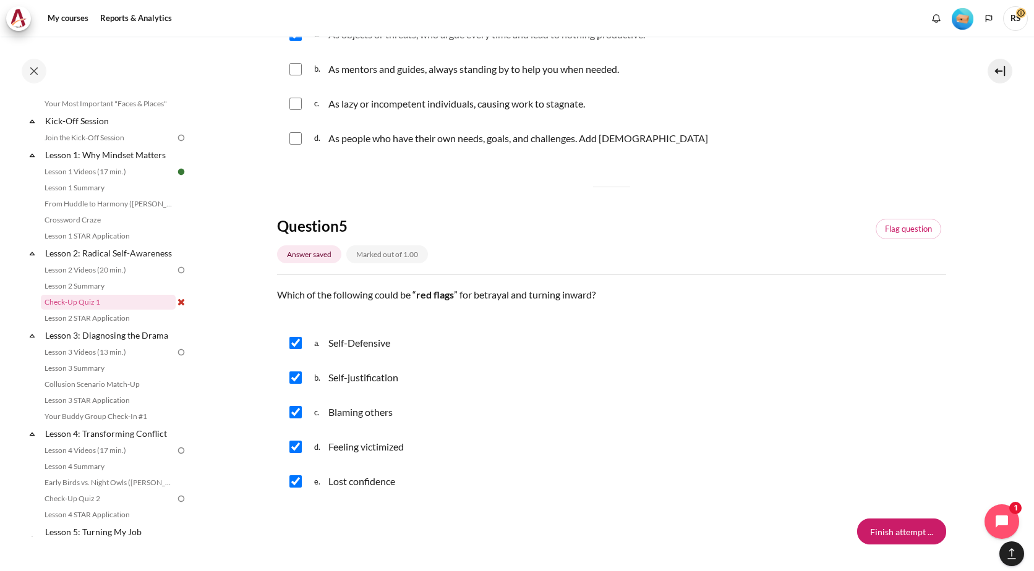
scroll to position [1184, 0]
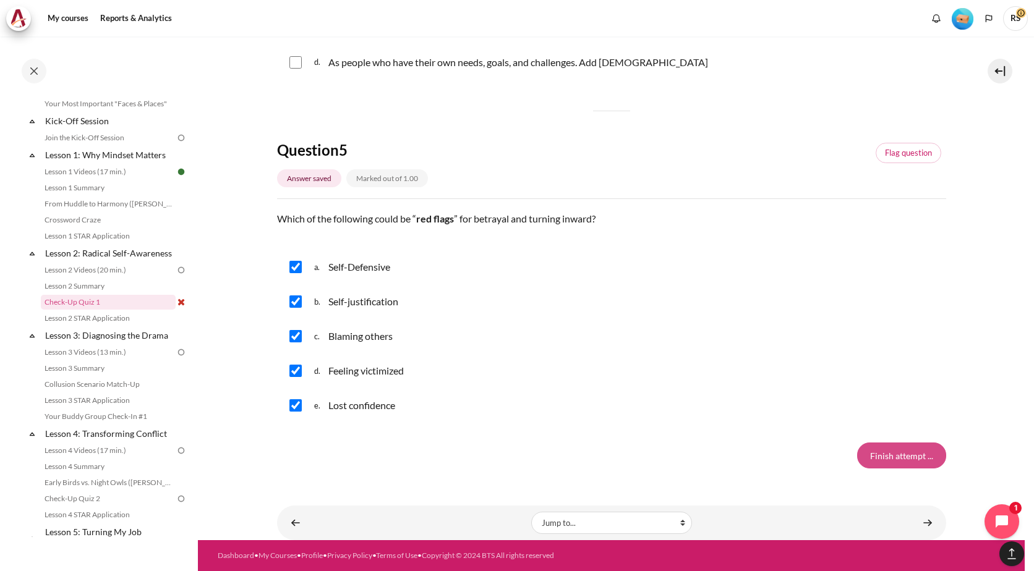
click at [882, 459] on input "Finish attempt ..." at bounding box center [901, 456] width 89 height 26
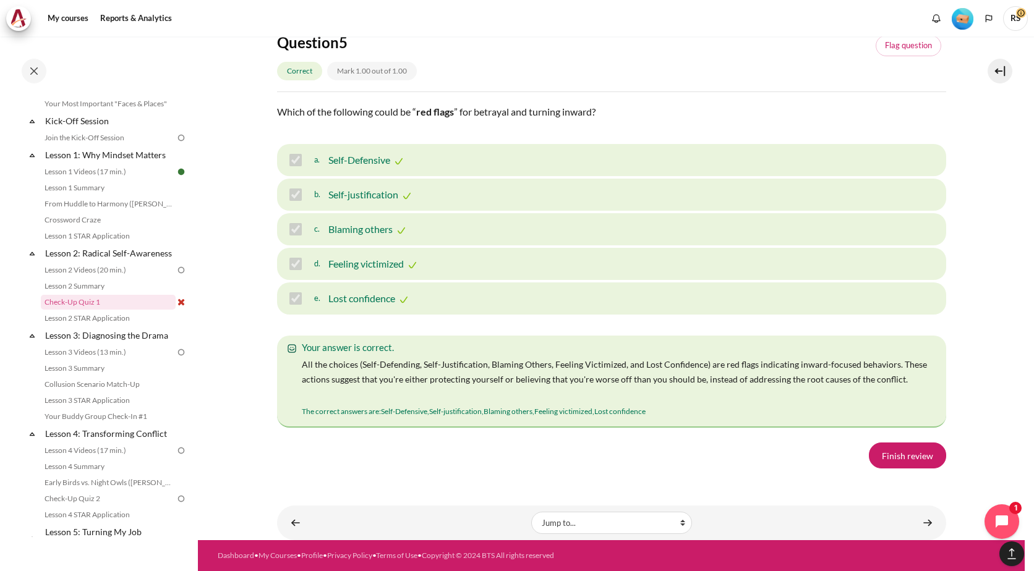
scroll to position [2016, 0]
click at [910, 469] on link "Finish review" at bounding box center [907, 456] width 77 height 26
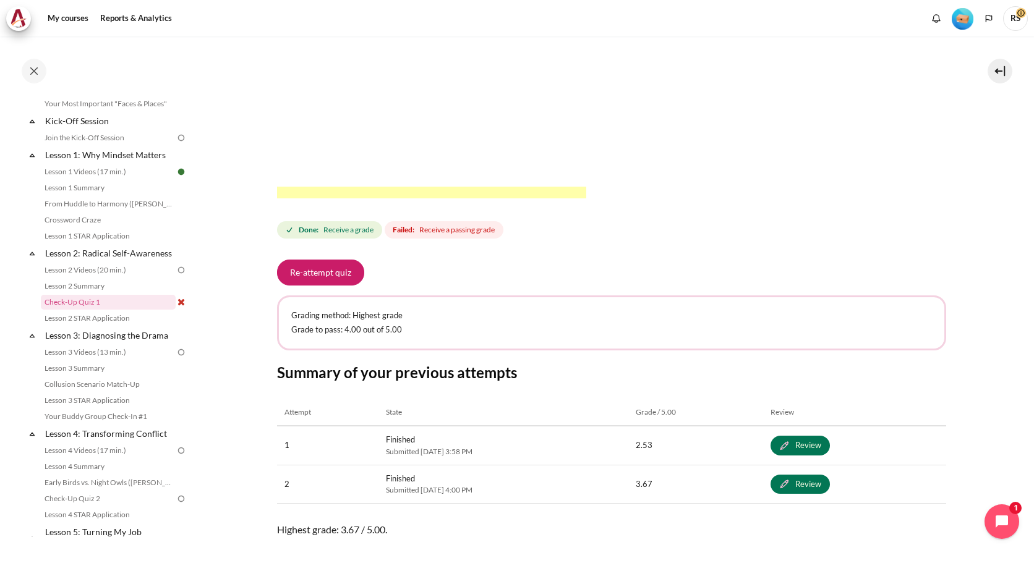
scroll to position [435, 0]
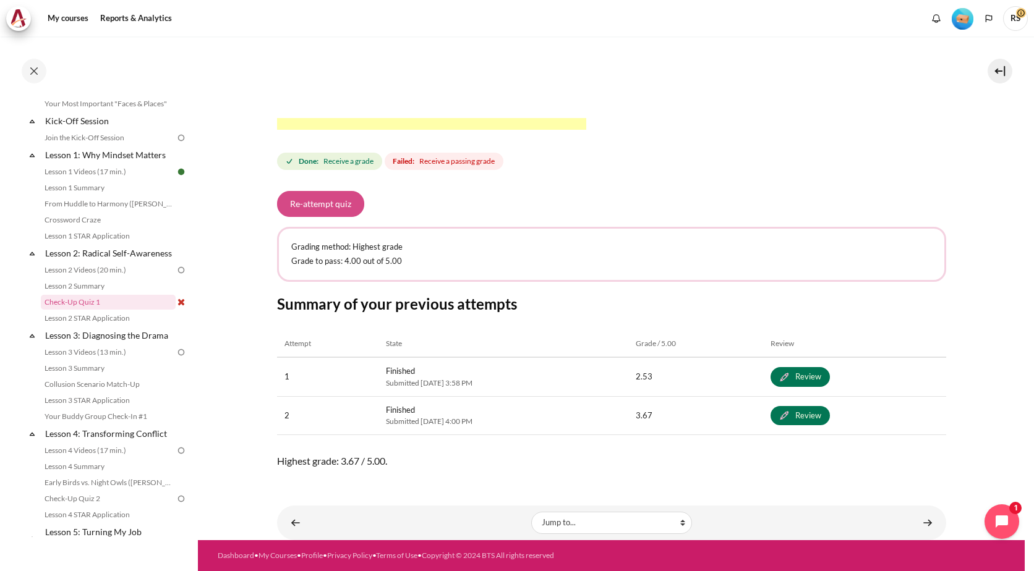
click at [342, 209] on button "Re-attempt quiz" at bounding box center [320, 204] width 87 height 26
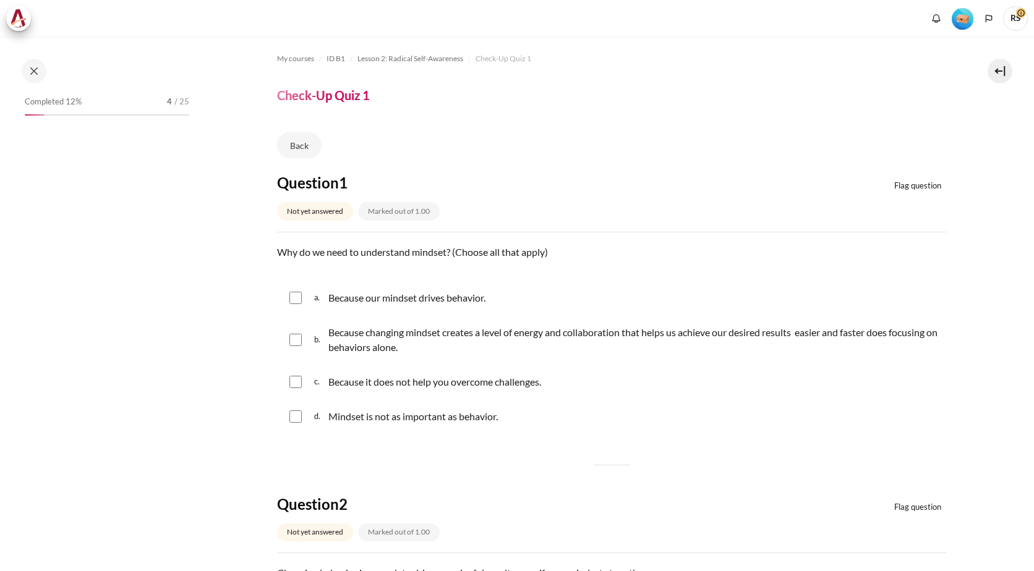
click at [291, 297] on input "Content" at bounding box center [295, 298] width 12 height 12
checkbox input "true"
drag, startPoint x: 295, startPoint y: 343, endPoint x: 313, endPoint y: 343, distance: 17.9
click at [296, 343] on input "Content" at bounding box center [295, 340] width 12 height 12
checkbox input "true"
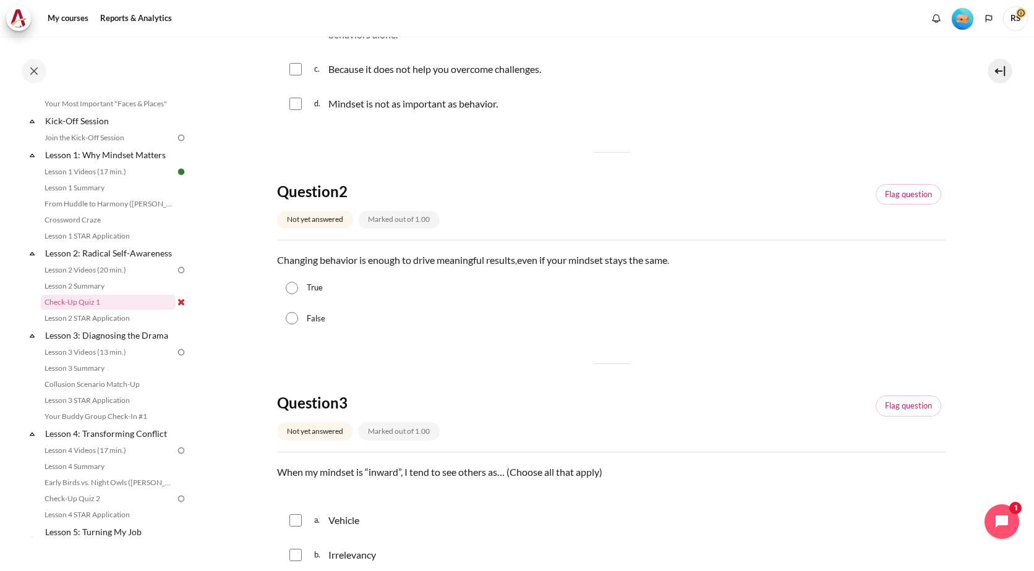
scroll to position [404, 0]
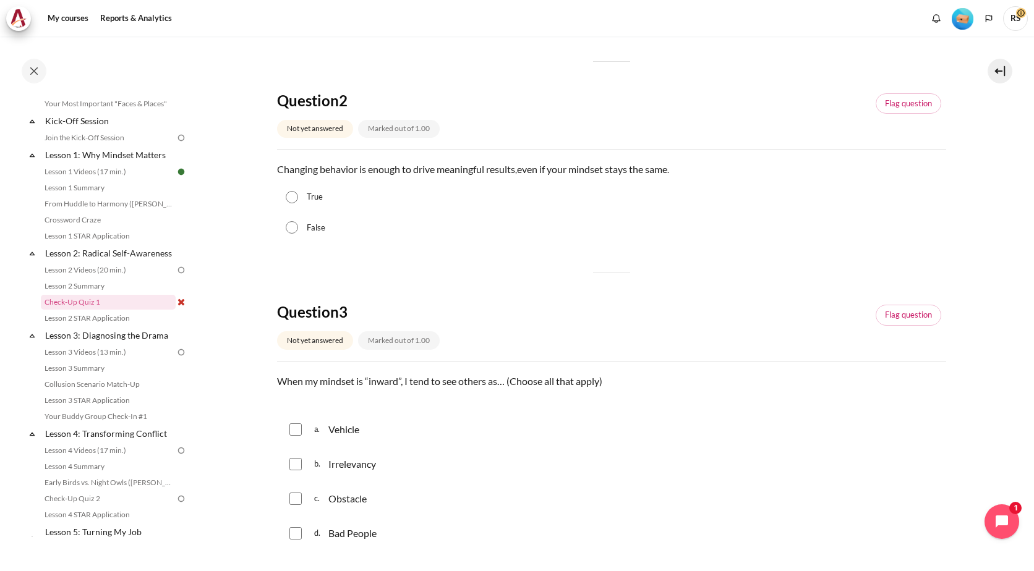
click at [293, 227] on input "False" at bounding box center [292, 227] width 12 height 12
radio input "true"
drag, startPoint x: 300, startPoint y: 502, endPoint x: 318, endPoint y: 503, distance: 18.0
click at [300, 503] on input "Content" at bounding box center [295, 499] width 12 height 12
checkbox input "true"
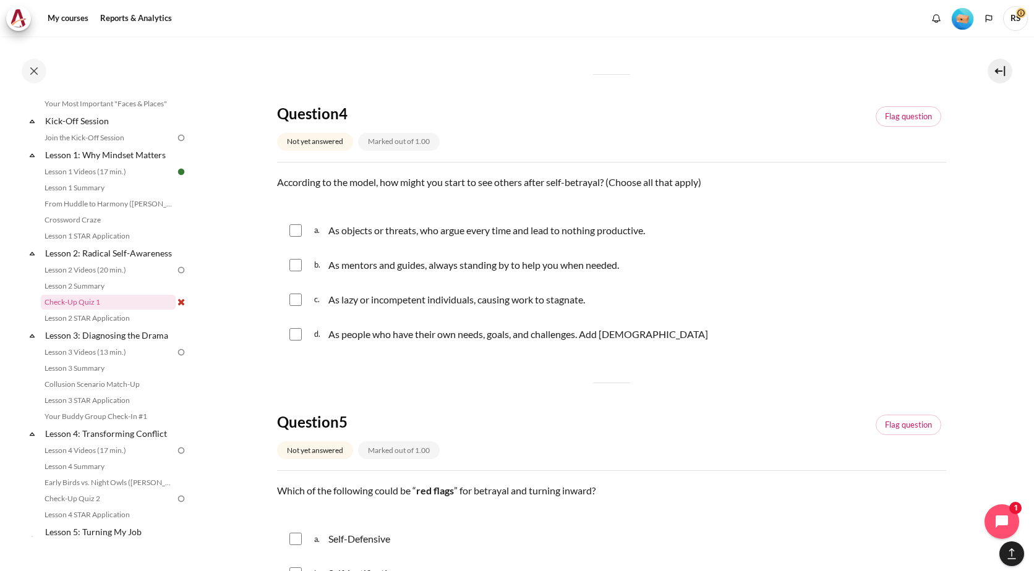
scroll to position [914, 0]
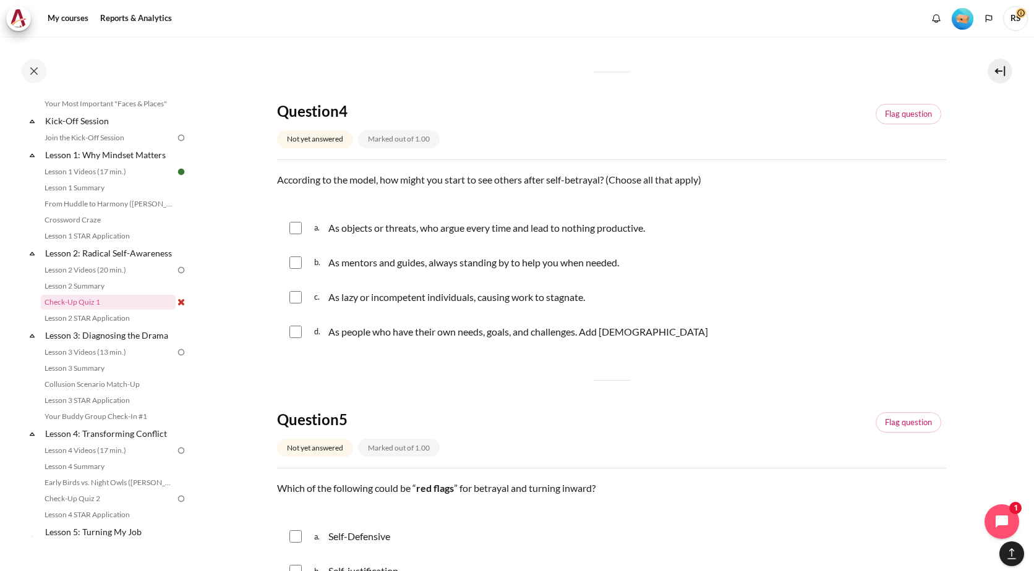
click at [294, 298] on input "Content" at bounding box center [295, 297] width 12 height 12
checkbox input "true"
click at [294, 264] on input "Content" at bounding box center [295, 263] width 12 height 12
checkbox input "true"
click at [294, 217] on div "a. As objects or threats, who argue every time and lead to nothing productive." at bounding box center [611, 228] width 669 height 32
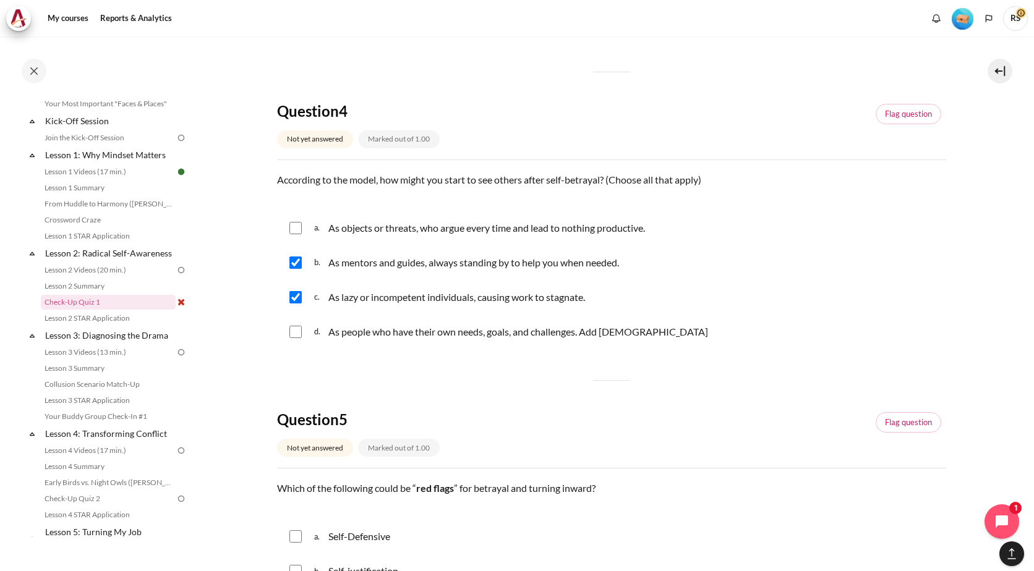
click at [295, 232] on input "Content" at bounding box center [295, 228] width 12 height 12
checkbox input "true"
click at [294, 335] on input "Content" at bounding box center [295, 332] width 12 height 12
checkbox input "true"
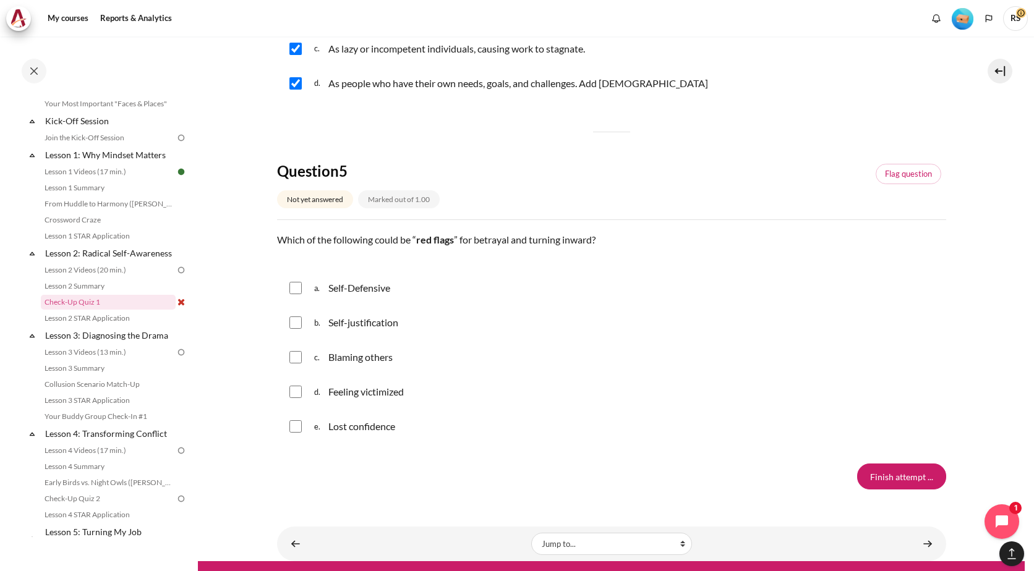
scroll to position [1184, 0]
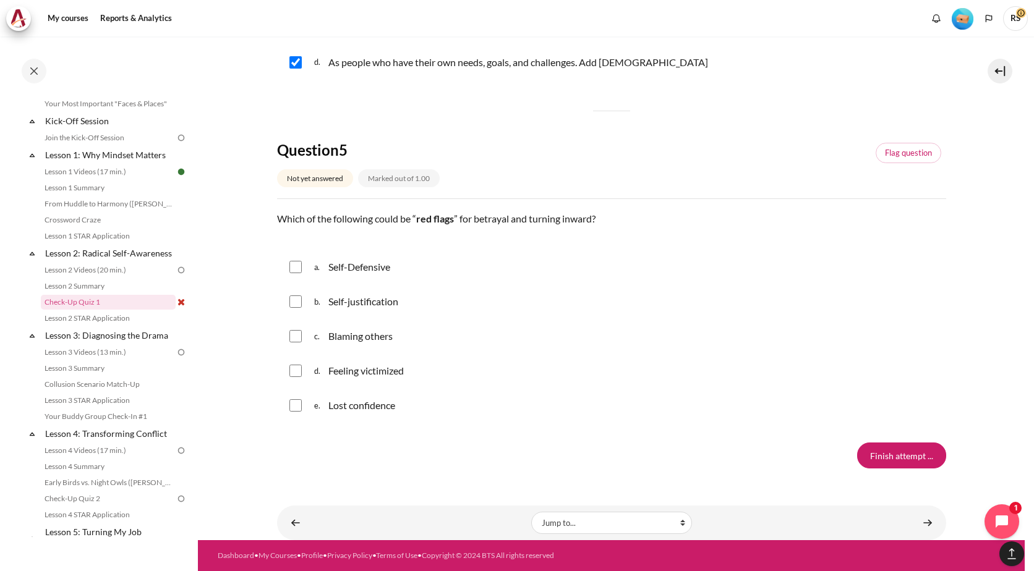
click at [297, 268] on input "Content" at bounding box center [295, 267] width 12 height 12
checkbox input "true"
click at [296, 302] on input "Content" at bounding box center [295, 302] width 12 height 12
checkbox input "true"
drag, startPoint x: 296, startPoint y: 335, endPoint x: 296, endPoint y: 354, distance: 19.2
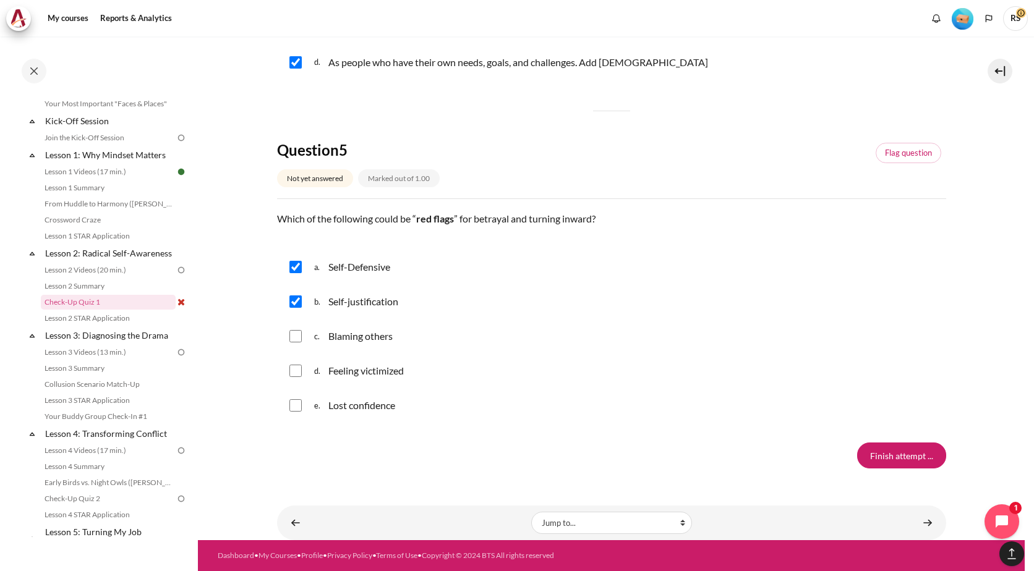
click at [296, 336] on input "Content" at bounding box center [295, 336] width 12 height 12
checkbox input "true"
click at [299, 376] on input "Content" at bounding box center [295, 371] width 12 height 12
checkbox input "true"
drag, startPoint x: 296, startPoint y: 403, endPoint x: 322, endPoint y: 411, distance: 27.6
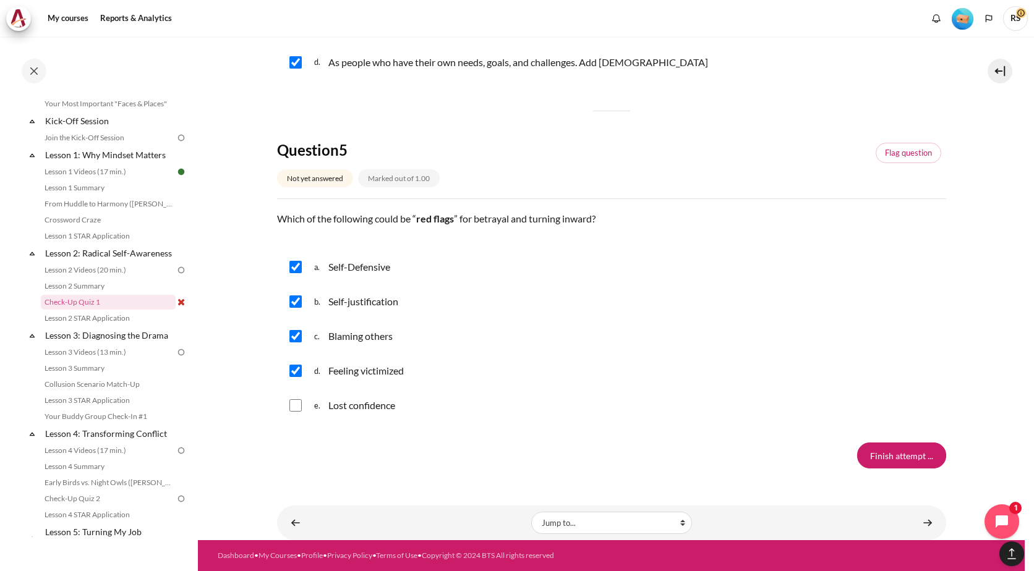
click at [295, 405] on input "Content" at bounding box center [295, 406] width 12 height 12
checkbox input "true"
click at [873, 445] on input "Finish attempt ..." at bounding box center [901, 456] width 89 height 26
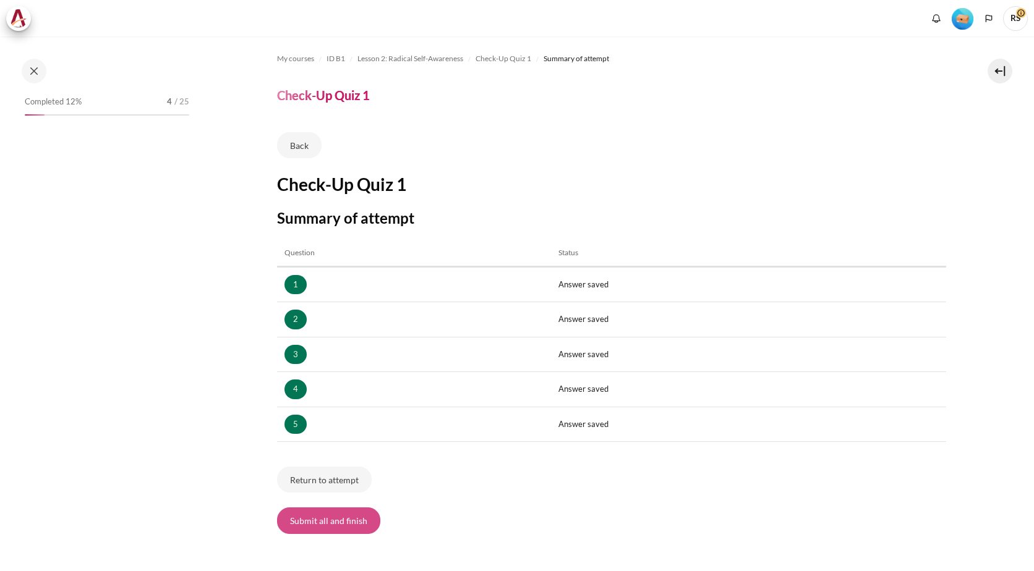
click at [343, 520] on button "Submit all and finish" at bounding box center [328, 521] width 103 height 26
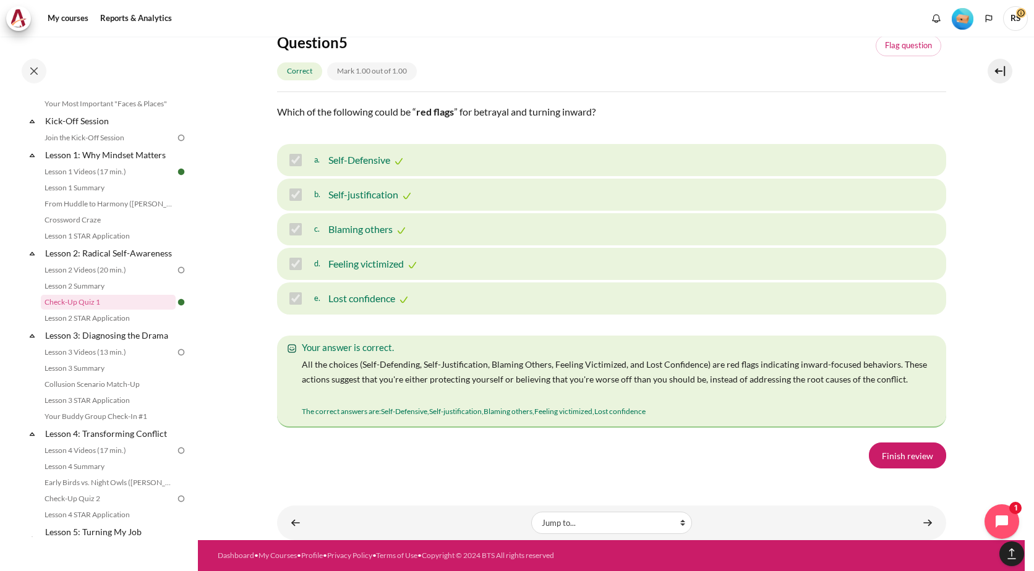
scroll to position [2100, 0]
click at [915, 461] on link "Finish review" at bounding box center [907, 456] width 77 height 26
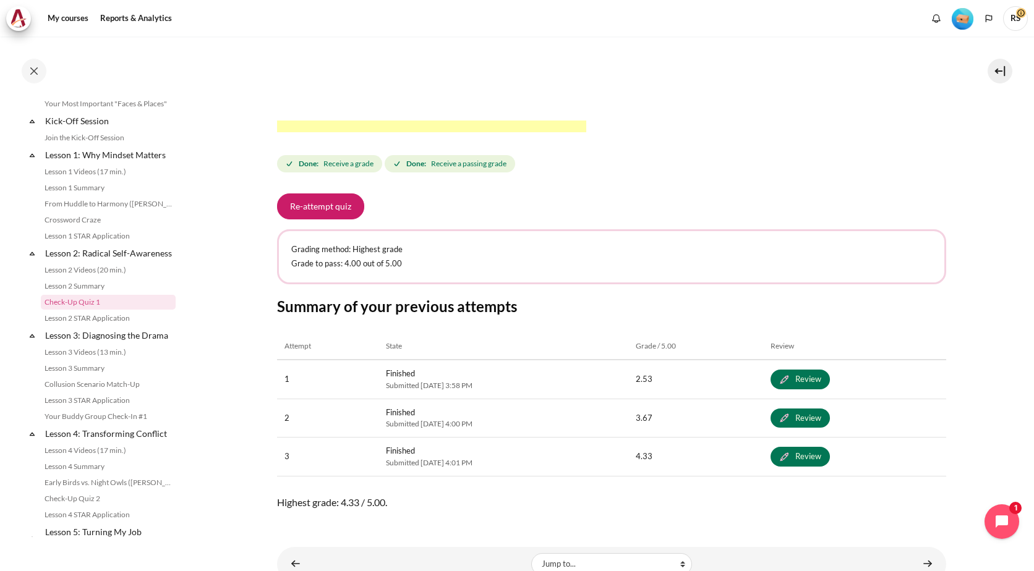
scroll to position [474, 0]
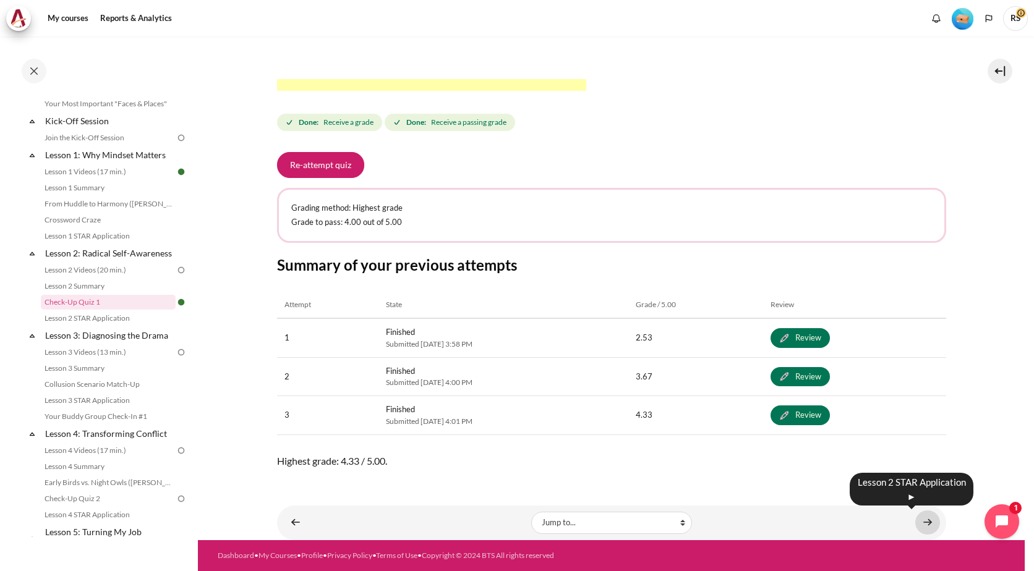
click at [920, 521] on link "Content" at bounding box center [927, 523] width 25 height 24
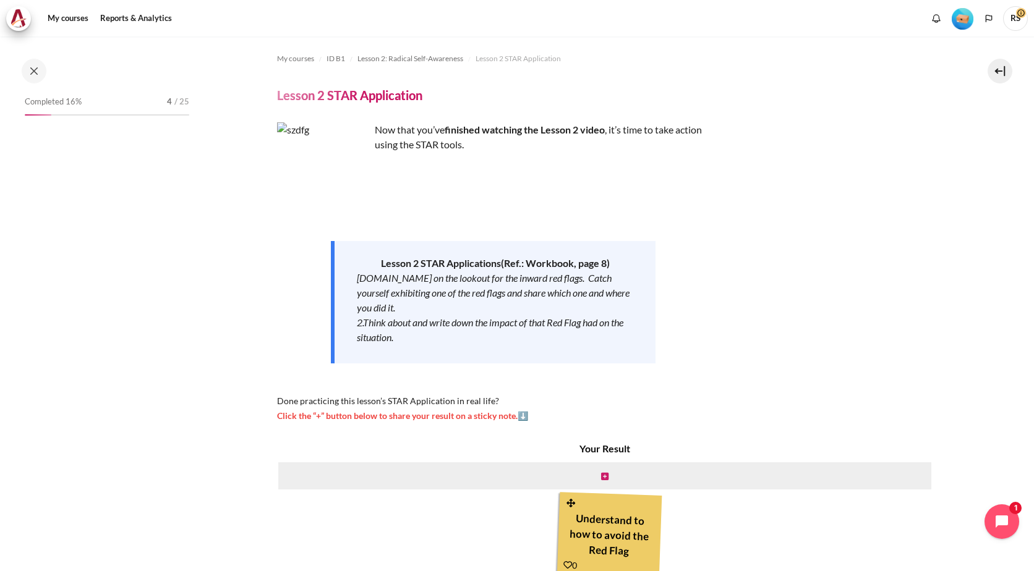
scroll to position [132, 0]
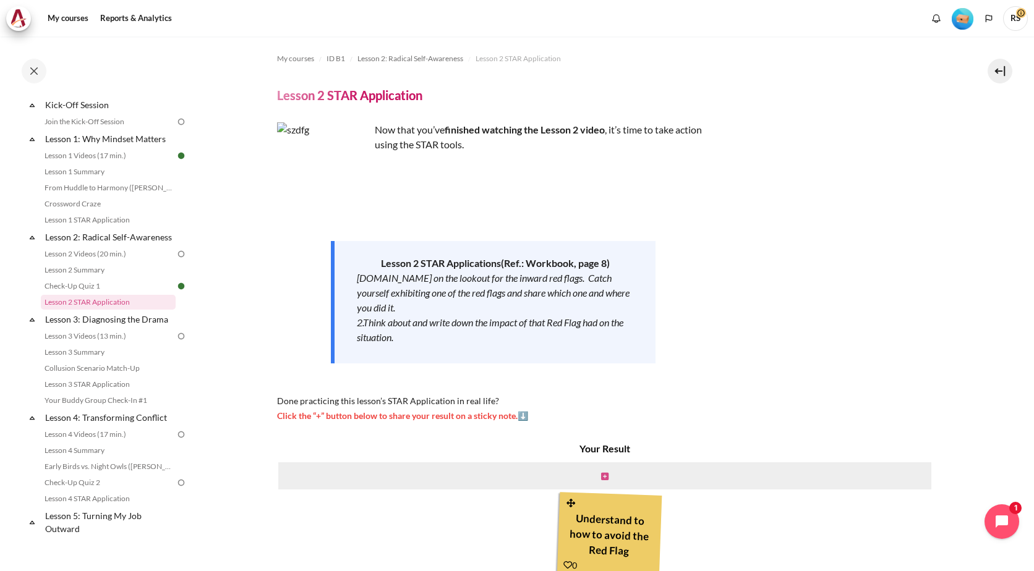
click at [602, 476] on icon "Content" at bounding box center [604, 476] width 7 height 9
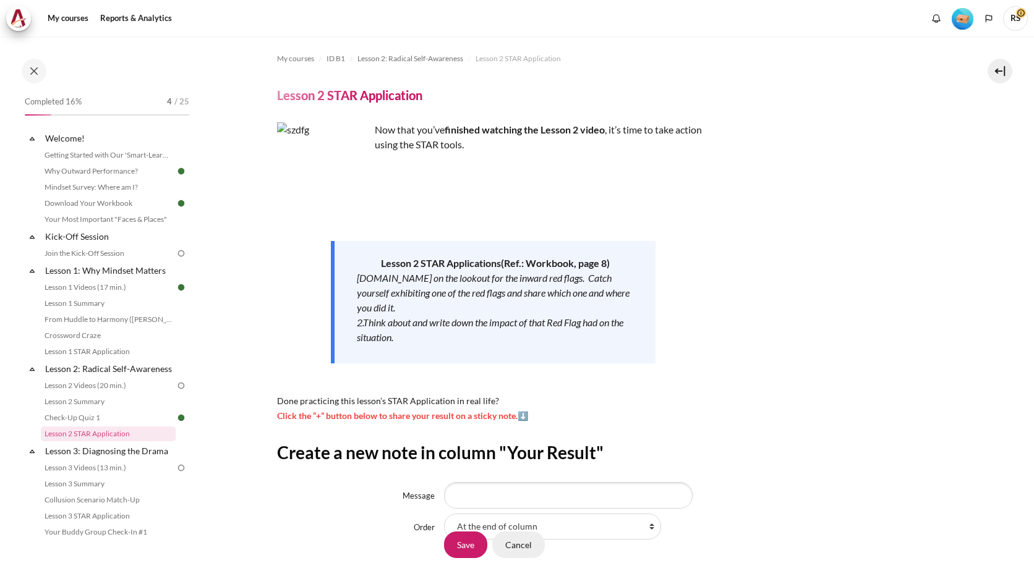
scroll to position [104, 0]
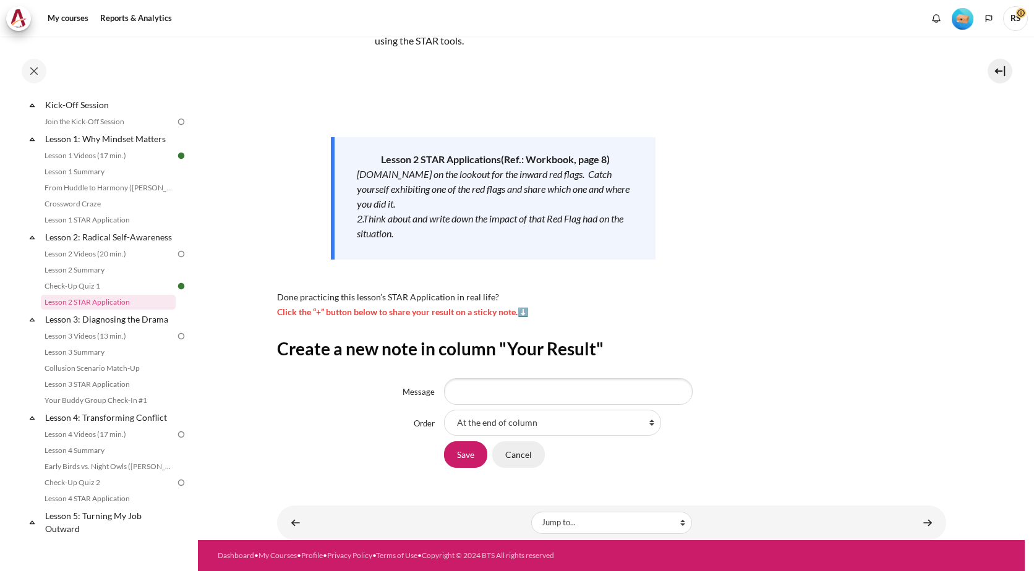
click at [532, 455] on input "Cancel" at bounding box center [518, 455] width 53 height 26
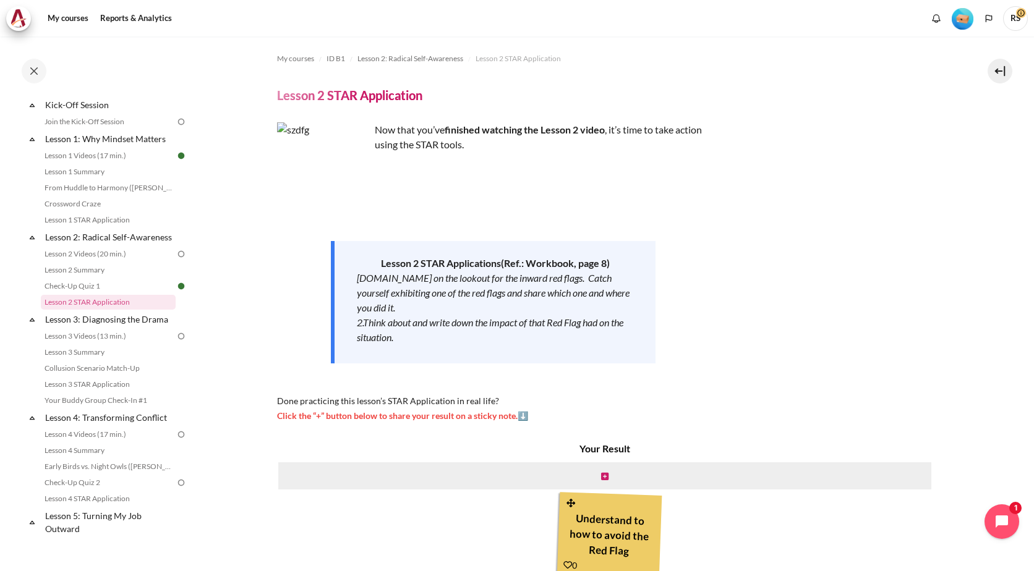
scroll to position [109, 0]
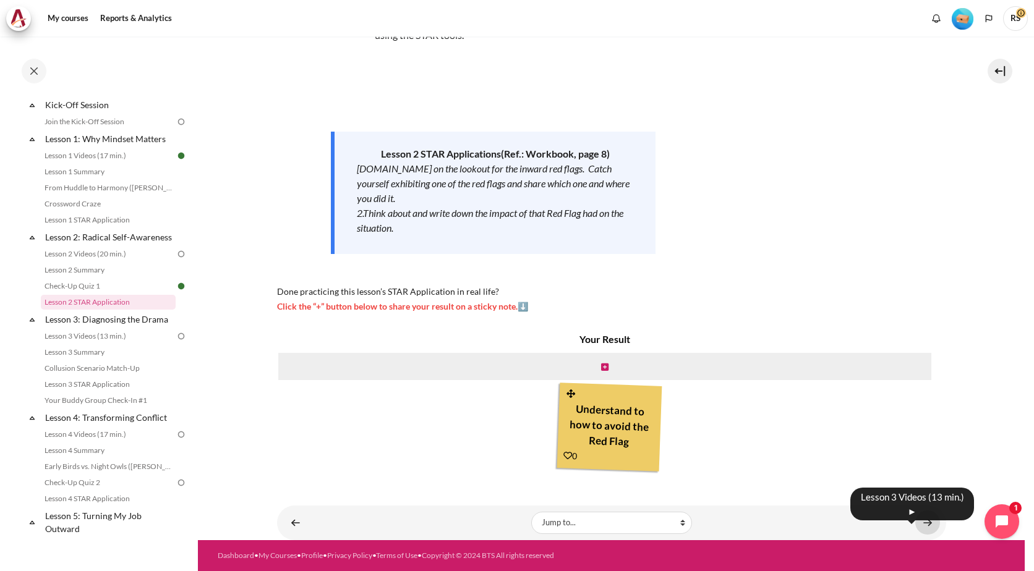
click at [918, 518] on link "Content" at bounding box center [927, 523] width 25 height 24
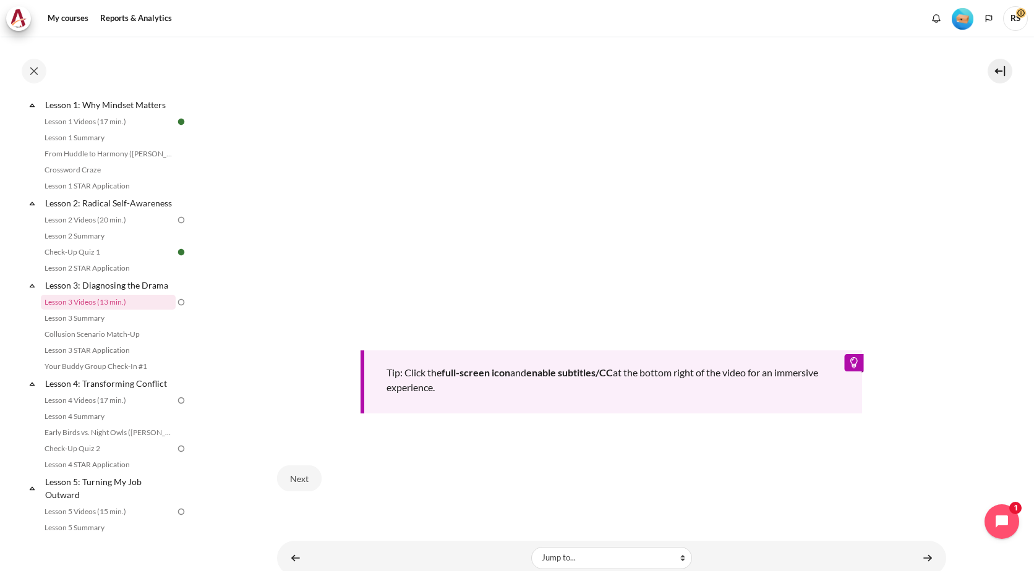
scroll to position [424, 0]
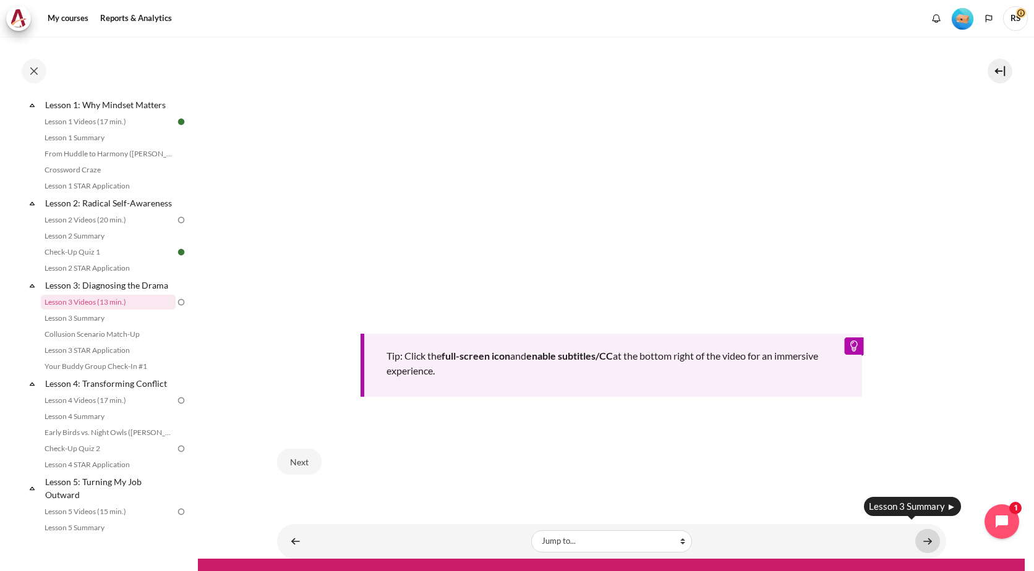
click at [918, 538] on link "Content" at bounding box center [927, 541] width 25 height 24
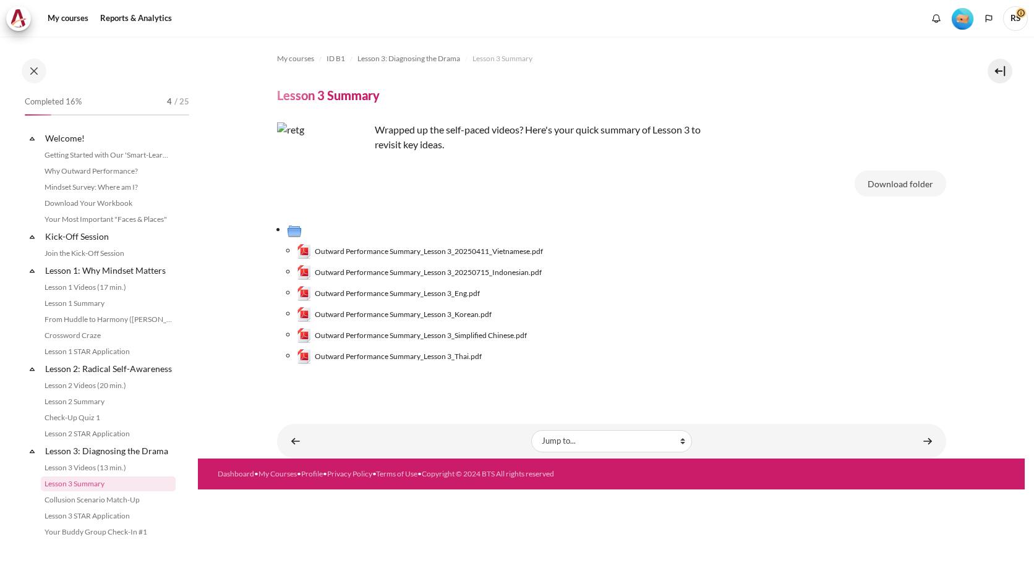
scroll to position [182, 0]
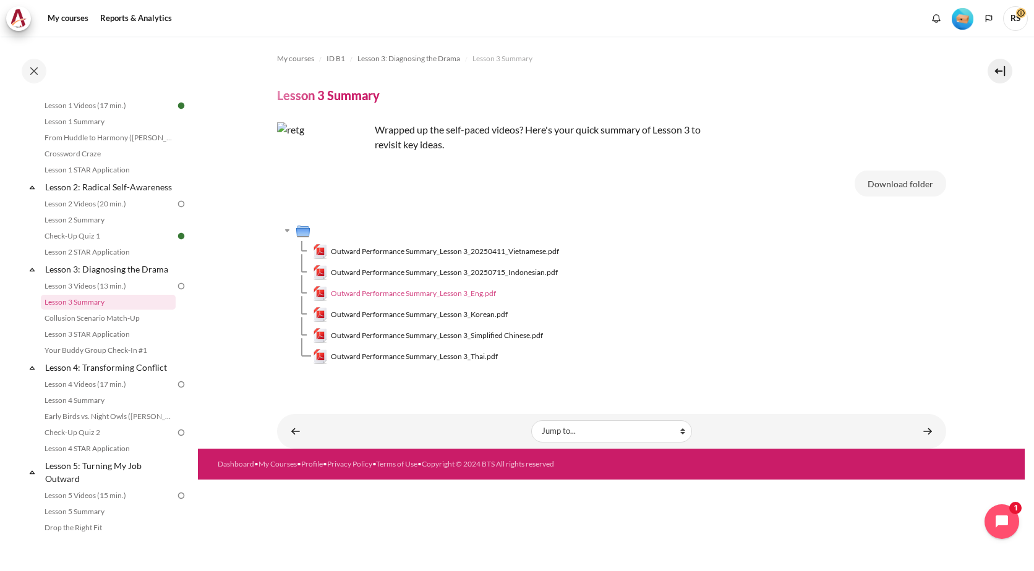
click at [484, 294] on span "Outward Performance Summary_Lesson 3_Eng.pdf" at bounding box center [413, 293] width 165 height 11
click at [928, 431] on link "Content" at bounding box center [927, 431] width 25 height 24
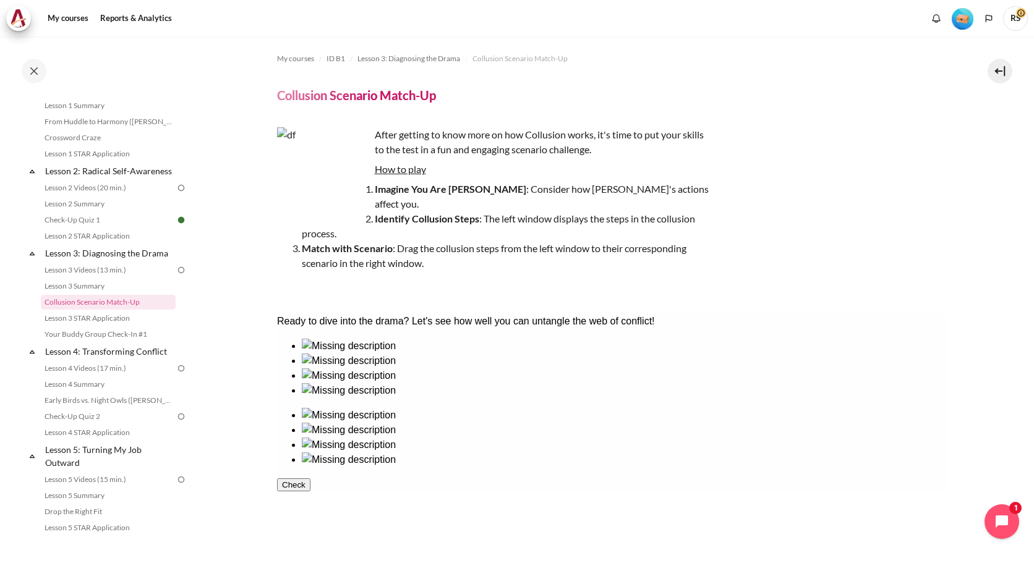
scroll to position [108, 0]
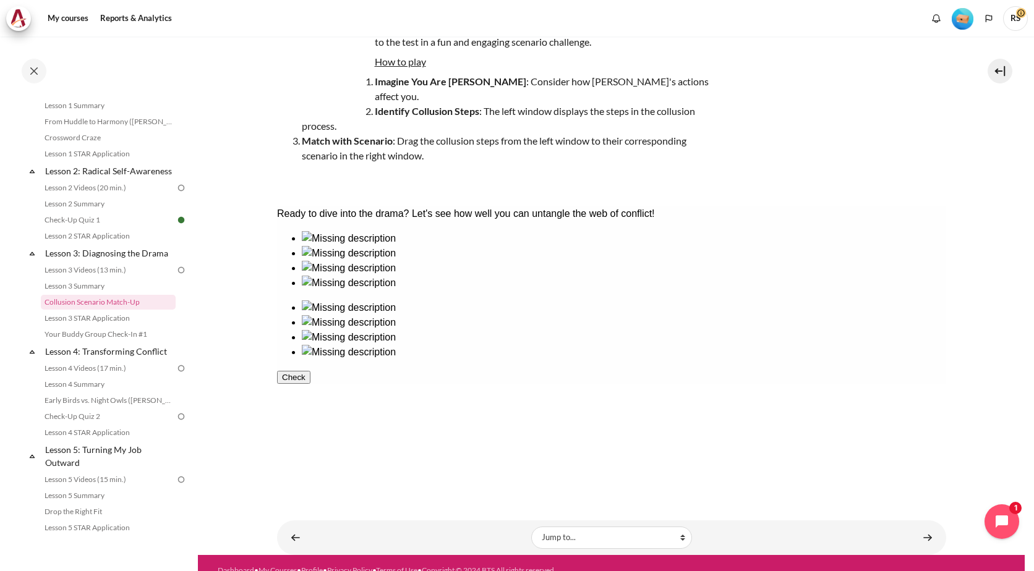
click at [310, 384] on button "Check" at bounding box center [292, 377] width 33 height 13
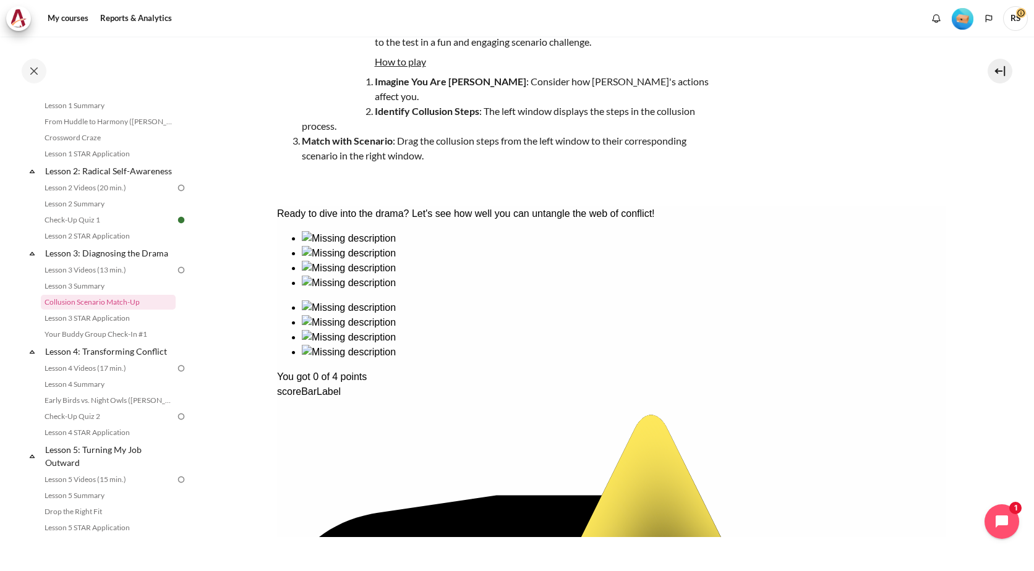
drag, startPoint x: 741, startPoint y: 304, endPoint x: 738, endPoint y: 290, distance: 14.6
drag, startPoint x: 743, startPoint y: 289, endPoint x: 727, endPoint y: 315, distance: 31.4
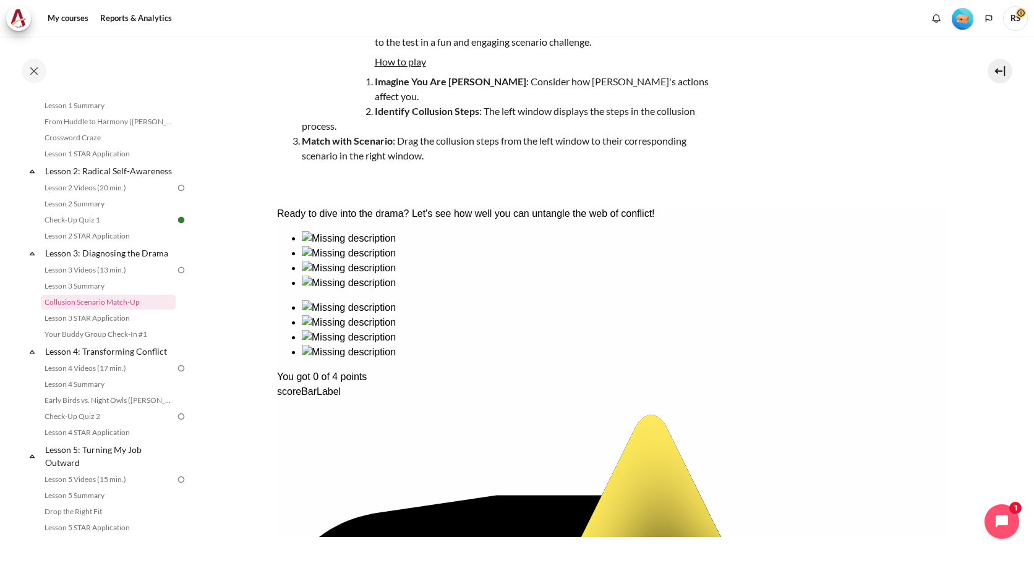
drag, startPoint x: 319, startPoint y: 367, endPoint x: 470, endPoint y: 341, distance: 153.2
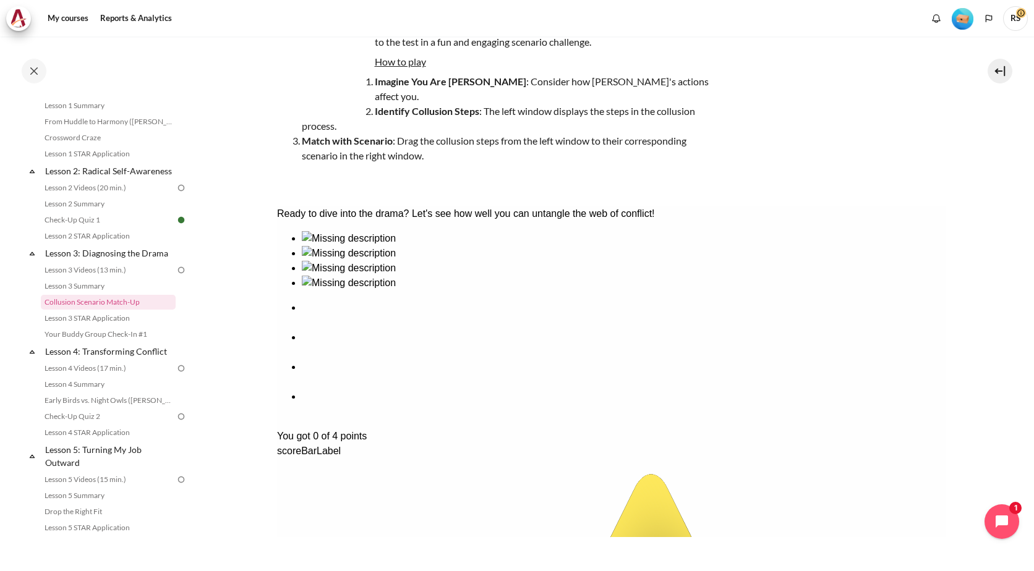
scroll to position [161, 0]
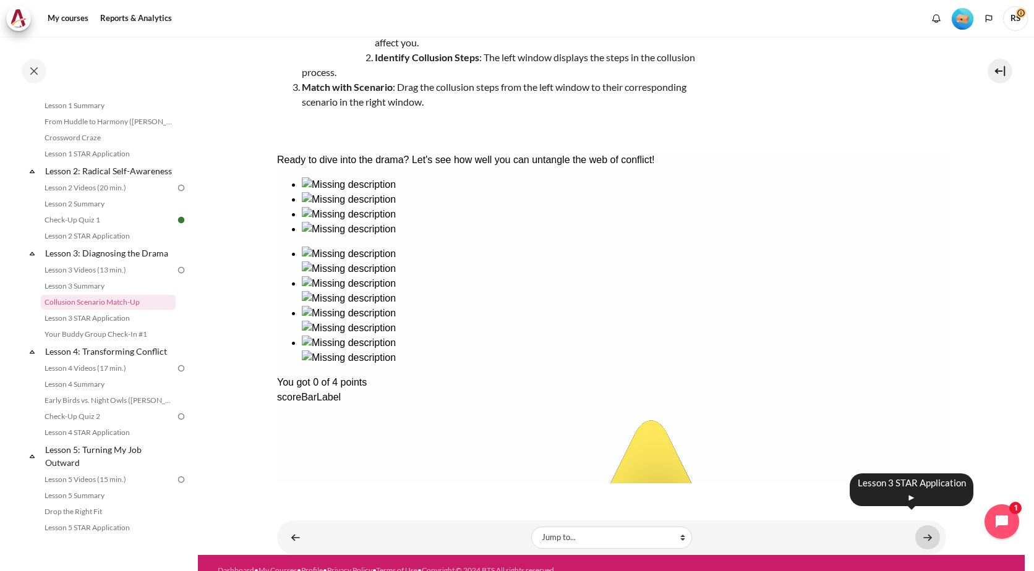
click at [916, 526] on link "Content" at bounding box center [927, 538] width 25 height 24
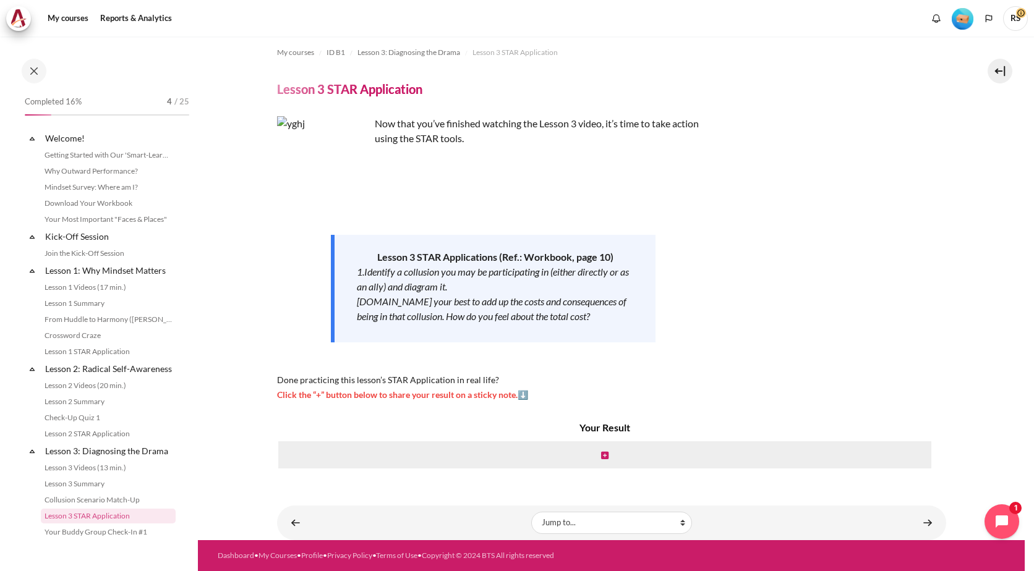
scroll to position [214, 0]
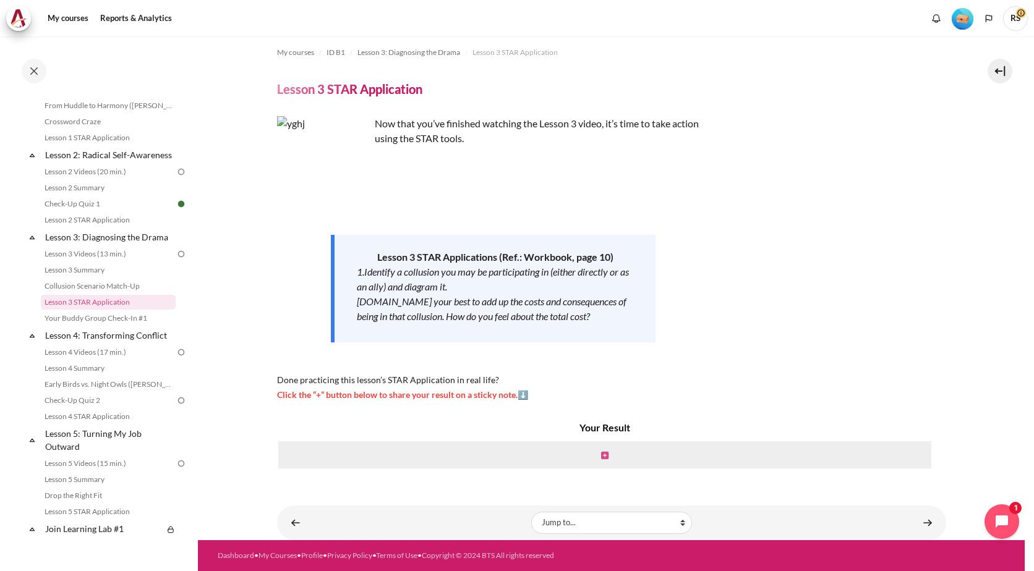
click at [601, 457] on icon "Content" at bounding box center [604, 455] width 7 height 9
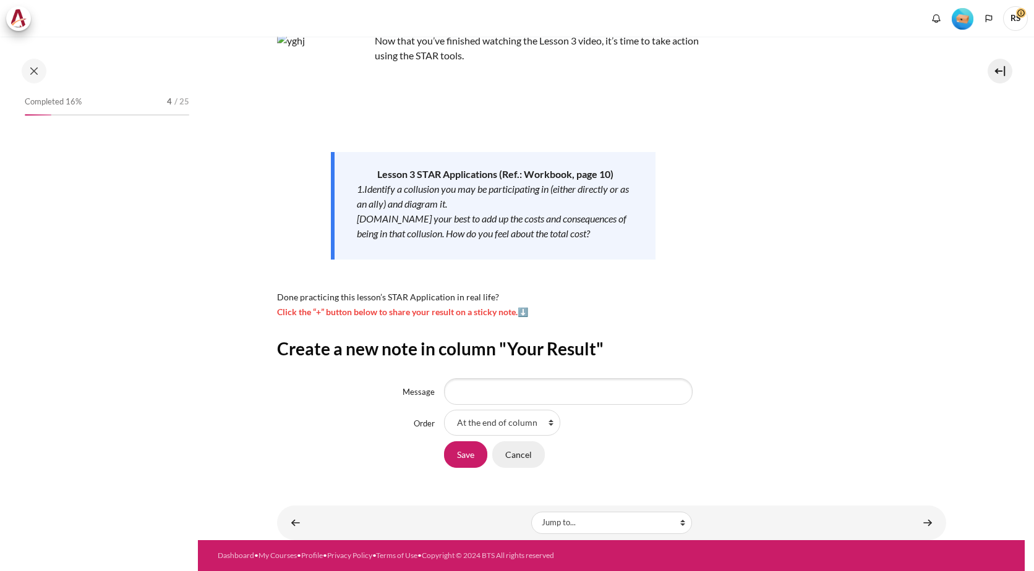
scroll to position [214, 0]
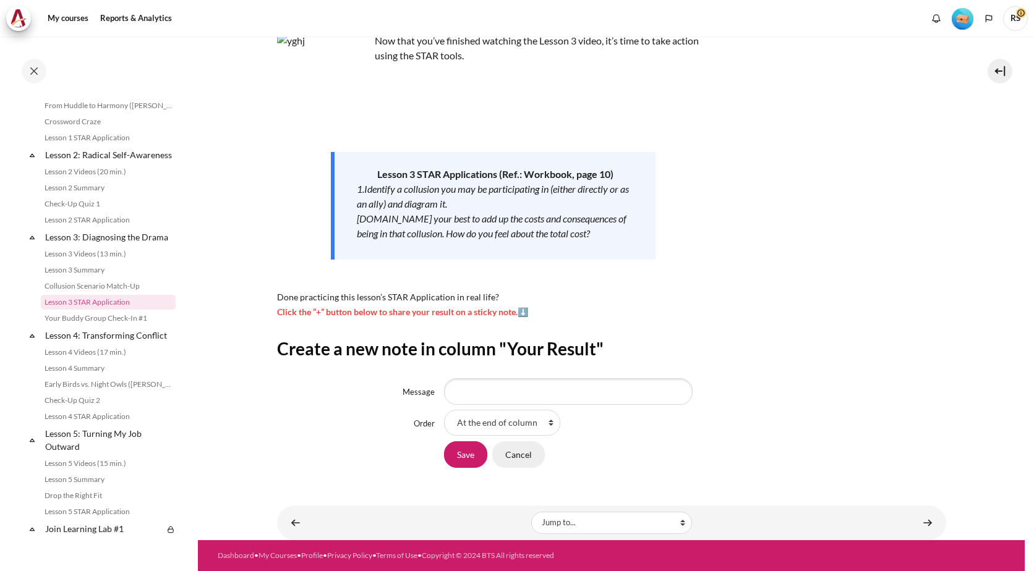
click at [518, 449] on input "Cancel" at bounding box center [518, 455] width 53 height 26
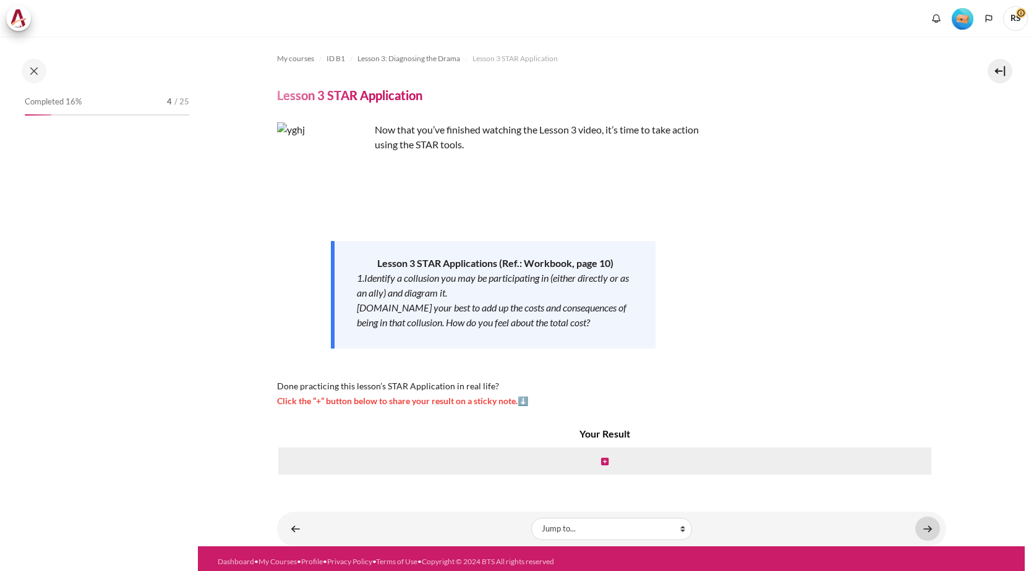
click at [920, 534] on link "Content" at bounding box center [927, 529] width 25 height 24
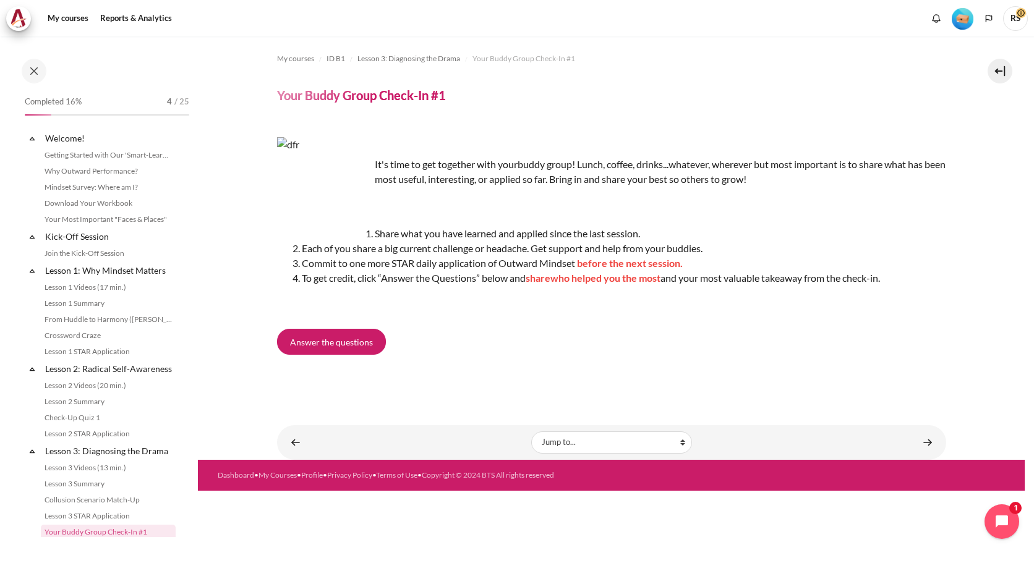
scroll to position [230, 0]
